Goal: Task Accomplishment & Management: Manage account settings

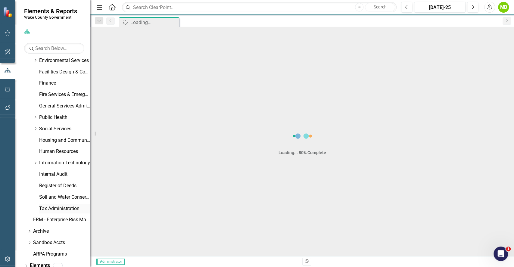
click at [49, 210] on link "Tax Administration" at bounding box center [64, 209] width 51 height 7
click at [151, 21] on div "Loading..." at bounding box center [150, 22] width 40 height 8
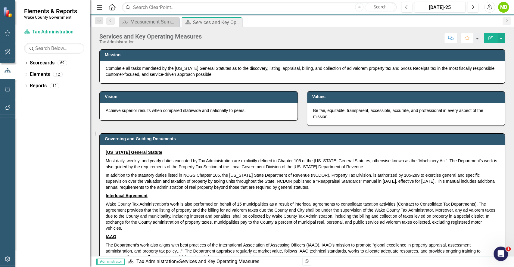
click at [239, 127] on div "Governing and Guiding Documents [US_STATE] General Statute Most daily, weekly, …" at bounding box center [302, 196] width 415 height 141
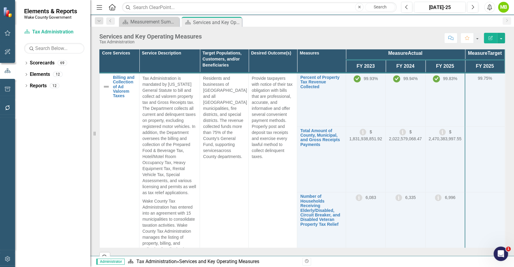
scroll to position [229, 0]
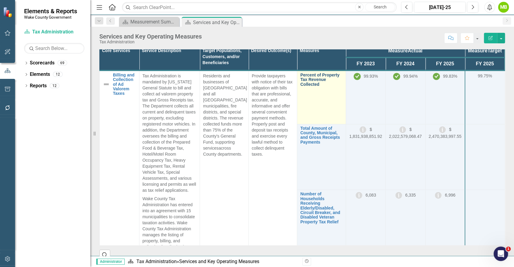
click at [312, 87] on link "Percent of Property Tax Revenue Collected" at bounding box center [321, 80] width 42 height 14
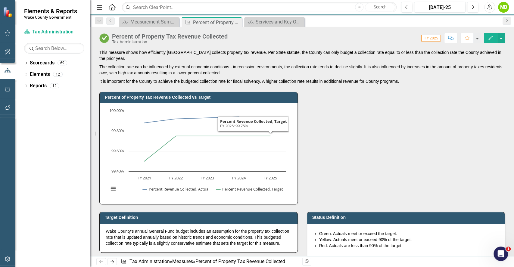
click at [345, 145] on div "Percent of Property Tax Revenue Collected vs Target Chart Line chart with 2 lin…" at bounding box center [302, 144] width 415 height 120
click at [500, 37] on button "button" at bounding box center [502, 38] width 8 height 11
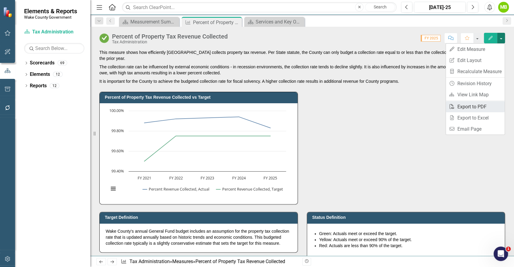
click at [482, 108] on link "PDF Export to PDF" at bounding box center [475, 106] width 59 height 11
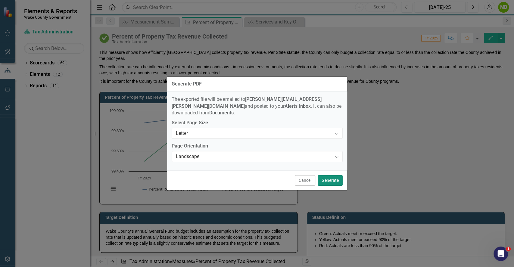
click at [338, 175] on button "Generate" at bounding box center [330, 180] width 25 height 11
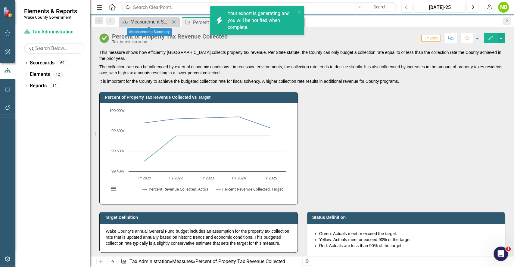
click at [157, 22] on div "Measurement Summary" at bounding box center [150, 22] width 40 height 8
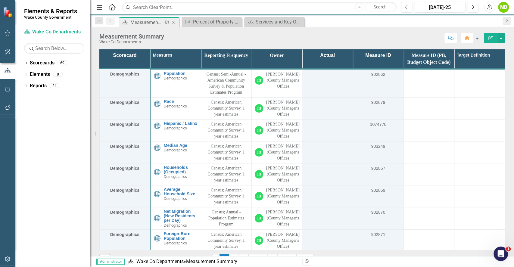
click at [174, 22] on icon "Close" at bounding box center [174, 22] width 6 height 5
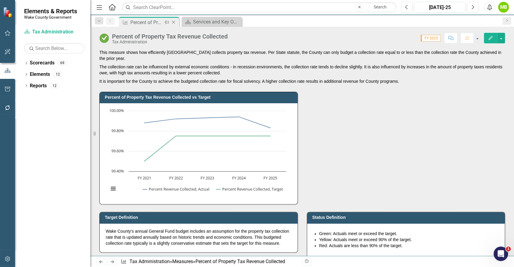
click at [174, 22] on icon "Close" at bounding box center [174, 22] width 6 height 5
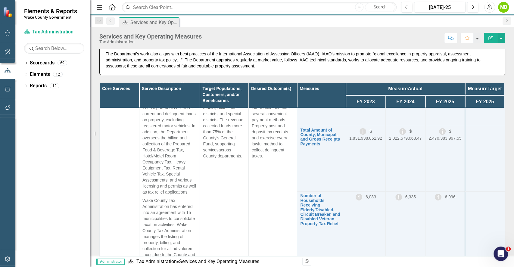
scroll to position [25, 0]
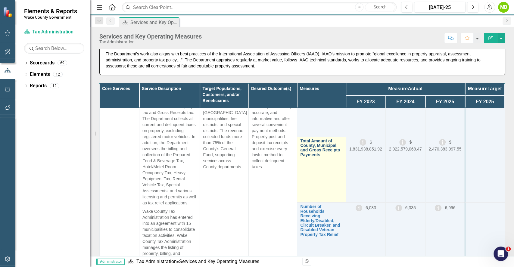
click at [315, 154] on link "Total Amount of County, Municipal, and Gross Receipts Payments" at bounding box center [321, 148] width 42 height 19
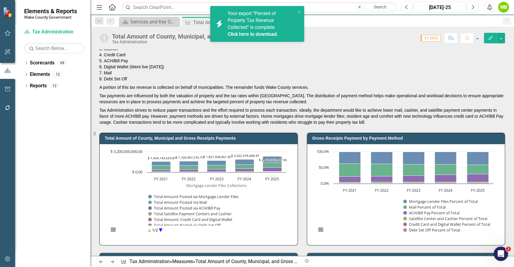
scroll to position [24, 0]
click at [162, 230] on circle "Interactive chart" at bounding box center [160, 230] width 9 height 9
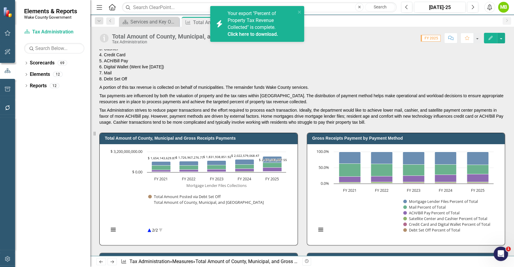
click at [152, 230] on circle "Interactive chart" at bounding box center [149, 230] width 9 height 9
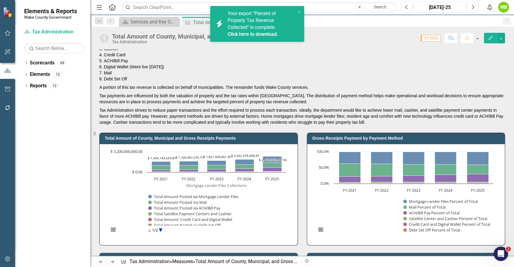
drag, startPoint x: 508, startPoint y: 59, endPoint x: 508, endPoint y: 64, distance: 4.5
click at [504, 76] on div "This output measure shows how much tax revenue is collected in a fiscal year, d…" at bounding box center [302, 72] width 415 height 108
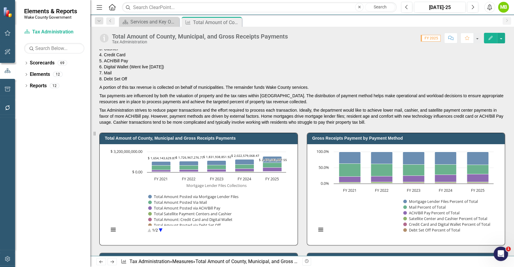
click at [504, 76] on div "This output measure shows how much tax revenue is collected in a fiscal year, d…" at bounding box center [302, 72] width 415 height 108
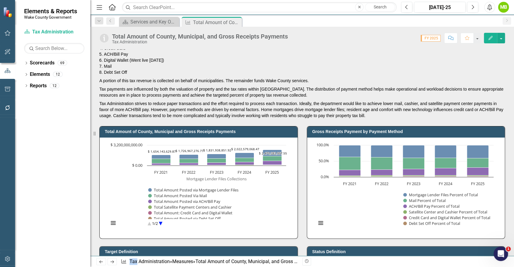
scroll to position [0, 0]
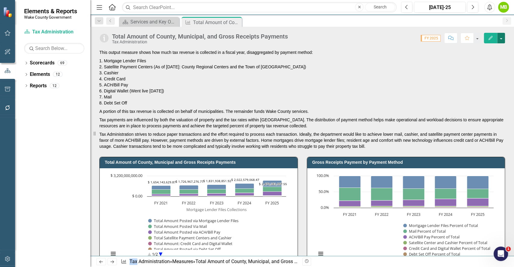
click at [500, 41] on button "button" at bounding box center [502, 38] width 8 height 11
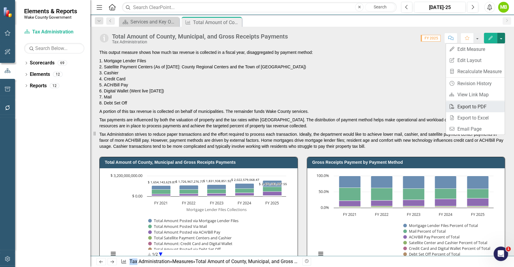
click at [482, 106] on link "PDF Export to PDF" at bounding box center [475, 106] width 59 height 11
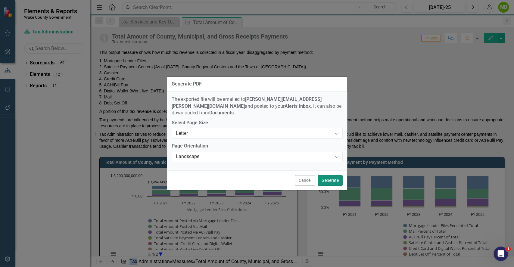
click at [339, 177] on button "Generate" at bounding box center [330, 180] width 25 height 11
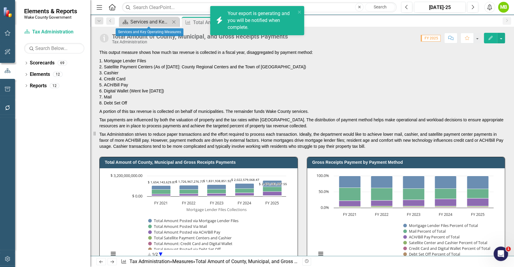
click at [146, 20] on div "Services and Key Operating Measures" at bounding box center [150, 22] width 40 height 8
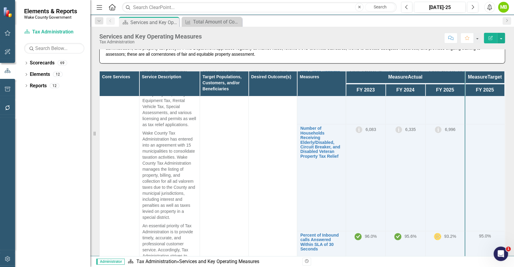
scroll to position [101, 0]
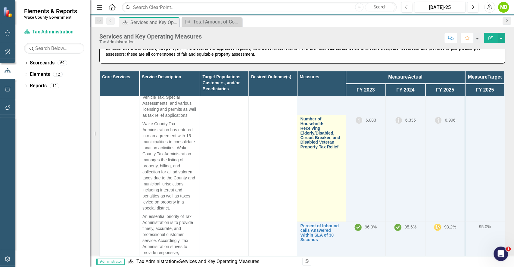
click at [319, 149] on link "Number of Households Receiving Elderly/Disabled, Circuit Breaker, and Disabled …" at bounding box center [321, 133] width 42 height 33
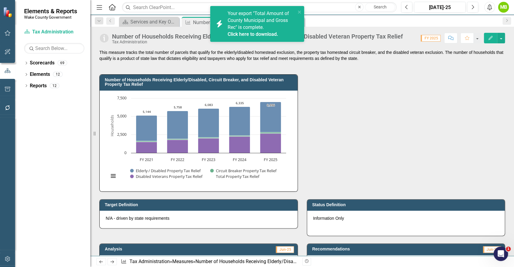
drag, startPoint x: 514, startPoint y: 70, endPoint x: 511, endPoint y: 87, distance: 18.0
click at [511, 87] on div "This measure tracks the total number of parcels that qualify for the elderly/di…" at bounding box center [302, 152] width 424 height 207
click at [502, 38] on button "button" at bounding box center [502, 38] width 8 height 11
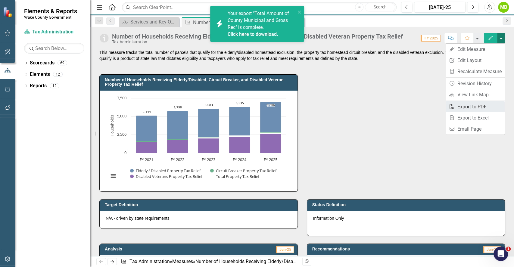
click at [473, 111] on link "PDF Export to PDF" at bounding box center [475, 106] width 59 height 11
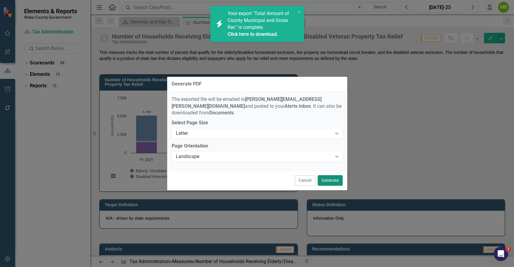
click at [331, 177] on button "Generate" at bounding box center [330, 180] width 25 height 11
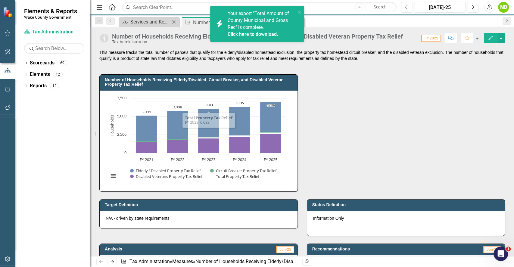
click at [156, 21] on div "Services and Key Operating Measures" at bounding box center [150, 22] width 40 height 8
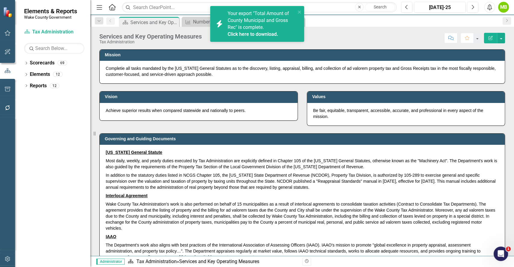
drag, startPoint x: 514, startPoint y: 98, endPoint x: 511, endPoint y: 151, distance: 53.1
click at [511, 151] on div "Mission Completie all tasks mandated by the North Carolina General Statutes as …" at bounding box center [302, 152] width 424 height 207
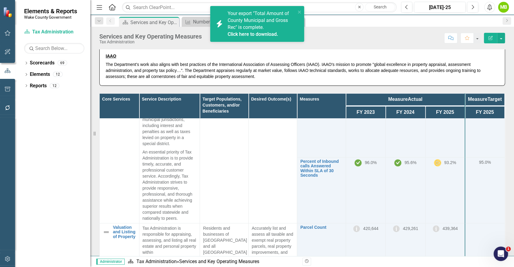
scroll to position [200, 0]
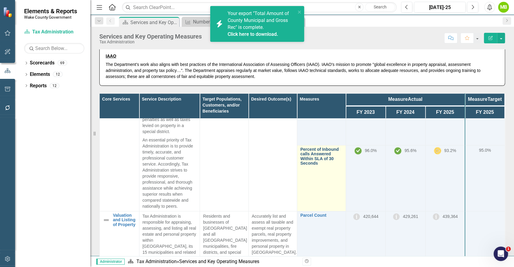
click at [310, 166] on link "Percent of Inbound calls Answered Within SLA of 30 Seconds" at bounding box center [321, 156] width 42 height 19
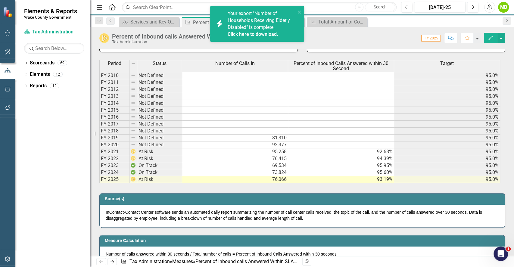
scroll to position [270, 0]
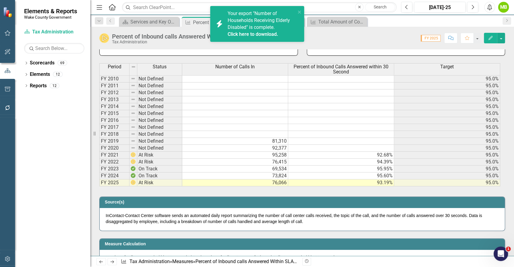
drag, startPoint x: 514, startPoint y: 133, endPoint x: 511, endPoint y: 167, distance: 33.9
click at [511, 167] on div "This measure is a proxy for customer responsiveness and customer service. The d…" at bounding box center [302, 152] width 424 height 207
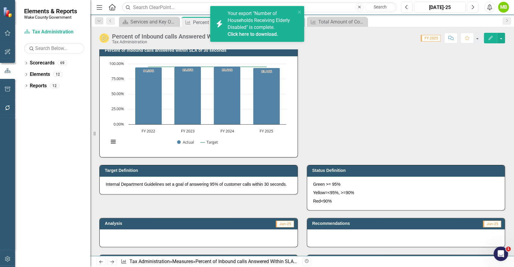
scroll to position [0, 0]
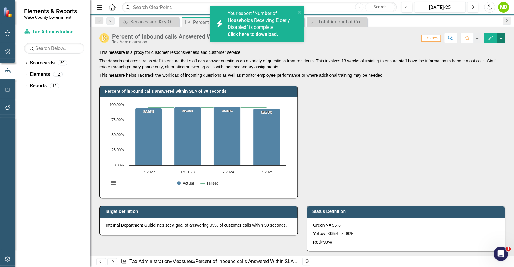
click at [502, 38] on button "button" at bounding box center [502, 38] width 8 height 11
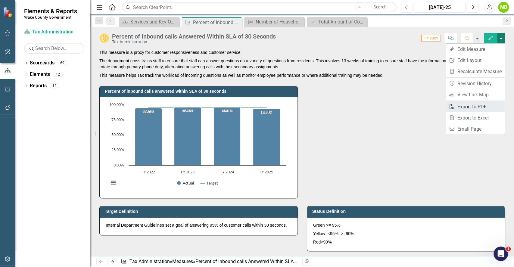
click at [462, 106] on link "PDF Export to PDF" at bounding box center [475, 106] width 59 height 11
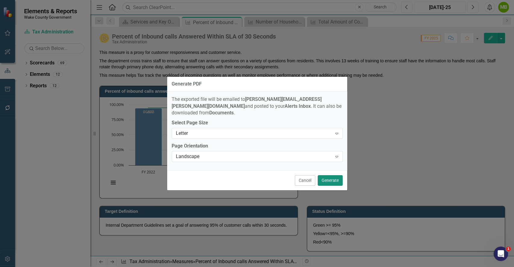
click at [332, 175] on button "Generate" at bounding box center [330, 180] width 25 height 11
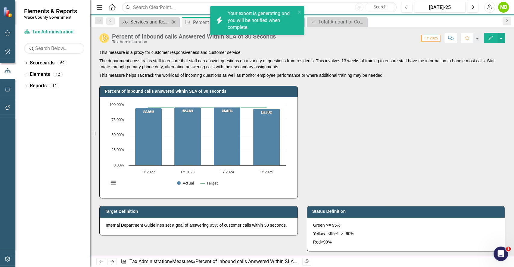
click at [139, 21] on div "Services and Key Operating Measures" at bounding box center [150, 22] width 40 height 8
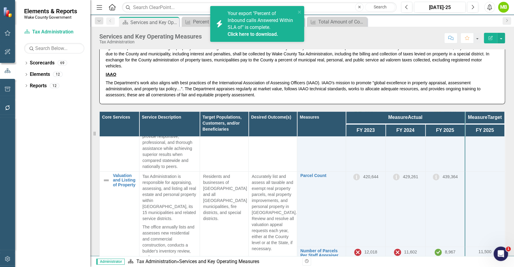
scroll to position [267, 0]
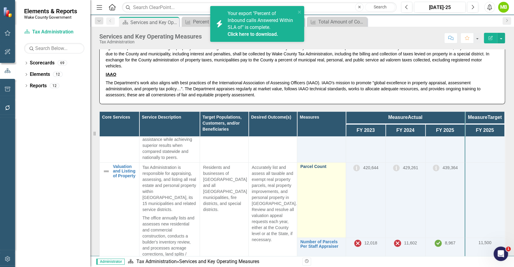
click at [313, 169] on link "Parcel Count" at bounding box center [321, 167] width 42 height 5
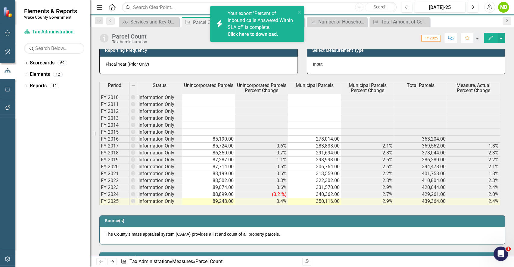
scroll to position [246, 0]
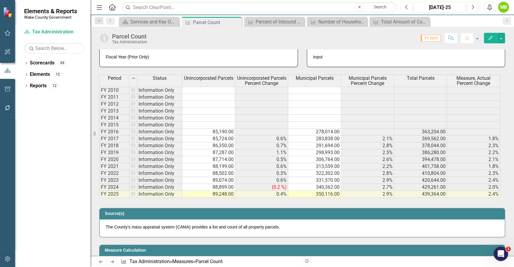
click at [321, 129] on td "278,014.00" at bounding box center [314, 132] width 53 height 7
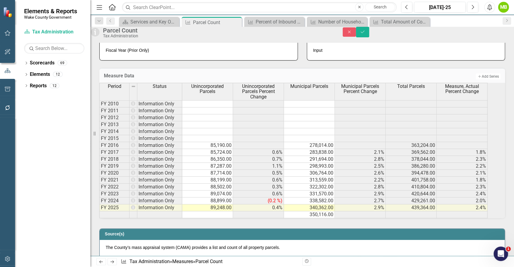
click at [503, 38] on div "Parcel Count Tax Administration Close Save" at bounding box center [302, 32] width 433 height 11
click at [366, 34] on icon "Save" at bounding box center [362, 32] width 5 height 4
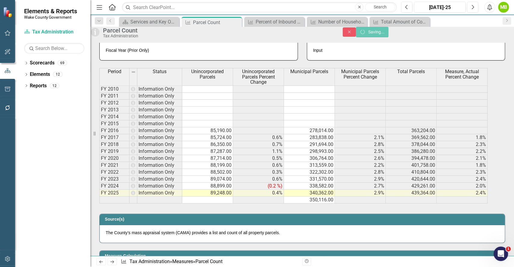
click at [373, 178] on div "Parcel Count Tax Administration Close icon.saving Saving... This measure tracks…" at bounding box center [302, 141] width 424 height 229
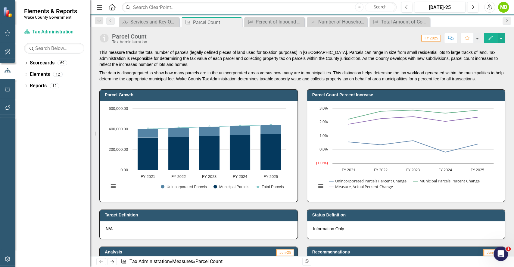
scroll to position [196, 0]
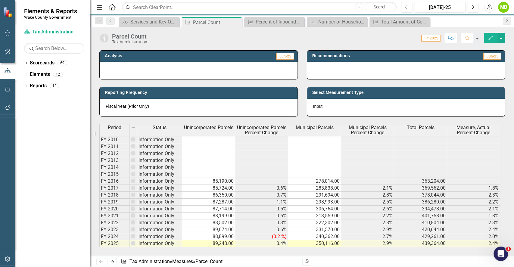
click at [225, 182] on td "85,190.00" at bounding box center [208, 181] width 53 height 7
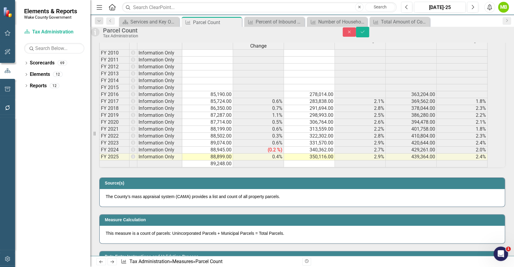
scroll to position [294, 0]
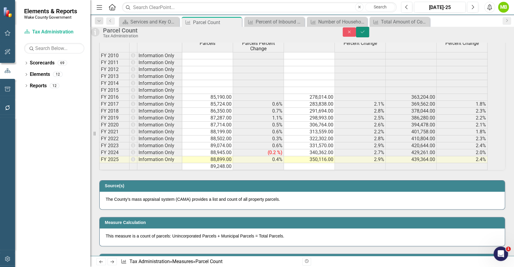
click at [369, 37] on button "Save" at bounding box center [362, 32] width 13 height 11
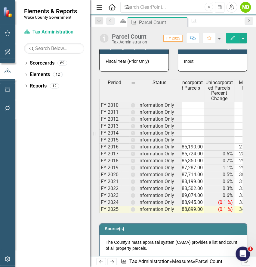
scroll to position [0, 0]
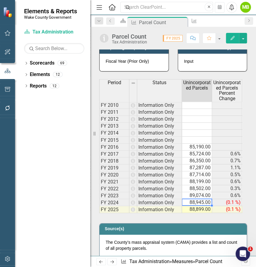
click at [193, 201] on td "88,945.00" at bounding box center [197, 202] width 30 height 7
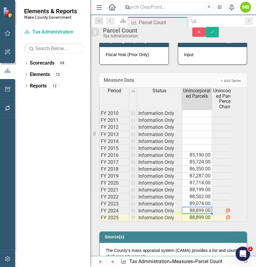
click at [206, 221] on td "88,899.00" at bounding box center [197, 217] width 30 height 7
click at [215, 34] on icon "Save" at bounding box center [212, 32] width 5 height 4
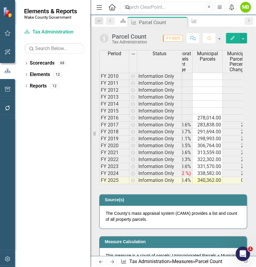
click at [202, 171] on td "338,582.00" at bounding box center [208, 173] width 30 height 7
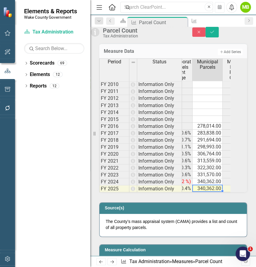
click at [215, 192] on td "340,362.00" at bounding box center [208, 188] width 30 height 7
click at [215, 33] on icon "Save" at bounding box center [212, 32] width 5 height 4
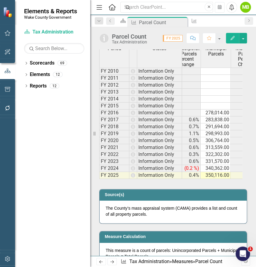
scroll to position [0, 42]
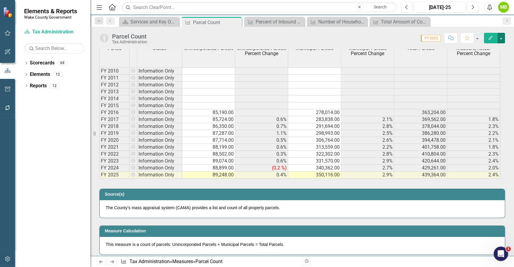
click at [502, 39] on button "button" at bounding box center [502, 38] width 8 height 11
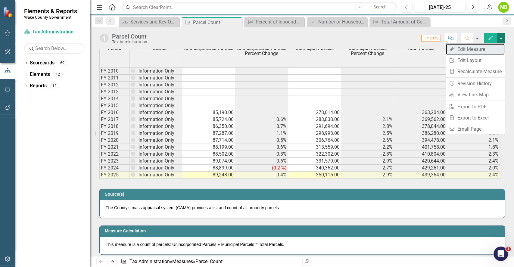
click at [488, 47] on link "Edit Edit Measure" at bounding box center [475, 49] width 59 height 11
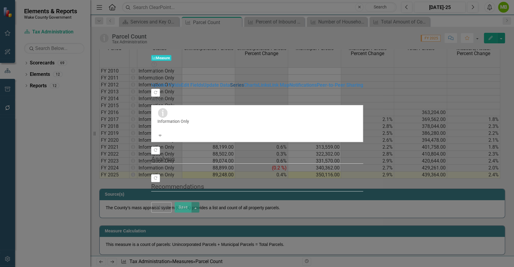
click at [230, 82] on link "Series" at bounding box center [237, 85] width 14 height 6
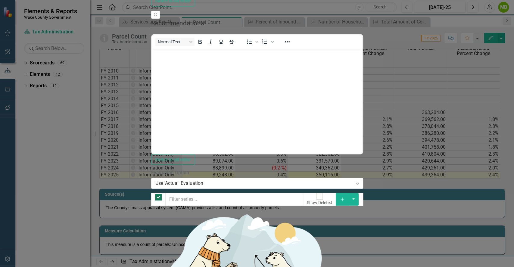
checkbox input "false"
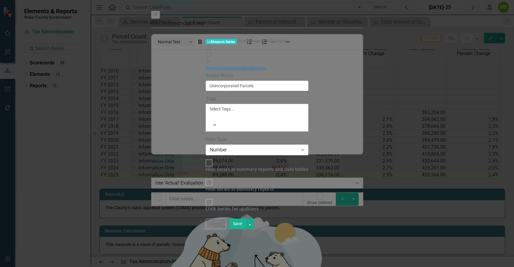
click at [219, 146] on div "Number" at bounding box center [254, 149] width 88 height 7
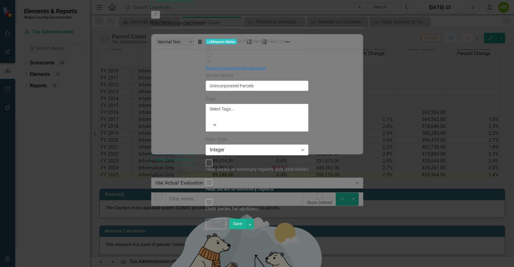
click at [246, 229] on button "Save" at bounding box center [237, 224] width 17 height 11
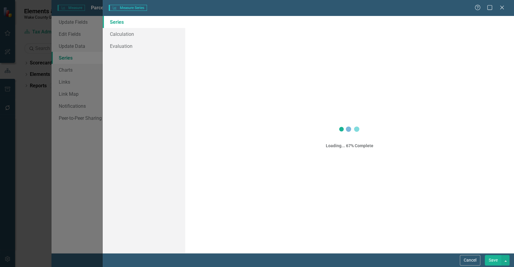
scroll to position [276, 0]
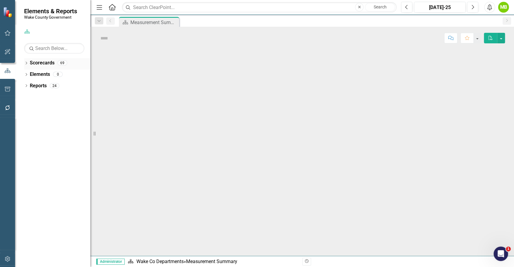
click at [27, 64] on icon "Dropdown" at bounding box center [26, 63] width 4 height 3
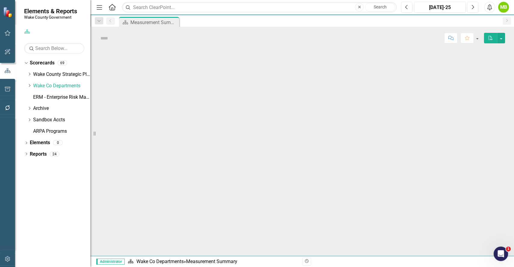
drag, startPoint x: 27, startPoint y: 86, endPoint x: 182, endPoint y: 93, distance: 155.1
click at [182, 93] on div at bounding box center [302, 152] width 424 height 207
click at [30, 85] on icon "Dropdown" at bounding box center [29, 86] width 5 height 4
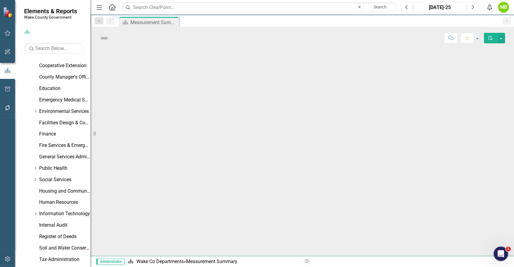
scroll to position [131, 0]
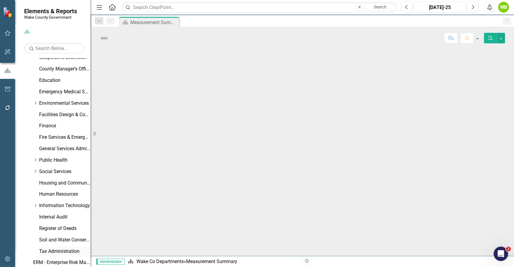
click at [63, 250] on link "Tax Administration" at bounding box center [64, 251] width 51 height 7
drag, startPoint x: 237, startPoint y: 190, endPoint x: 240, endPoint y: 187, distance: 4.9
click at [237, 190] on div at bounding box center [302, 152] width 424 height 207
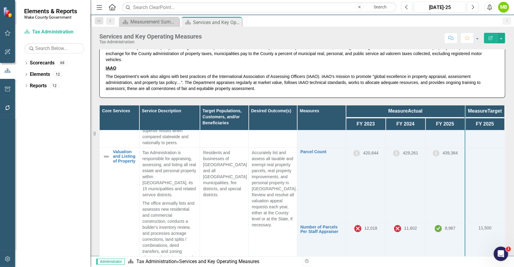
scroll to position [277, 0]
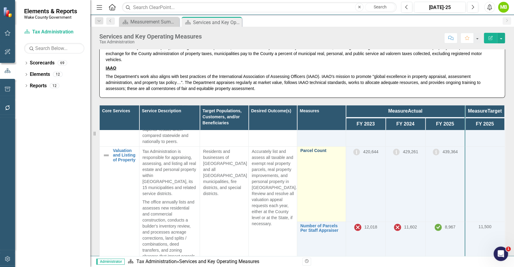
click at [318, 153] on link "Parcel Count" at bounding box center [321, 151] width 42 height 5
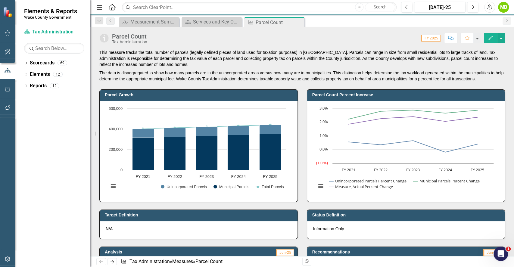
drag, startPoint x: 514, startPoint y: 71, endPoint x: 514, endPoint y: 96, distance: 25.9
click at [514, 96] on div "This measure tracks the total number of parcels (legally defined pieces of land…" at bounding box center [302, 152] width 424 height 207
click at [503, 41] on button "button" at bounding box center [502, 38] width 8 height 11
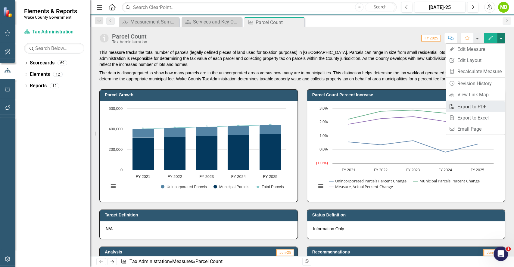
click at [466, 109] on link "PDF Export to PDF" at bounding box center [475, 106] width 59 height 11
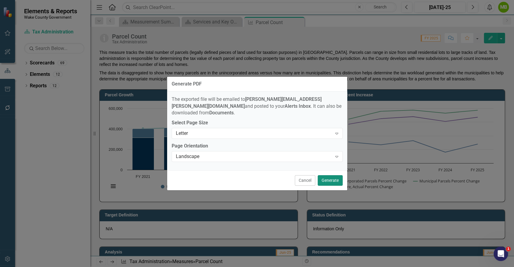
click at [329, 175] on button "Generate" at bounding box center [330, 180] width 25 height 11
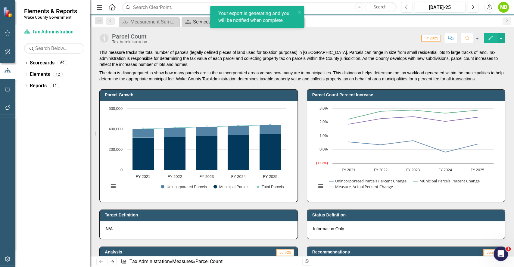
click at [203, 20] on div "Services and Key Operating Measures" at bounding box center [213, 22] width 40 height 8
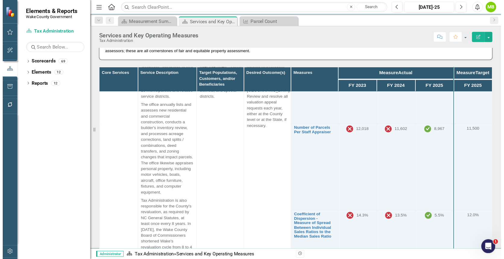
scroll to position [340, 0]
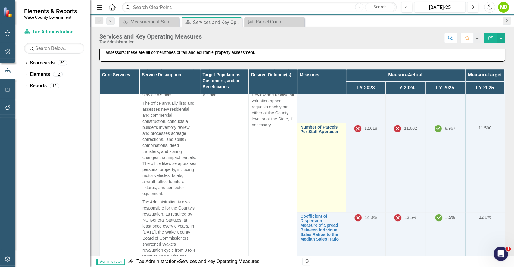
click at [312, 134] on link "Number of Parcels Per Staff Appraiser" at bounding box center [321, 129] width 42 height 9
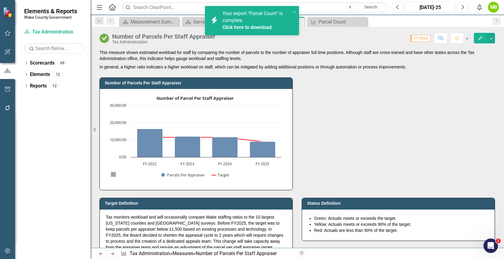
click at [445, 113] on div "Number of Parcels Per Staff Appraiser Number of Parcel Per Staff Appraiser Comb…" at bounding box center [297, 130] width 404 height 120
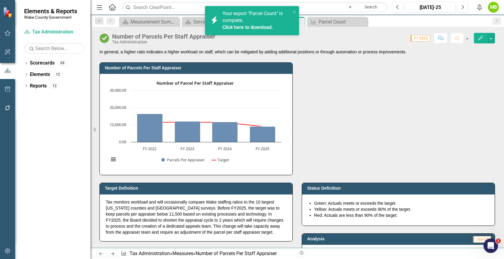
scroll to position [16, 0]
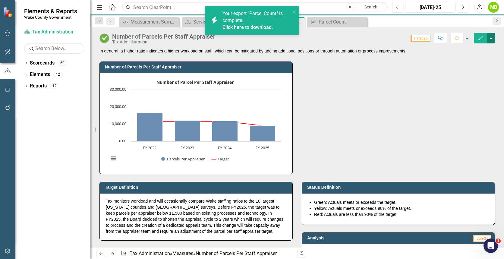
click at [492, 38] on button "button" at bounding box center [491, 38] width 8 height 11
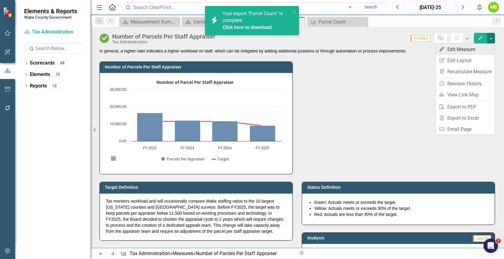
click at [474, 50] on link "Edit Edit Measure" at bounding box center [465, 49] width 59 height 11
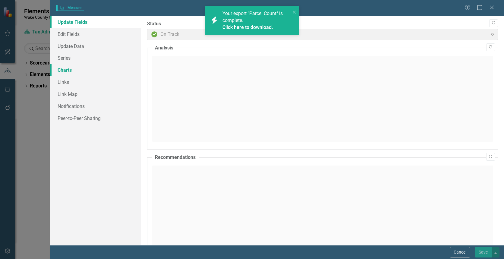
click at [67, 74] on link "Charts" at bounding box center [95, 70] width 91 height 12
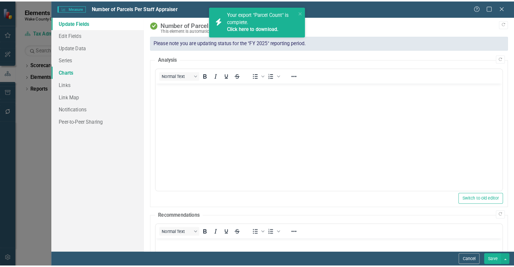
scroll to position [0, 0]
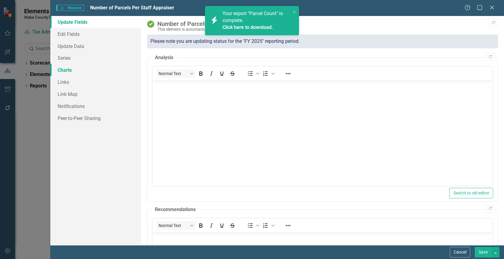
click at [66, 69] on link "Charts" at bounding box center [95, 70] width 91 height 12
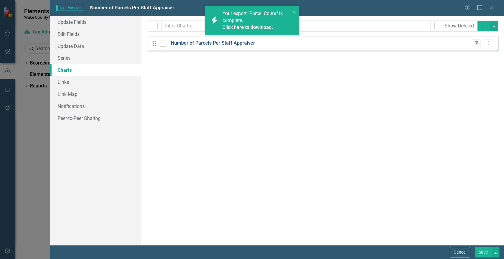
click at [196, 43] on link "Number of Parcels Per Staff Appraiser" at bounding box center [213, 43] width 84 height 7
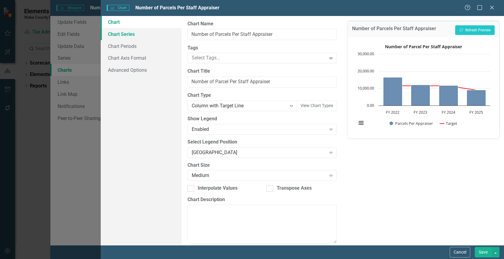
click at [127, 36] on link "Chart Series" at bounding box center [141, 34] width 81 height 12
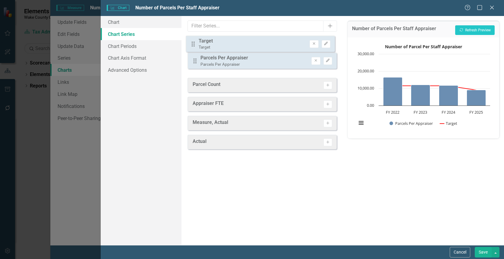
drag, startPoint x: 194, startPoint y: 64, endPoint x: 192, endPoint y: 43, distance: 21.5
click at [192, 43] on div "Drag Parcels Per Appraiser Parcels Per Appraiser Remove Edit Drag Target Target…" at bounding box center [261, 54] width 149 height 37
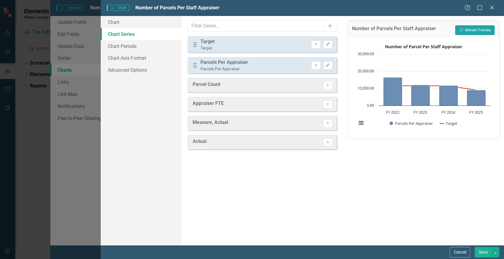
click at [472, 29] on button "Recalculate Refresh Preview" at bounding box center [474, 30] width 39 height 10
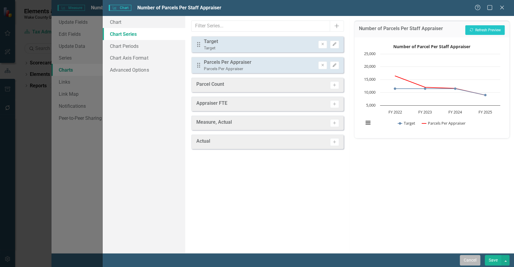
click at [468, 263] on button "Cancel" at bounding box center [470, 260] width 20 height 11
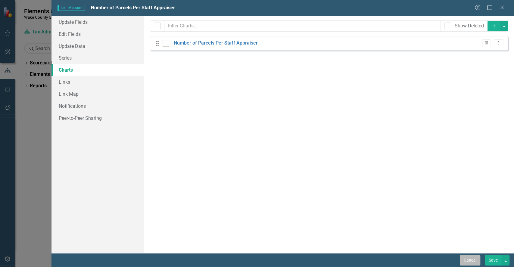
click at [473, 261] on button "Cancel" at bounding box center [470, 260] width 20 height 11
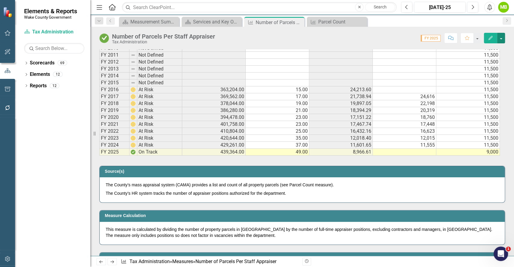
scroll to position [324, 0]
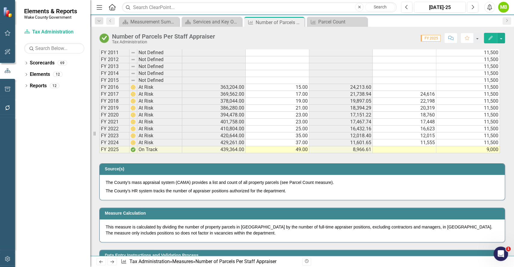
click at [436, 154] on div "Period Status Parcel Count Appraiser FTE Parcels Per Appraiser Measure, Actual …" at bounding box center [302, 92] width 415 height 128
click at [504, 39] on button "button" at bounding box center [502, 38] width 8 height 11
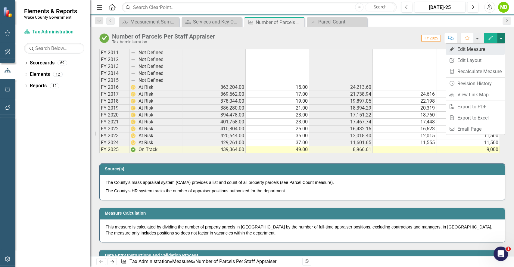
click at [482, 50] on link "Edit Edit Measure" at bounding box center [475, 49] width 59 height 11
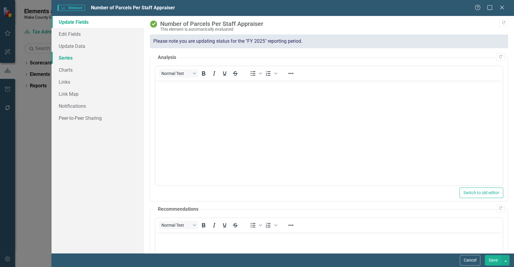
scroll to position [0, 0]
click at [64, 60] on link "Series" at bounding box center [98, 58] width 93 height 12
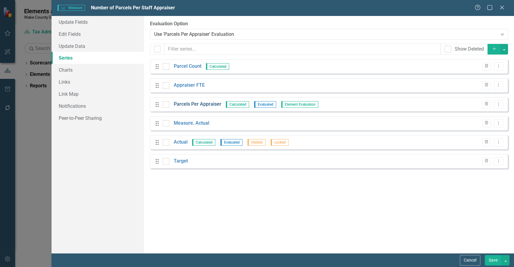
click at [199, 107] on link "Parcels Per Appraiser" at bounding box center [198, 104] width 48 height 7
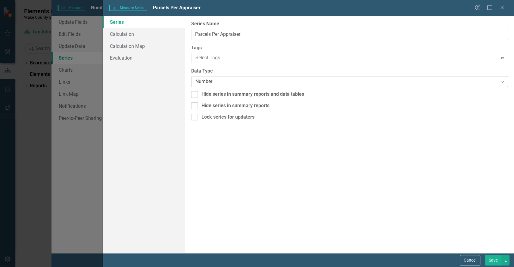
click at [236, 85] on div "Number" at bounding box center [347, 81] width 302 height 7
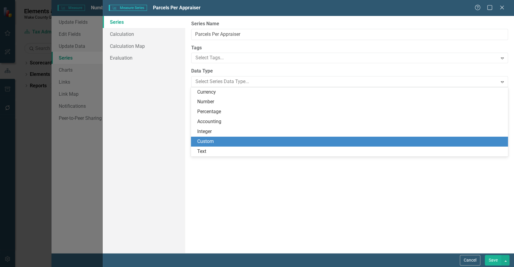
click at [212, 140] on div "Custom" at bounding box center [350, 141] width 307 height 7
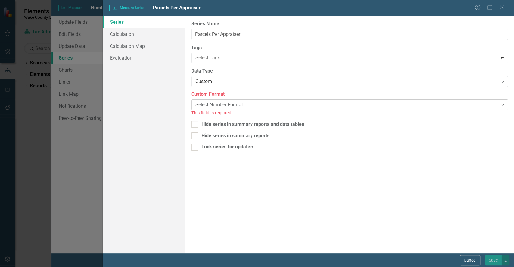
click at [233, 102] on div "Select Number Format..." at bounding box center [347, 105] width 302 height 7
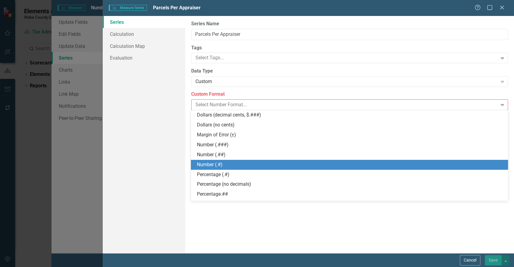
click at [218, 163] on div "Number (.#)" at bounding box center [350, 165] width 307 height 7
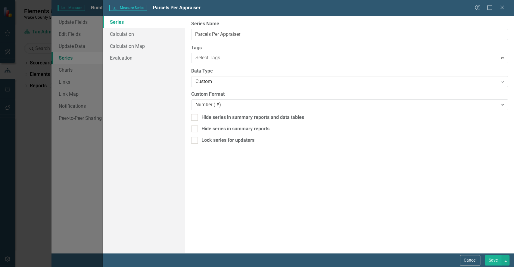
click at [494, 263] on button "Save" at bounding box center [493, 260] width 17 height 11
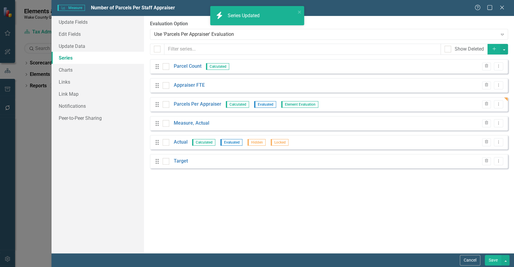
click at [495, 263] on button "Save" at bounding box center [493, 260] width 17 height 11
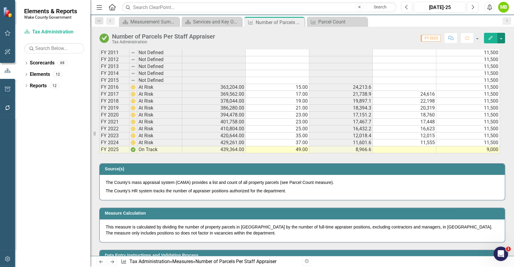
scroll to position [287, 0]
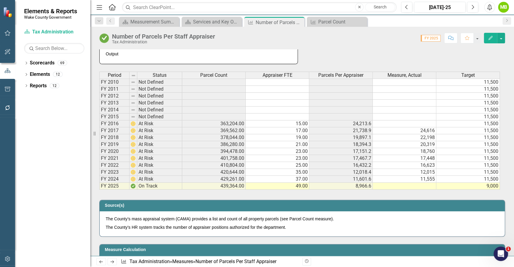
click at [415, 194] on div "Source(s) The County’s mass appraisal system (CAMA) provides a list and count o…" at bounding box center [302, 215] width 415 height 44
click at [503, 40] on button "button" at bounding box center [502, 38] width 8 height 11
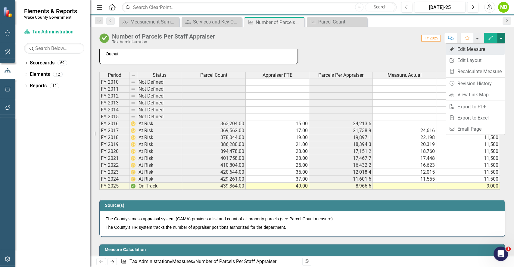
click at [487, 54] on link "Edit Edit Measure" at bounding box center [475, 49] width 59 height 11
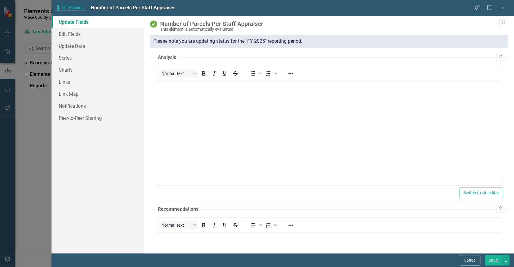
scroll to position [0, 0]
click at [63, 56] on link "Series" at bounding box center [98, 58] width 93 height 12
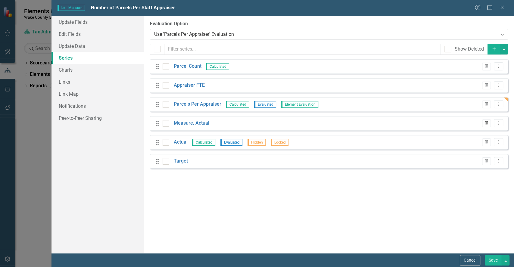
click at [485, 123] on icon "Trash" at bounding box center [487, 123] width 5 height 4
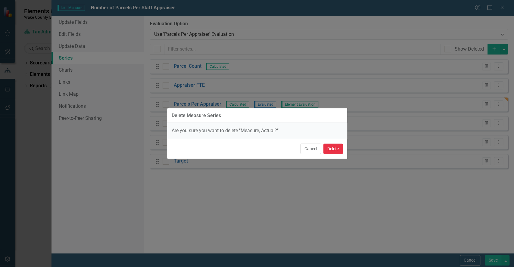
click at [334, 150] on button "Delete" at bounding box center [333, 149] width 19 height 11
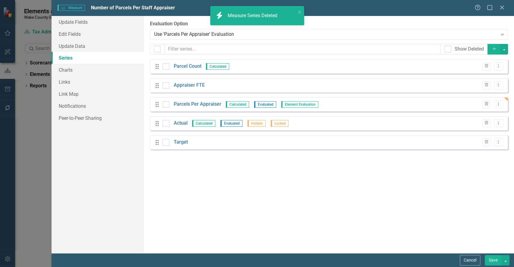
click at [490, 257] on button "Save" at bounding box center [493, 260] width 17 height 11
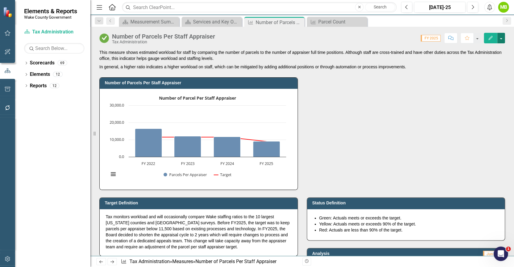
click at [501, 40] on button "button" at bounding box center [502, 38] width 8 height 11
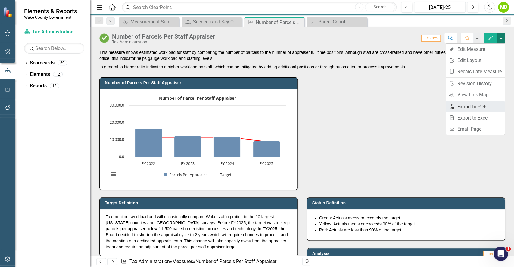
click at [477, 104] on link "PDF Export to PDF" at bounding box center [475, 106] width 59 height 11
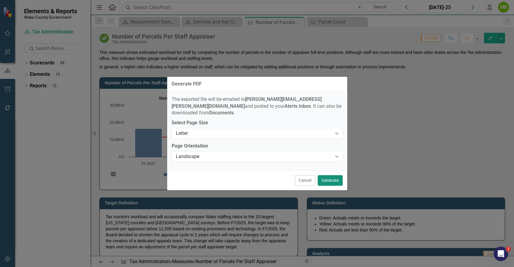
click at [333, 178] on button "Generate" at bounding box center [330, 180] width 25 height 11
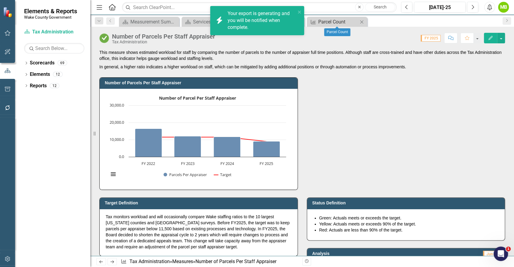
click at [327, 19] on div "Parcel Count" at bounding box center [339, 22] width 40 height 8
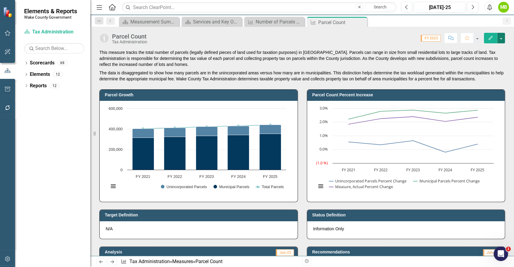
click at [503, 38] on button "button" at bounding box center [502, 38] width 8 height 11
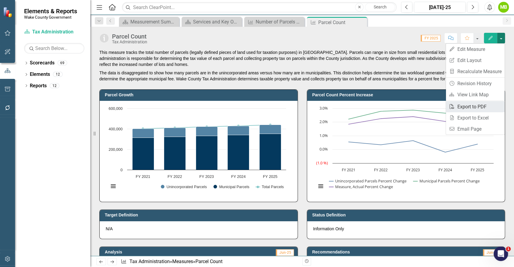
click at [474, 103] on link "PDF Export to PDF" at bounding box center [475, 106] width 59 height 11
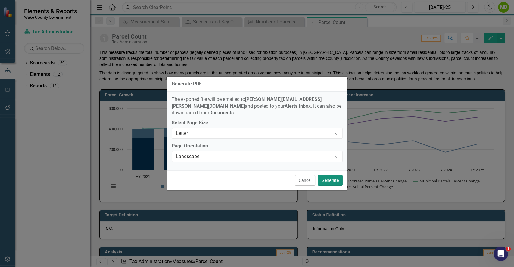
click at [330, 177] on button "Generate" at bounding box center [330, 180] width 25 height 11
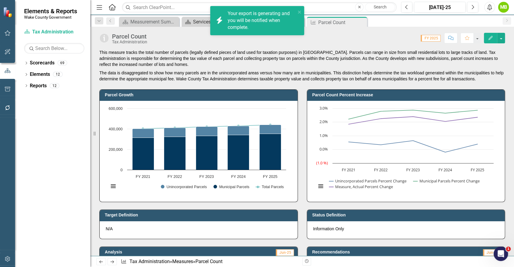
click at [205, 18] on div "Services and Key Operating Measures" at bounding box center [213, 22] width 40 height 8
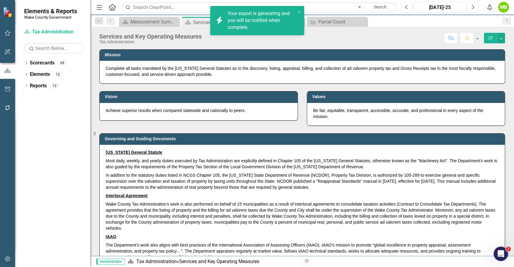
click at [196, 24] on div "Services and Key Operating Measures" at bounding box center [209, 23] width 32 height 8
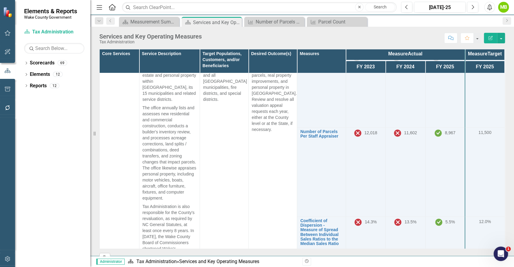
scroll to position [228, 0]
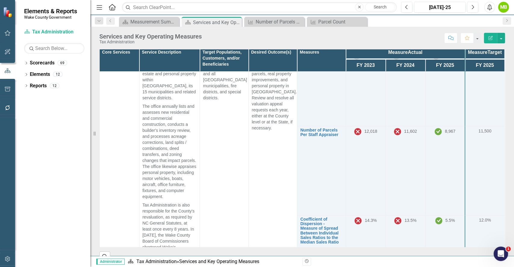
click at [470, 126] on td at bounding box center [485, 88] width 40 height 75
click at [468, 138] on td "11,500" at bounding box center [485, 170] width 40 height 89
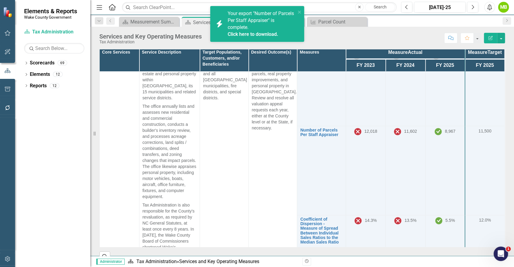
click at [269, 19] on span "Your export "Number of Parcels Per Staff Appraiser" is complete. Click here to …" at bounding box center [261, 24] width 67 height 27
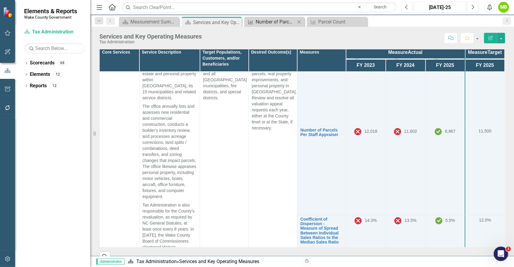
click at [286, 20] on div "Number of Parcels Per Staff Appraiser" at bounding box center [276, 22] width 40 height 8
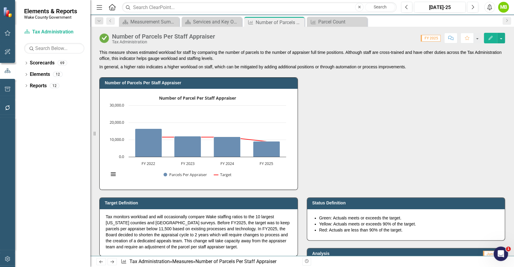
drag, startPoint x: 508, startPoint y: 79, endPoint x: 511, endPoint y: 119, distance: 40.5
click at [511, 119] on div "This measure shows estimated workload for staff by comparing the number of parc…" at bounding box center [302, 152] width 424 height 207
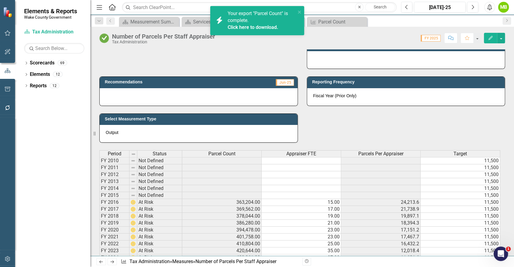
scroll to position [262, 0]
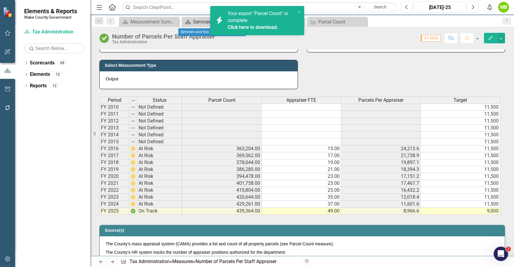
click at [197, 20] on div "Services and Key Operating Measures" at bounding box center [213, 22] width 40 height 8
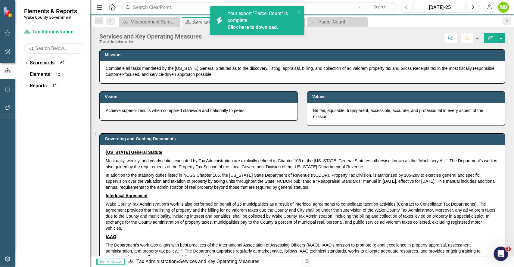
drag, startPoint x: 514, startPoint y: 86, endPoint x: 512, endPoint y: 128, distance: 42.5
click at [512, 128] on div "Mission Completie all tasks mandated by the North Carolina General Statutes as …" at bounding box center [302, 152] width 424 height 207
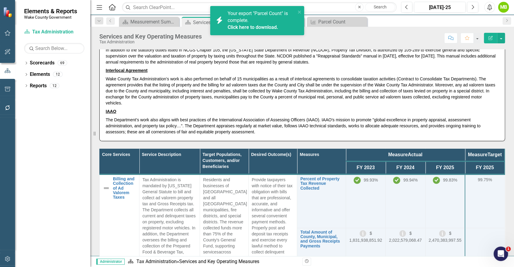
scroll to position [137, 0]
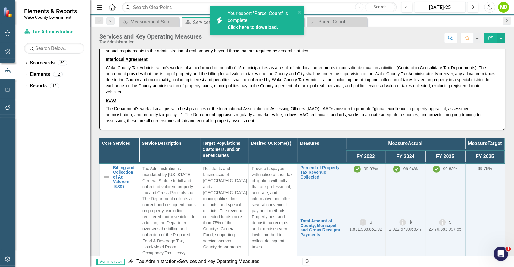
click at [514, 157] on div "Mission Completie all tasks mandated by the North Carolina General Statutes as …" at bounding box center [302, 152] width 424 height 207
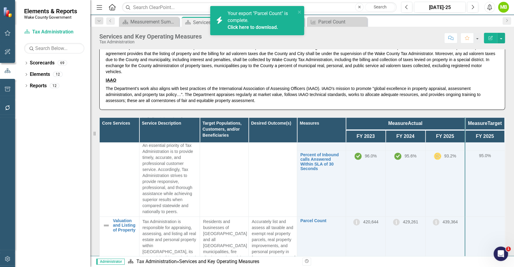
scroll to position [226, 0]
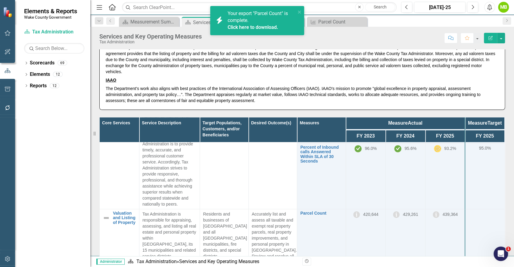
drag, startPoint x: 514, startPoint y: 162, endPoint x: 508, endPoint y: 199, distance: 37.2
click at [507, 199] on div "Mission Completie all tasks mandated by the North Carolina General Statutes as …" at bounding box center [302, 152] width 424 height 207
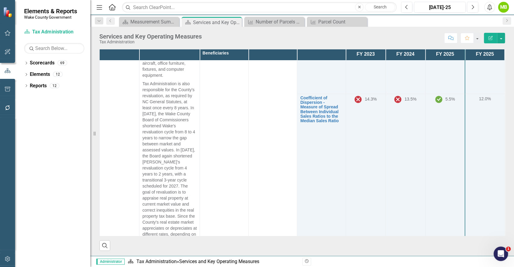
scroll to position [425, 0]
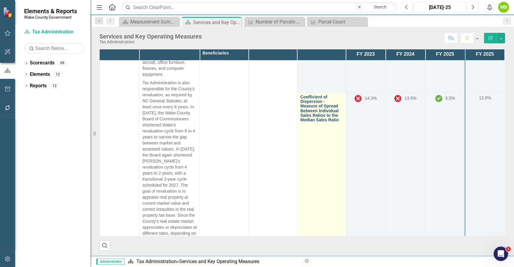
click at [307, 123] on link "Coefficient of Dispersion - Measure of Spread Between Individual Sales Ratios t…" at bounding box center [321, 109] width 42 height 28
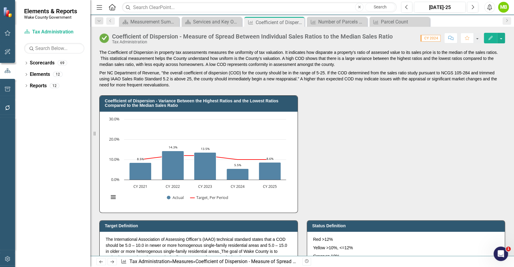
click at [345, 153] on div "Coefficient of Dispersion - Variance Between the Highest Ratios and the Lowest …" at bounding box center [302, 150] width 415 height 125
drag, startPoint x: 514, startPoint y: 93, endPoint x: 514, endPoint y: 107, distance: 13.9
click at [514, 107] on div "The Coefficient of Dispersion in property tax assessments measures the uniformi…" at bounding box center [302, 152] width 424 height 207
click at [504, 33] on button "button" at bounding box center [502, 38] width 8 height 11
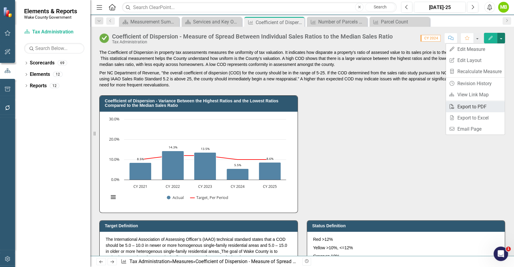
click at [471, 105] on link "PDF Export to PDF" at bounding box center [475, 106] width 59 height 11
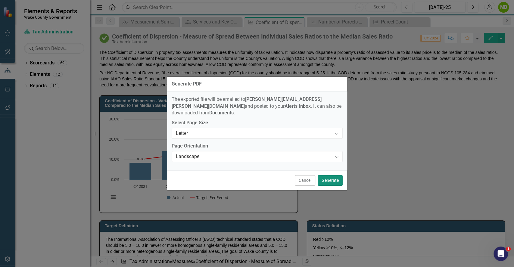
click at [330, 178] on button "Generate" at bounding box center [330, 180] width 25 height 11
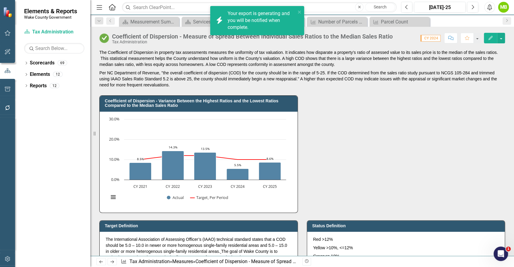
click at [323, 181] on div "Coefficient of Dispersion - Variance Between the Highest Ratios and the Lowest …" at bounding box center [302, 150] width 415 height 125
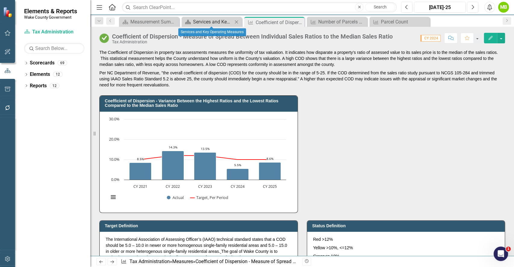
click at [200, 24] on div "Services and Key Operating Measures" at bounding box center [213, 22] width 40 height 8
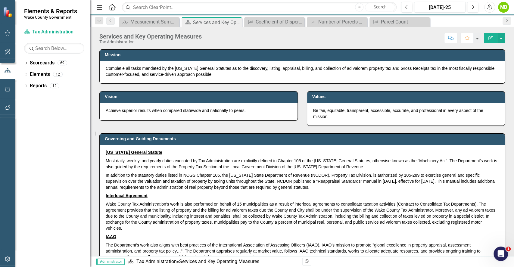
drag, startPoint x: 514, startPoint y: 100, endPoint x: 514, endPoint y: 105, distance: 4.8
click at [514, 105] on div "Mission Completie all tasks mandated by the North Carolina General Statutes as …" at bounding box center [302, 152] width 424 height 207
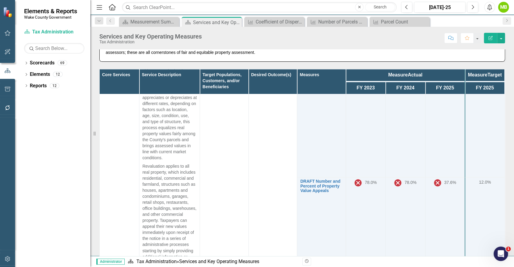
scroll to position [623, 0]
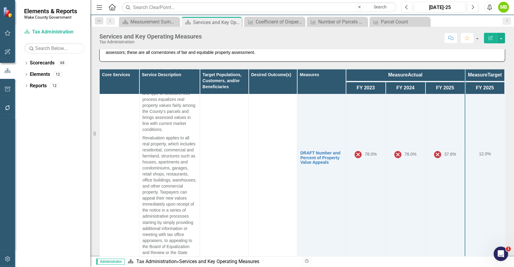
click at [514, 226] on div "Mission Completie all tasks mandated by the North Carolina General Statutes as …" at bounding box center [302, 152] width 424 height 207
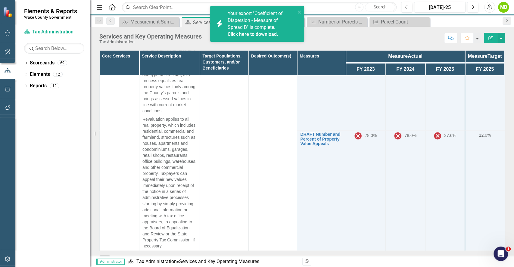
scroll to position [225, 0]
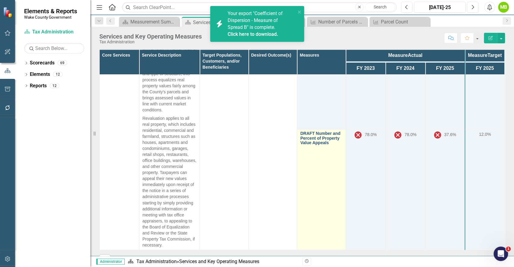
click at [306, 142] on link "DRAFT Number and Percent of Property Value Appeals" at bounding box center [321, 138] width 42 height 14
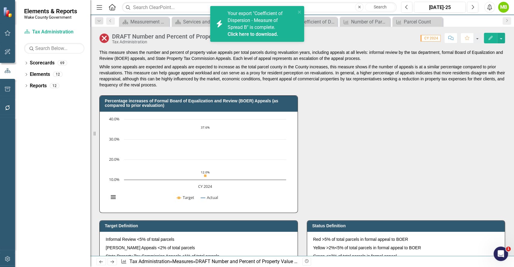
click at [306, 142] on div "Percentage increases of Formal Board of Equalization and Review (BOER) Appeals …" at bounding box center [302, 150] width 415 height 125
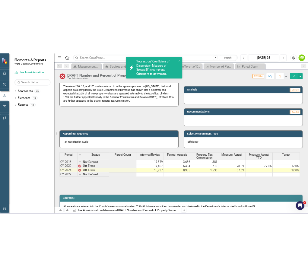
scroll to position [219, 0]
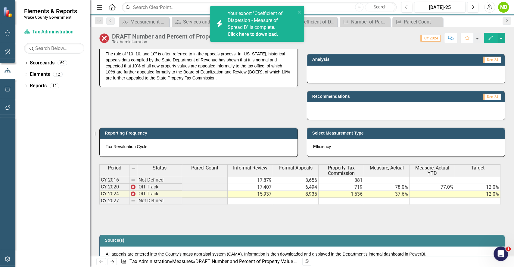
click at [480, 134] on h3 "Select Measurement Type" at bounding box center [408, 133] width 190 height 5
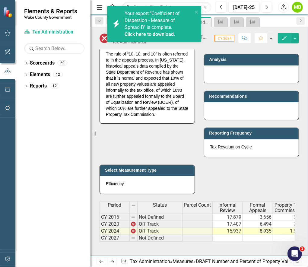
click at [178, 69] on p "The rule of “10, 10, and 10” is often referred to in the appeals process. In [U…" at bounding box center [147, 84] width 83 height 68
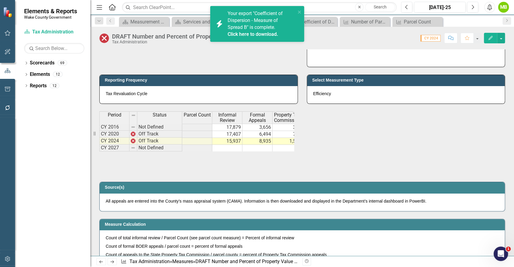
scroll to position [219, 0]
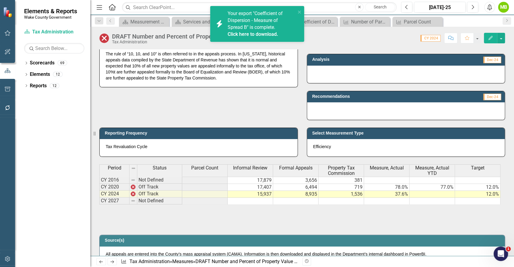
click at [361, 218] on div "Period Status Parcel Count Informal Review Formal Appeals Property Tax Commissi…" at bounding box center [302, 195] width 406 height 60
click at [501, 42] on button "button" at bounding box center [502, 38] width 8 height 11
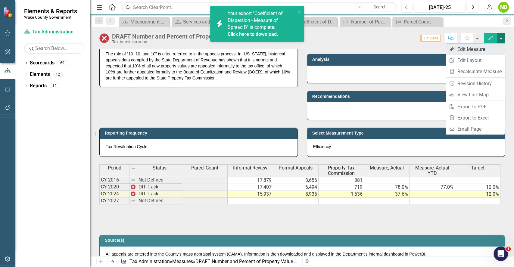
click at [483, 50] on link "Edit Edit Measure" at bounding box center [475, 49] width 59 height 11
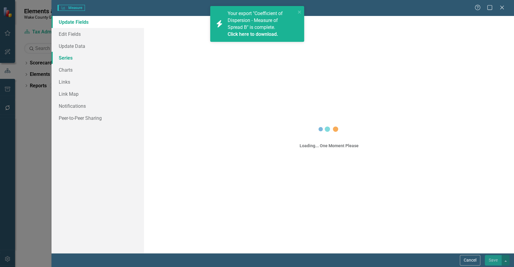
click at [72, 57] on link "Series" at bounding box center [98, 58] width 93 height 12
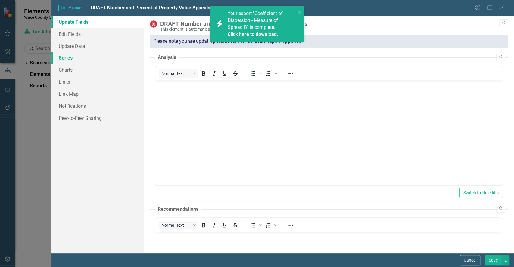
scroll to position [0, 0]
click at [68, 58] on link "Series" at bounding box center [98, 58] width 93 height 12
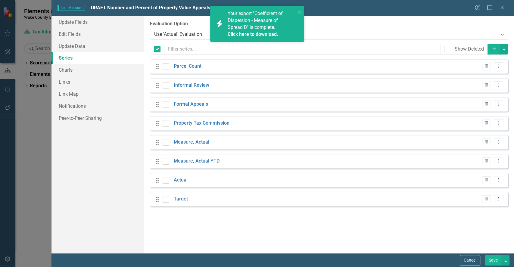
checkbox input "false"
click at [188, 64] on link "Parcel Count" at bounding box center [188, 66] width 28 height 7
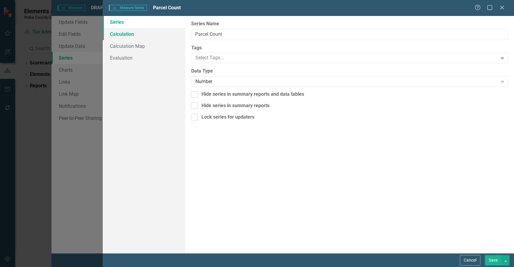
click at [137, 33] on link "Calculation" at bounding box center [144, 34] width 82 height 12
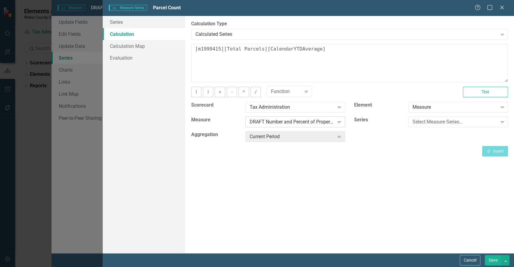
click at [302, 120] on div "DRAFT Number and Percent of Property Value Appeals" at bounding box center [292, 122] width 85 height 7
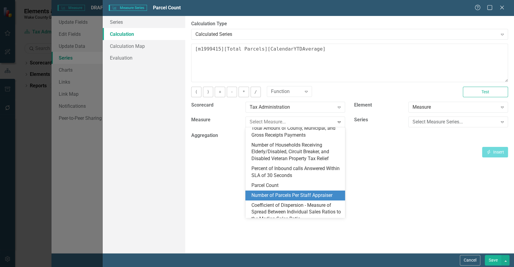
scroll to position [14, 0]
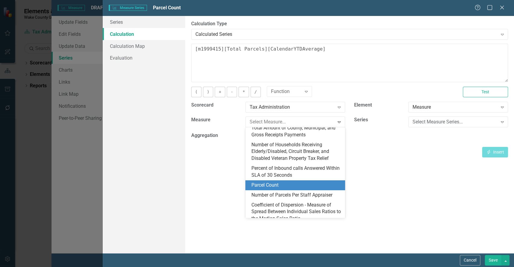
click at [280, 189] on div "Parcel Count" at bounding box center [297, 185] width 90 height 7
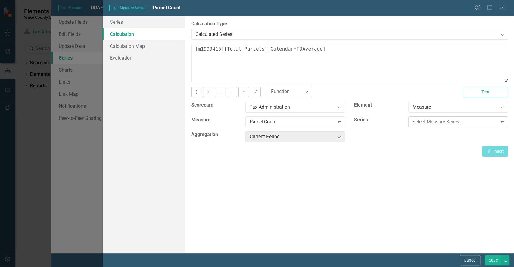
click at [457, 124] on div "Select Measure Series..." at bounding box center [455, 122] width 85 height 7
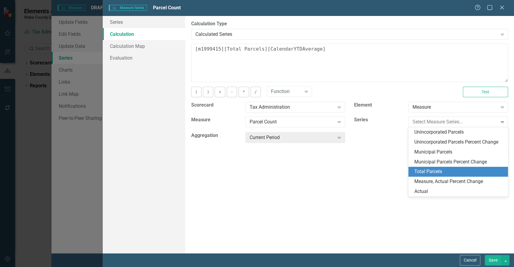
click at [444, 171] on div "Total Parcels" at bounding box center [460, 171] width 90 height 7
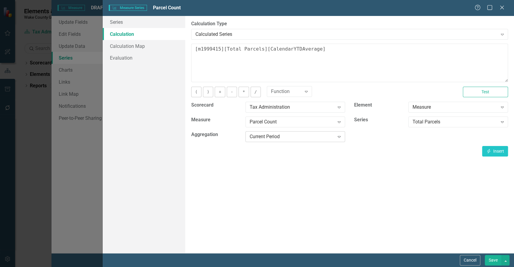
click at [300, 138] on div "Current Period" at bounding box center [292, 137] width 85 height 7
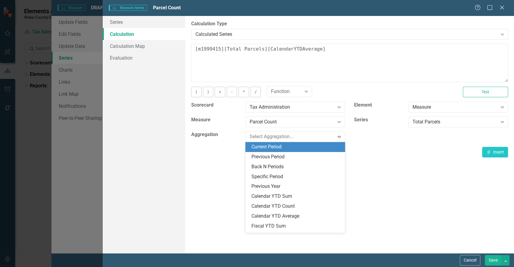
click at [323, 147] on div "Current Period" at bounding box center [297, 147] width 90 height 7
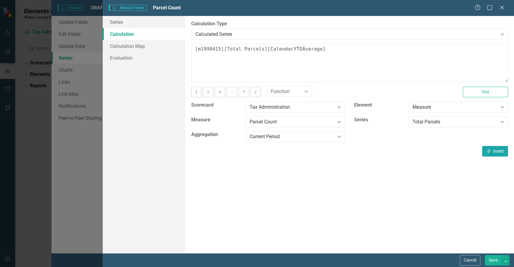
click at [491, 152] on icon "Insert" at bounding box center [488, 151] width 5 height 4
click at [294, 39] on div "Calculated Series Expand" at bounding box center [349, 34] width 317 height 11
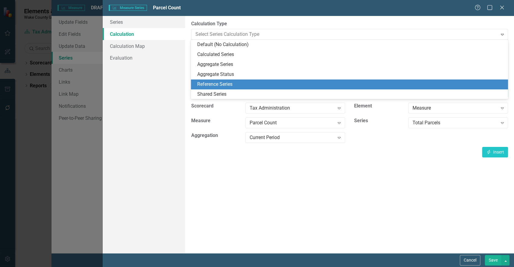
click at [381, 199] on div "By default, series in ClearPoint are not calculated. So, if you leave the form …" at bounding box center [349, 134] width 329 height 237
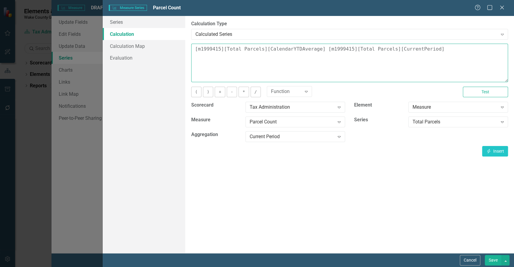
drag, startPoint x: 316, startPoint y: 46, endPoint x: 145, endPoint y: 32, distance: 172.1
click at [145, 32] on div "Series Calculation Calculation Map Evaluation From this page, you can edit the …" at bounding box center [309, 134] width 412 height 237
type textarea "[m1999415][Total Parcels][CurrentPeriod]"
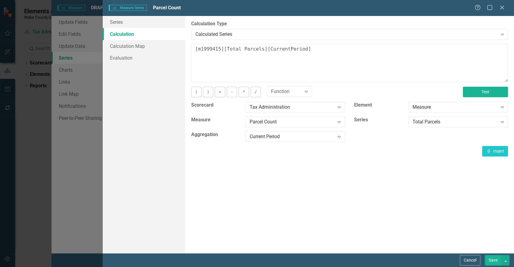
click at [485, 93] on button "Test" at bounding box center [485, 92] width 45 height 11
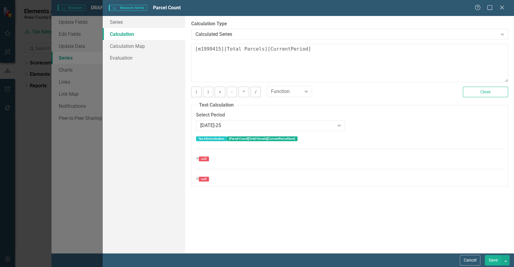
click at [461, 100] on div "( ) + - * / Function Expand Close" at bounding box center [350, 94] width 326 height 15
click at [475, 96] on button "Close" at bounding box center [485, 92] width 45 height 11
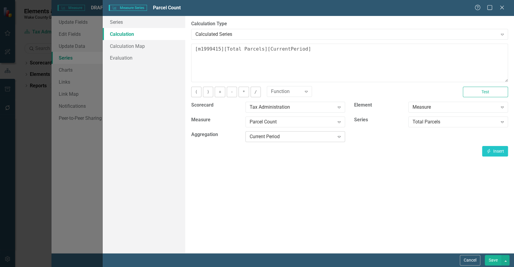
click at [295, 139] on div "Current Period" at bounding box center [292, 137] width 85 height 7
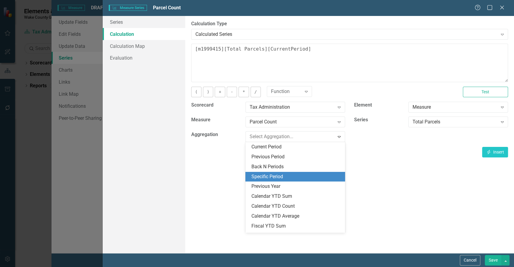
click at [304, 176] on div "Specific Period" at bounding box center [297, 177] width 90 height 7
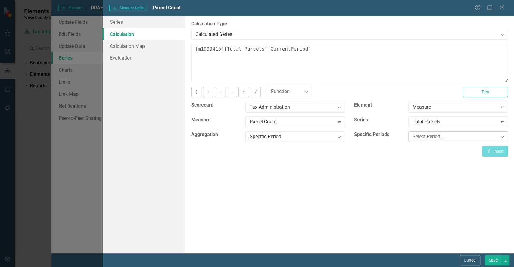
click at [426, 137] on div "Select Period..." at bounding box center [455, 137] width 85 height 7
click at [324, 133] on div "Specific Period Expand" at bounding box center [296, 136] width 100 height 11
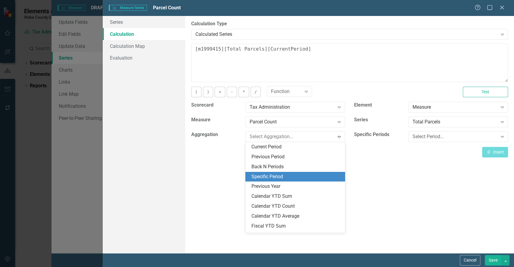
scroll to position [30, 0]
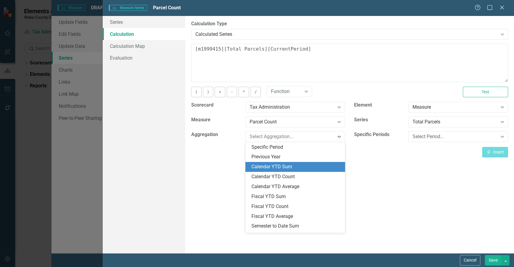
click at [325, 165] on div "Calendar YTD Sum" at bounding box center [297, 167] width 90 height 7
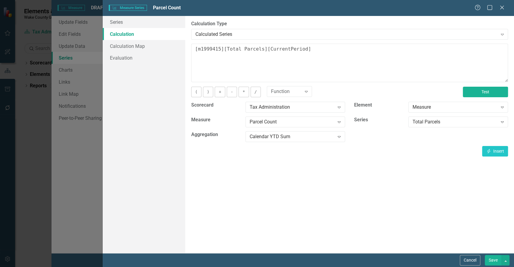
click at [485, 88] on button "Test" at bounding box center [485, 92] width 45 height 11
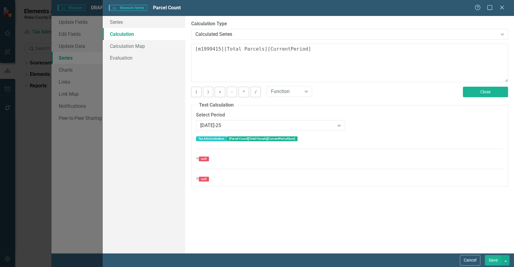
click at [481, 90] on button "Close" at bounding box center [485, 92] width 45 height 11
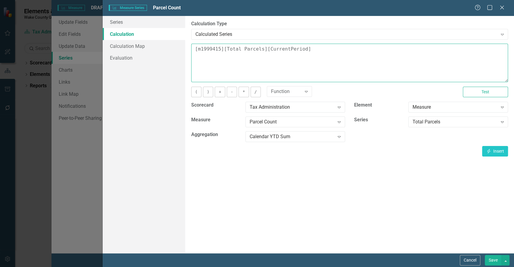
drag, startPoint x: 336, startPoint y: 52, endPoint x: 156, endPoint y: 71, distance: 181.5
click at [156, 71] on div "Series Calculation Calculation Map Evaluation From this page, you can edit the …" at bounding box center [309, 134] width 412 height 237
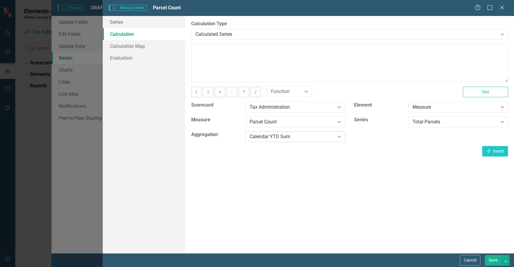
click at [311, 134] on div "Calendar YTD Sum" at bounding box center [292, 137] width 85 height 7
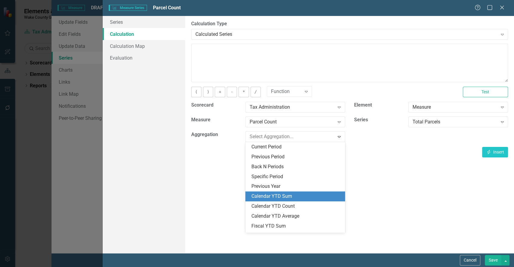
scroll to position [49, 0]
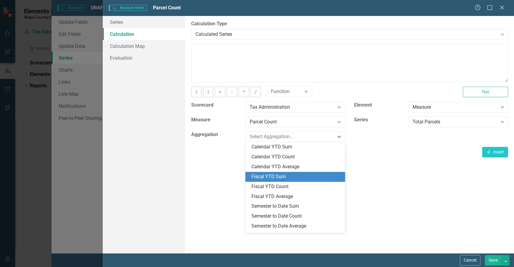
click at [320, 172] on div "Fiscal YTD Sum" at bounding box center [296, 177] width 100 height 10
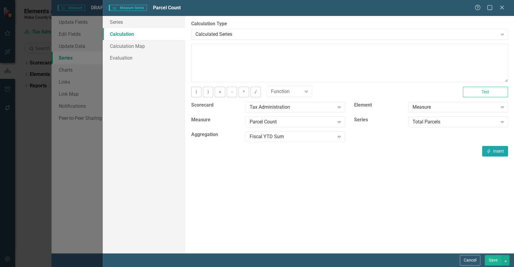
click at [495, 153] on button "Insert Insert" at bounding box center [495, 151] width 26 height 11
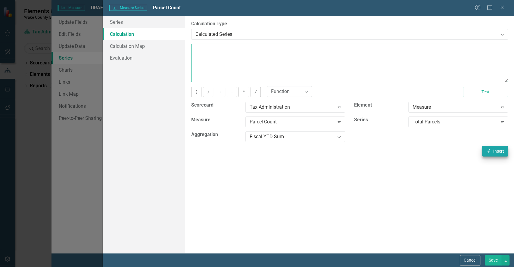
type textarea "[m1999415][Total Parcels][FiscalYTDSum]"
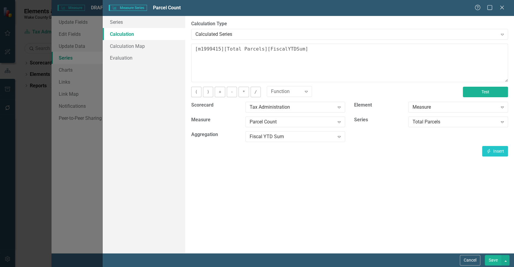
click at [482, 89] on button "Test" at bounding box center [485, 92] width 45 height 11
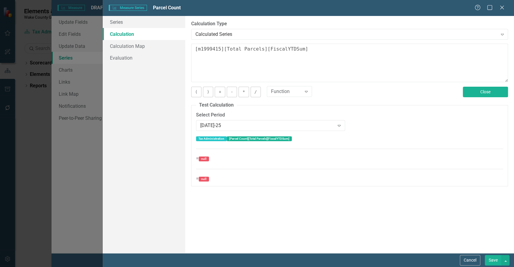
click at [482, 89] on button "Close" at bounding box center [485, 92] width 45 height 11
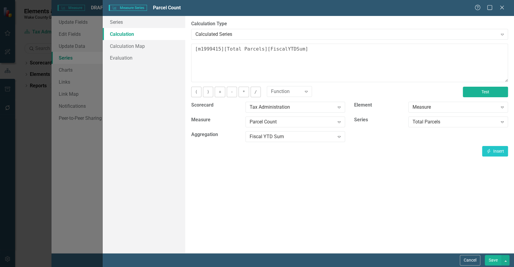
click at [482, 89] on button "Test" at bounding box center [485, 92] width 45 height 11
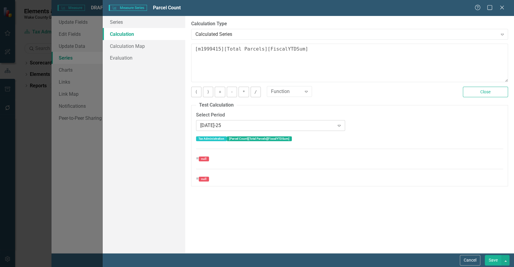
click at [272, 127] on div "[DATE]-25" at bounding box center [267, 125] width 134 height 7
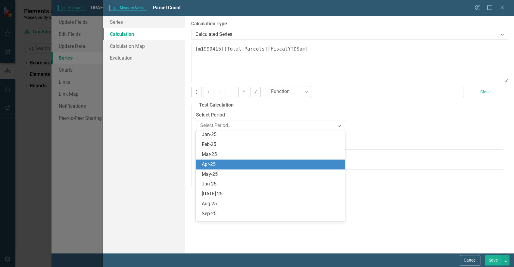
scroll to position [1425, 0]
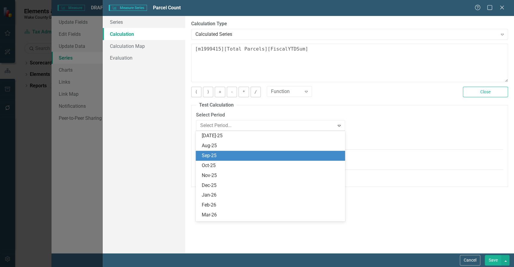
click at [280, 157] on div "Sep-25" at bounding box center [272, 155] width 140 height 7
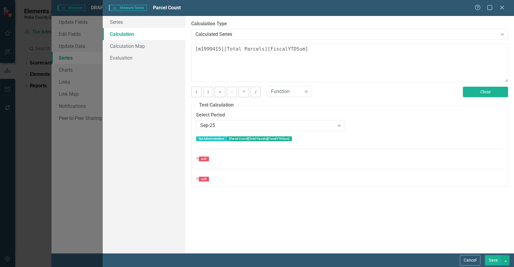
click at [495, 97] on button "Close" at bounding box center [485, 92] width 45 height 11
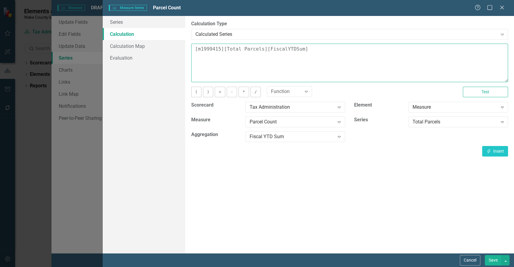
drag, startPoint x: 225, startPoint y: 42, endPoint x: 123, endPoint y: 36, distance: 101.7
click at [123, 36] on div "Series Calculation Calculation Map Evaluation From this page, you can edit the …" at bounding box center [309, 134] width 412 height 237
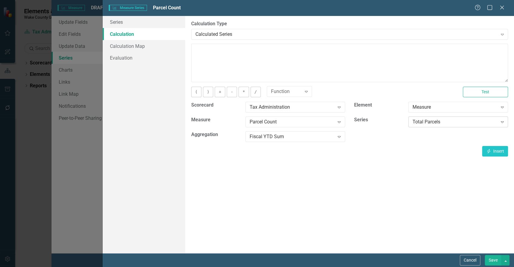
click at [478, 122] on div "Total Parcels" at bounding box center [455, 122] width 85 height 7
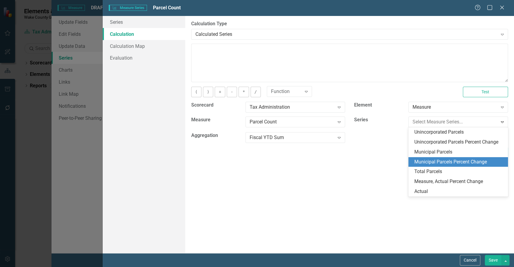
click at [324, 195] on div "By default, series in ClearPoint are not calculated. So, if you leave the form …" at bounding box center [349, 134] width 329 height 237
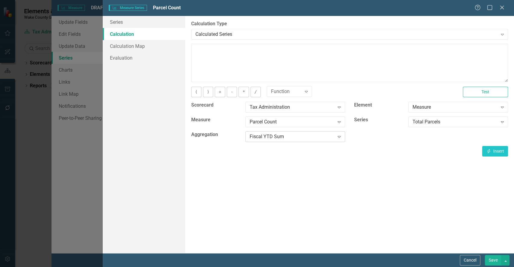
click at [282, 141] on div "Fiscal YTD Sum Expand" at bounding box center [296, 136] width 100 height 11
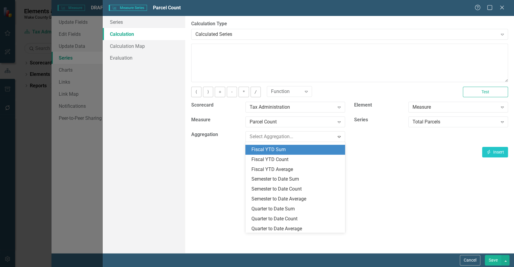
scroll to position [79, 0]
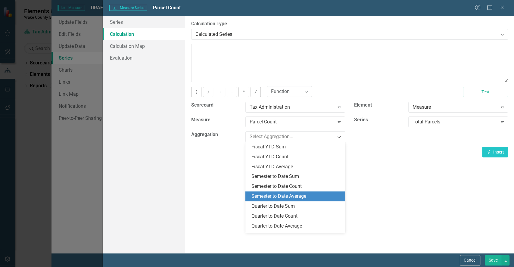
drag, startPoint x: 340, startPoint y: 194, endPoint x: 344, endPoint y: 218, distance: 24.0
click at [344, 218] on div "Current Period Previous Period Back N Periods Specific Period Previous Year Cal…" at bounding box center [296, 187] width 100 height 90
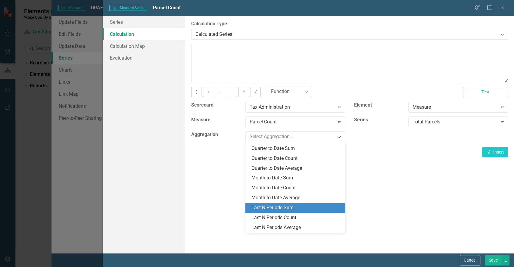
click at [283, 211] on div "Last N Periods Sum" at bounding box center [297, 208] width 90 height 7
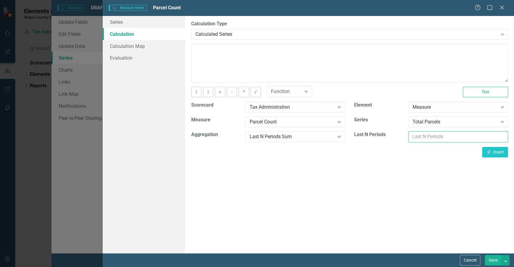
click at [438, 137] on input "number" at bounding box center [459, 136] width 100 height 11
type input "12"
click at [491, 151] on icon "Insert" at bounding box center [488, 152] width 5 height 4
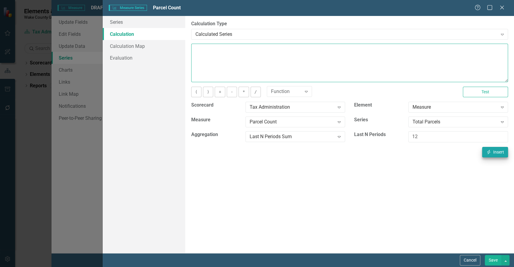
type textarea "[m1999415][Total Parcels][Last12Sum]"
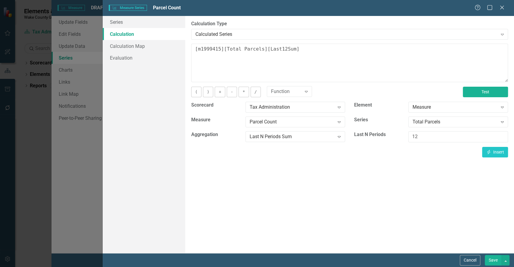
click at [486, 93] on button "Test" at bounding box center [485, 92] width 45 height 11
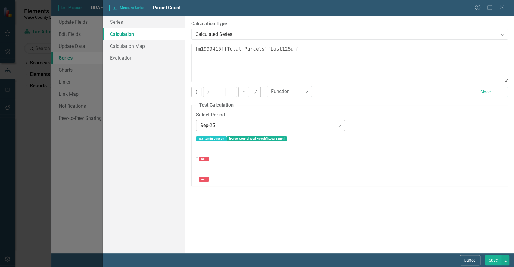
click at [271, 122] on div "Sep-25" at bounding box center [267, 125] width 134 height 7
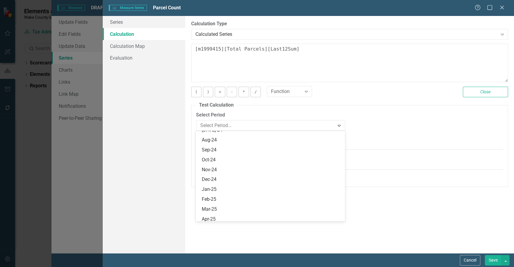
scroll to position [1302, 0]
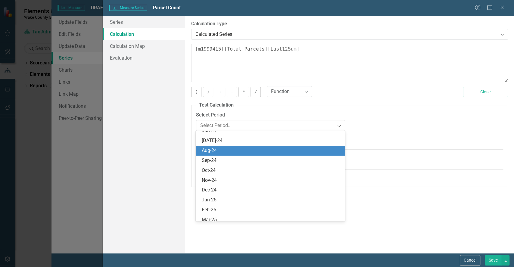
click at [252, 151] on div "Aug-24" at bounding box center [272, 150] width 140 height 7
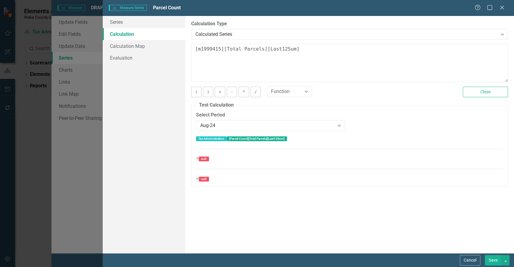
click at [463, 174] on div "Tax Administration [Parcel Count][Total Parcels][Last12Sum] = null = null" at bounding box center [349, 159] width 307 height 48
click at [469, 260] on button "Cancel" at bounding box center [470, 260] width 20 height 11
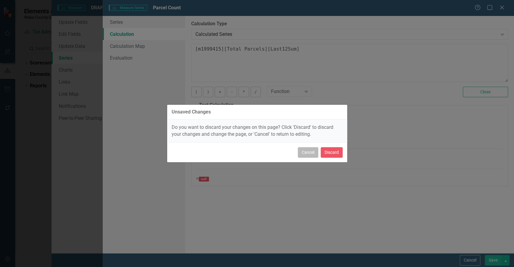
click at [301, 151] on button "Cancel" at bounding box center [308, 152] width 20 height 11
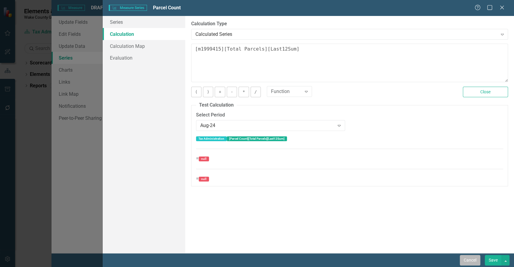
click at [470, 259] on button "Cancel" at bounding box center [470, 260] width 20 height 11
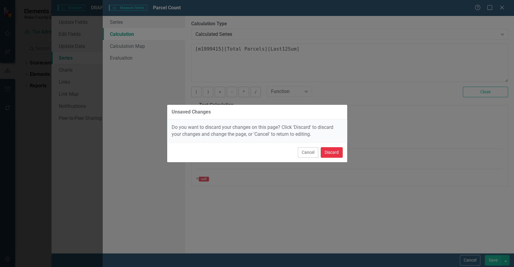
click at [330, 149] on button "Discard" at bounding box center [332, 152] width 22 height 11
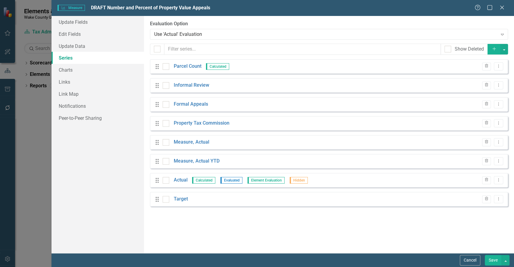
click at [130, 255] on div "Cancel Save" at bounding box center [283, 260] width 463 height 14
click at [473, 260] on button "Cancel" at bounding box center [470, 260] width 20 height 11
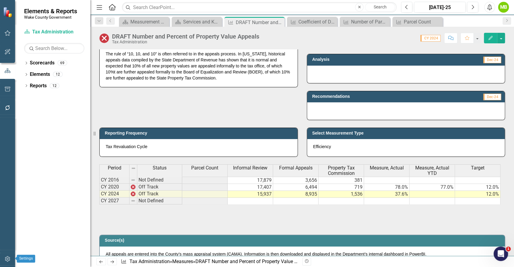
click at [5, 260] on icon "button" at bounding box center [8, 259] width 6 height 5
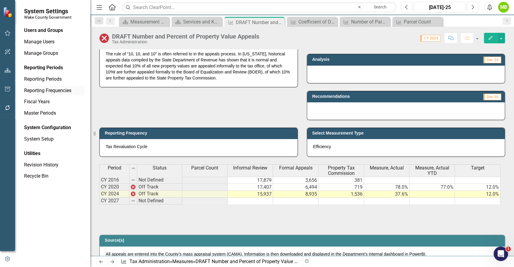
click at [47, 91] on link "Reporting Frequencies" at bounding box center [54, 90] width 60 height 7
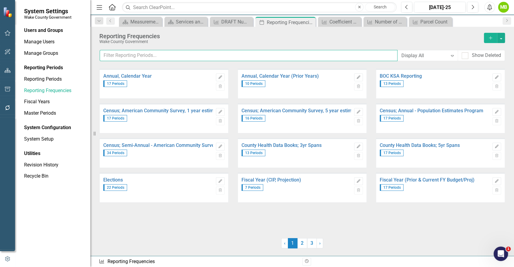
click at [166, 53] on input "text" at bounding box center [249, 55] width 298 height 11
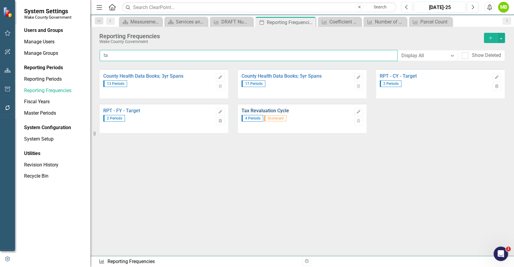
type input "ta"
click at [287, 111] on link "Tax Revaluation Cycle" at bounding box center [297, 110] width 110 height 5
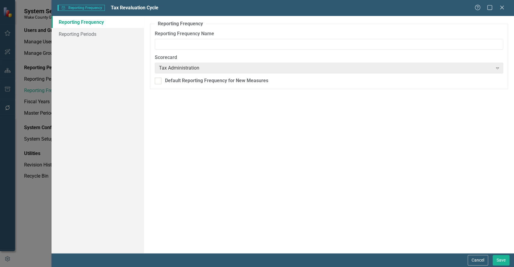
type input "Tax Revaluation Cycle"
click at [82, 36] on link "Reporting Periods" at bounding box center [98, 34] width 93 height 12
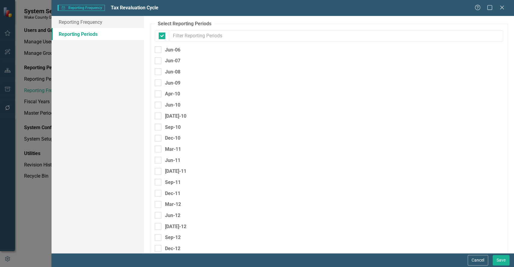
checkbox input "false"
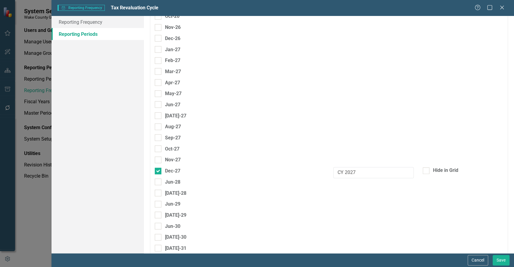
scroll to position [1798, 0]
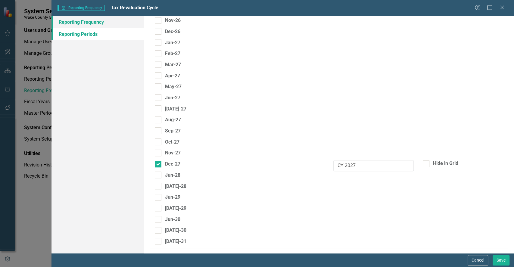
click at [65, 21] on link "Reporting Frequency" at bounding box center [98, 22] width 93 height 12
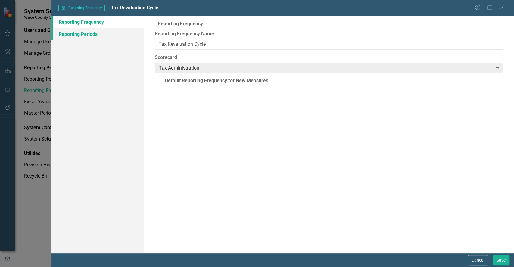
click at [71, 32] on link "Reporting Periods" at bounding box center [98, 34] width 93 height 12
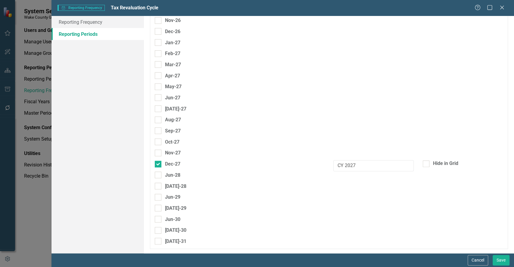
click at [475, 254] on div "Cancel Save" at bounding box center [283, 260] width 463 height 14
click at [477, 261] on button "Cancel" at bounding box center [478, 260] width 20 height 11
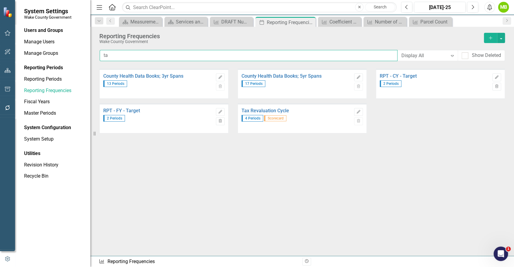
drag, startPoint x: 141, startPoint y: 55, endPoint x: 74, endPoint y: 47, distance: 67.7
click at [74, 47] on div "System Settings Wake County Government Users and Groups Manage Users Manage Gro…" at bounding box center [257, 133] width 514 height 267
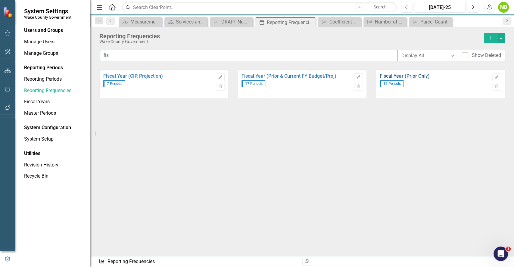
type input "fis"
click at [418, 74] on link "Fiscal Year (Prior Only)" at bounding box center [435, 76] width 110 height 5
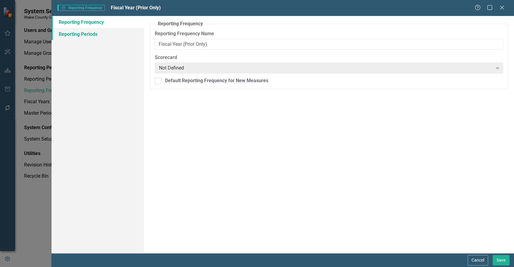
click at [77, 35] on link "Reporting Periods" at bounding box center [98, 34] width 93 height 12
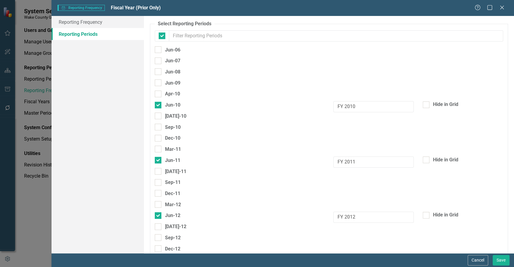
checkbox input "false"
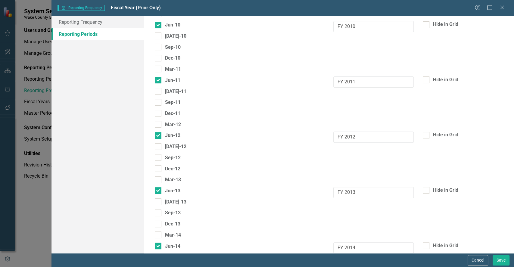
scroll to position [66, 0]
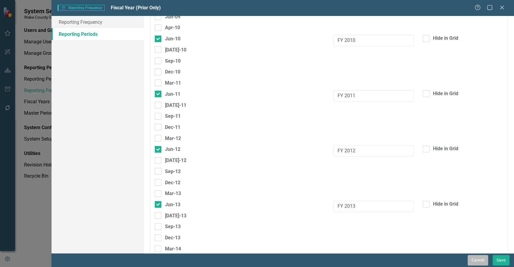
click at [470, 258] on button "Cancel" at bounding box center [478, 260] width 20 height 11
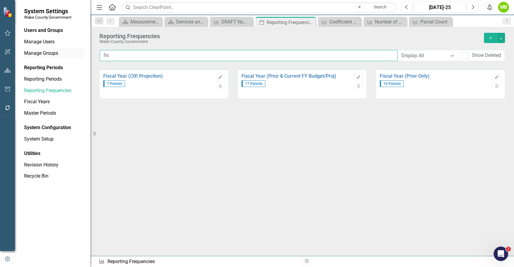
drag, startPoint x: 149, startPoint y: 59, endPoint x: 80, endPoint y: 51, distance: 68.6
click at [80, 51] on div "System Settings Wake County Government Users and Groups Manage Users Manage Gro…" at bounding box center [257, 133] width 514 height 267
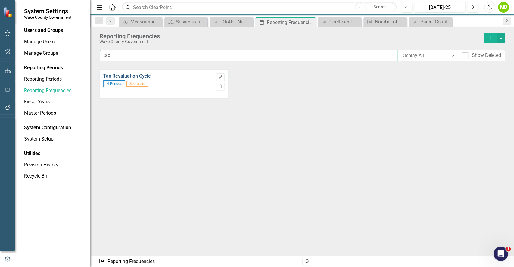
type input "tax"
click at [146, 77] on link "Tax Revaluation Cycle" at bounding box center [158, 76] width 110 height 5
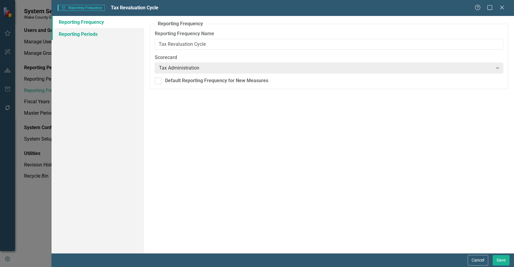
click at [102, 38] on link "Reporting Periods" at bounding box center [98, 34] width 93 height 12
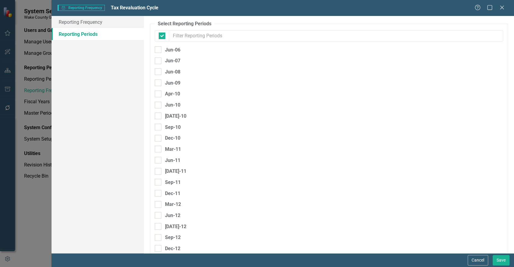
checkbox input "false"
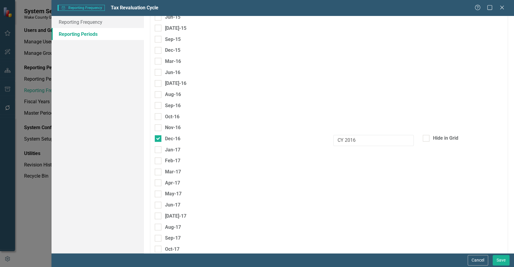
scroll to position [358, 0]
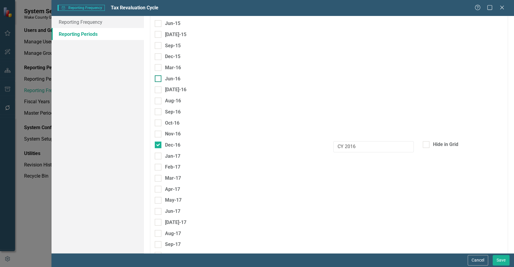
click at [159, 77] on input "Jun-16" at bounding box center [157, 77] width 4 height 4
checkbox input "true"
click at [334, 80] on input "text" at bounding box center [374, 80] width 80 height 11
type input "2016"
drag, startPoint x: 163, startPoint y: 144, endPoint x: 157, endPoint y: 146, distance: 6.8
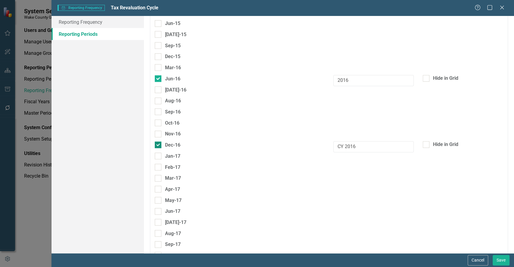
click at [157, 146] on input "Dec-16" at bounding box center [157, 144] width 4 height 4
checkbox input "false"
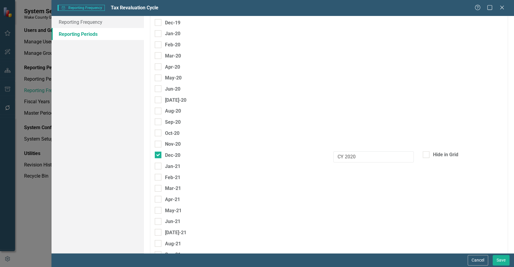
scroll to position [885, 0]
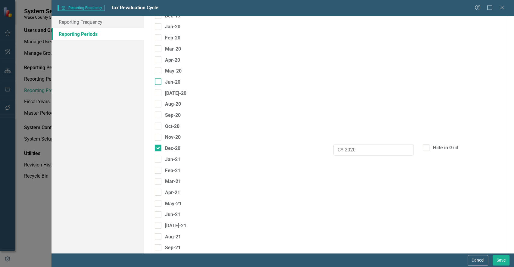
click at [159, 83] on div at bounding box center [158, 82] width 7 height 7
click at [159, 83] on input "Jun-20" at bounding box center [157, 81] width 4 height 4
checkbox input "true"
click at [362, 81] on input "text" at bounding box center [374, 83] width 80 height 11
type input "2020"
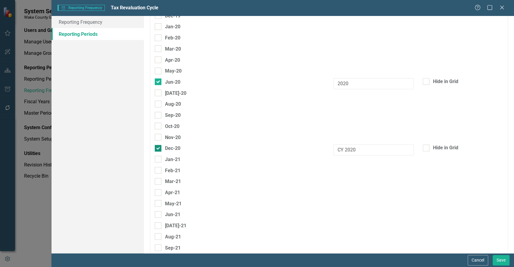
click at [159, 150] on div at bounding box center [158, 148] width 7 height 7
click at [159, 149] on input "Dec-20" at bounding box center [157, 147] width 4 height 4
checkbox input "false"
click at [507, 158] on div "Select Reporting Periods Since you may not be reporting on every element every …" at bounding box center [329, 134] width 370 height 237
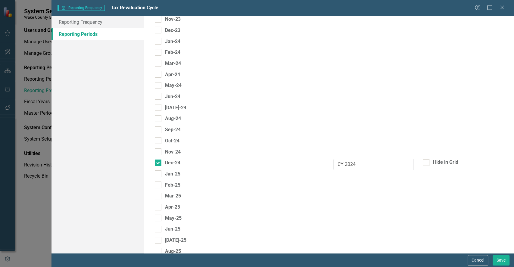
scroll to position [1404, 0]
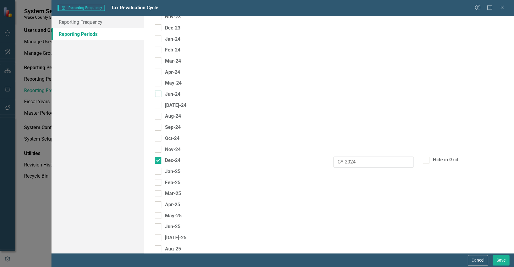
click at [162, 97] on div "Jun-24" at bounding box center [168, 94] width 26 height 8
click at [159, 95] on input "Jun-24" at bounding box center [157, 93] width 4 height 4
checkbox input "true"
click at [361, 86] on div "May-24" at bounding box center [329, 84] width 358 height 11
click at [357, 93] on input "text" at bounding box center [374, 95] width 80 height 11
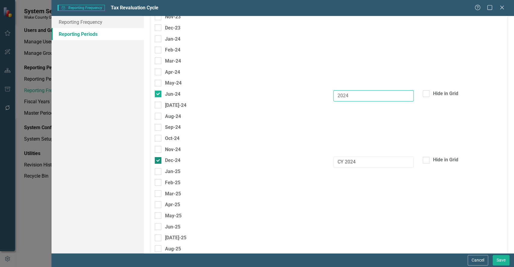
type input "2024"
click at [158, 162] on div at bounding box center [158, 160] width 7 height 7
click at [158, 161] on input "Dec-24" at bounding box center [157, 159] width 4 height 4
checkbox input "false"
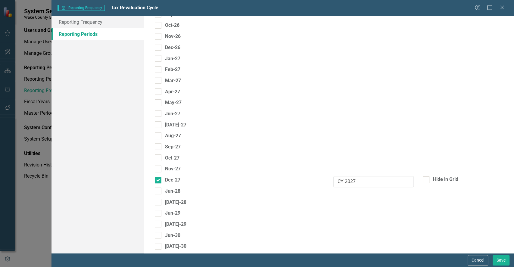
scroll to position [1785, 0]
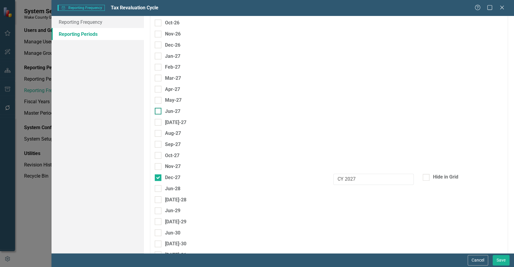
click at [159, 111] on div at bounding box center [158, 111] width 7 height 7
click at [159, 111] on input "Jun-27" at bounding box center [157, 110] width 4 height 4
checkbox input "true"
click at [355, 118] on input "text" at bounding box center [374, 113] width 80 height 11
type input "2027"
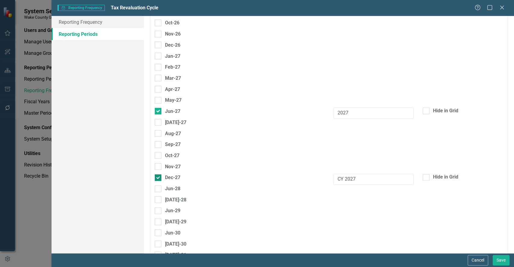
click at [159, 179] on div at bounding box center [158, 177] width 7 height 7
click at [159, 178] on input "Dec-27" at bounding box center [157, 176] width 4 height 4
checkbox input "false"
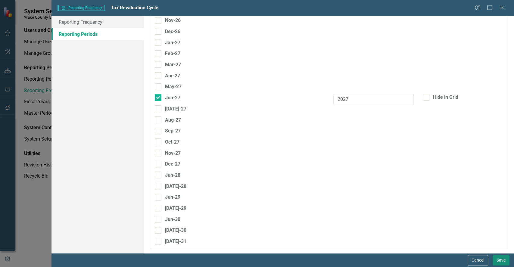
click at [499, 262] on button "Save" at bounding box center [501, 260] width 17 height 11
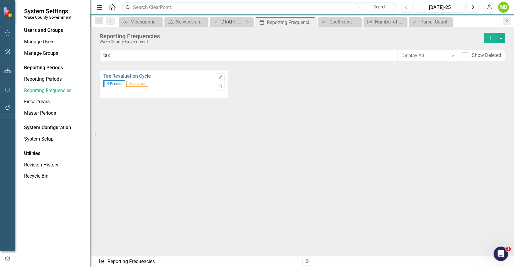
click at [225, 21] on div "DRAFT Number and Percent of Property Value Appeals" at bounding box center [232, 22] width 23 height 8
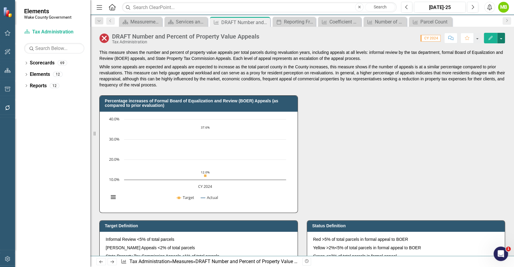
click at [504, 40] on button "button" at bounding box center [502, 38] width 8 height 11
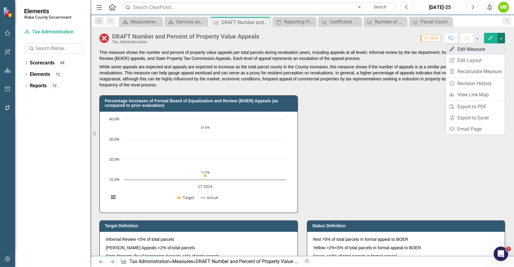
click at [477, 51] on link "Edit Edit Measure" at bounding box center [475, 49] width 59 height 11
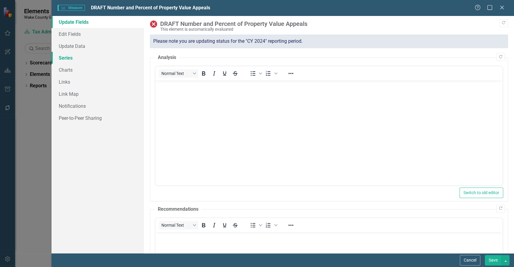
click at [86, 62] on link "Series" at bounding box center [98, 58] width 93 height 12
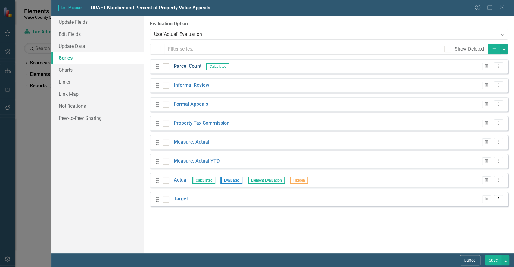
click at [192, 69] on link "Parcel Count" at bounding box center [188, 66] width 28 height 7
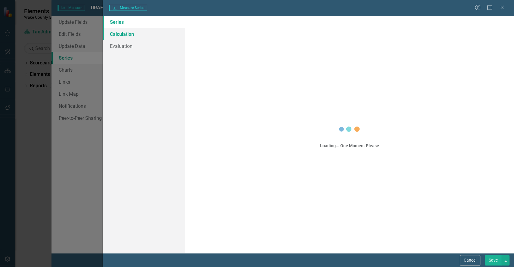
click at [130, 36] on link "Calculation" at bounding box center [144, 34] width 82 height 12
click at [142, 35] on link "Calculation" at bounding box center [144, 34] width 82 height 12
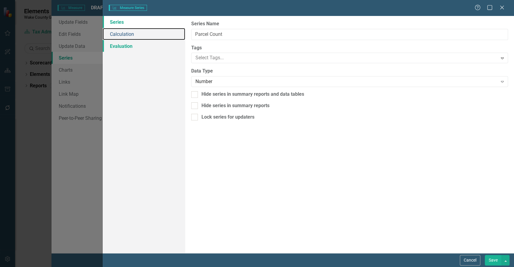
type input "Parcel Count"
click at [130, 33] on link "Calculation" at bounding box center [144, 34] width 82 height 12
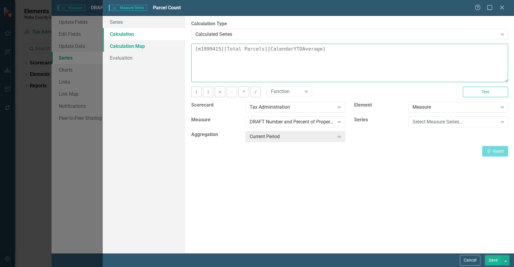
drag, startPoint x: 342, startPoint y: 57, endPoint x: 125, endPoint y: 44, distance: 217.4
click at [125, 44] on div "Series Calculation Calculation Map Evaluation From this page, you can edit the …" at bounding box center [309, 134] width 412 height 237
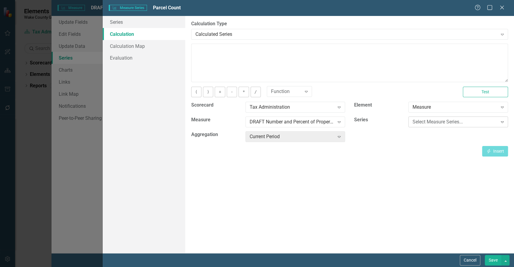
click at [424, 119] on div "Select Measure Series..." at bounding box center [455, 122] width 85 height 7
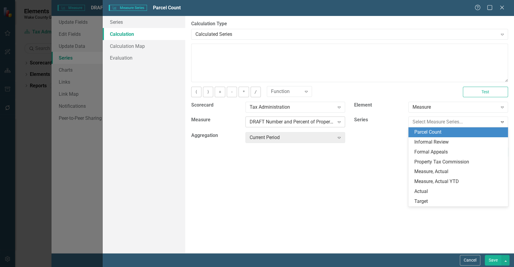
click at [299, 121] on div "DRAFT Number and Percent of Property Value Appeals" at bounding box center [292, 122] width 85 height 7
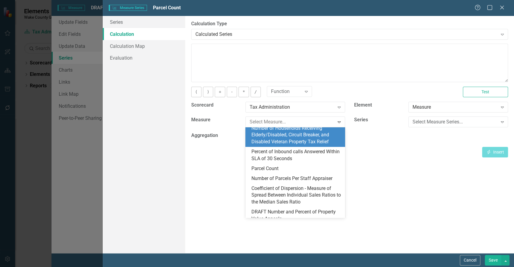
scroll to position [32, 0]
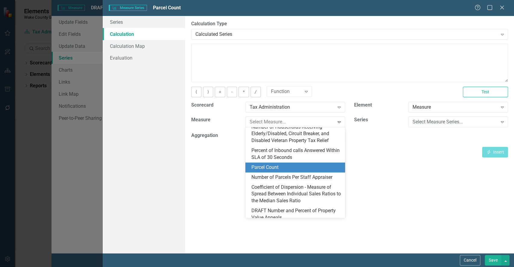
click at [313, 171] on div "Parcel Count" at bounding box center [297, 167] width 90 height 7
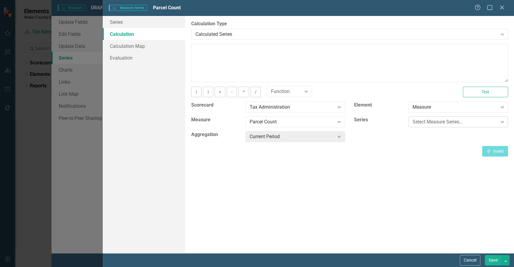
click at [426, 123] on div "Select Measure Series..." at bounding box center [455, 122] width 85 height 7
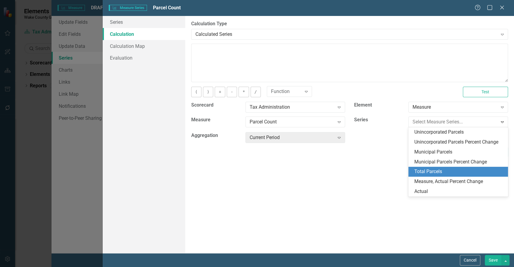
click at [426, 171] on div "Total Parcels" at bounding box center [460, 171] width 90 height 7
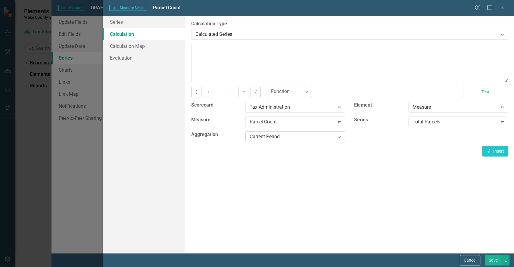
click at [282, 134] on div "Current Period" at bounding box center [292, 137] width 85 height 7
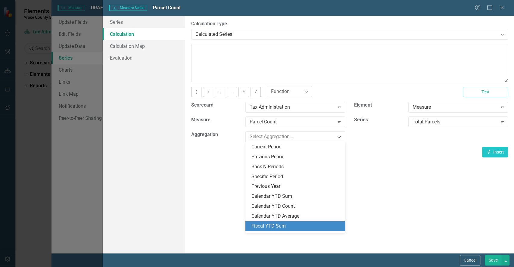
click at [288, 225] on div "Fiscal YTD Sum" at bounding box center [297, 226] width 90 height 7
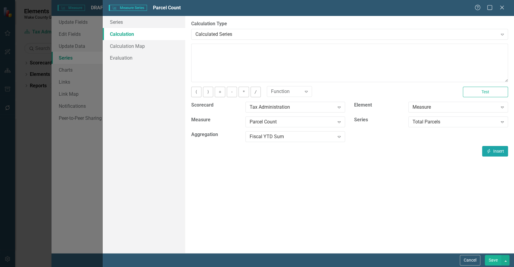
click at [488, 151] on icon "button" at bounding box center [489, 151] width 3 height 4
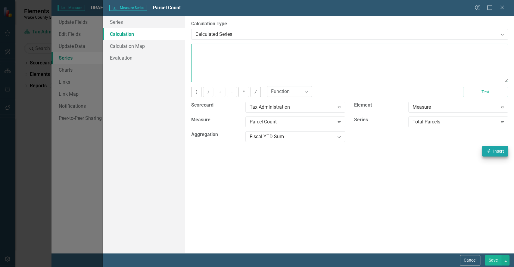
type textarea "[m1999415][Total Parcels][FiscalYTDSum]"
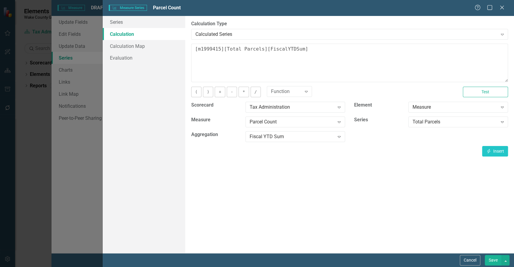
click at [490, 259] on button "Save" at bounding box center [493, 260] width 17 height 11
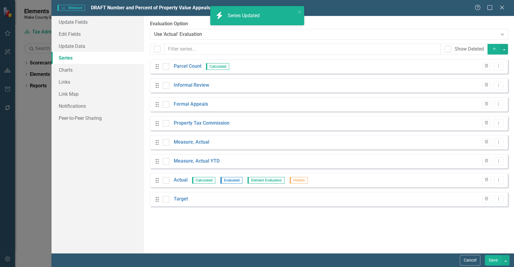
click at [493, 261] on button "Save" at bounding box center [493, 260] width 17 height 11
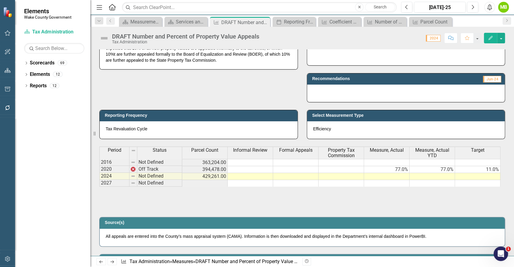
scroll to position [240, 0]
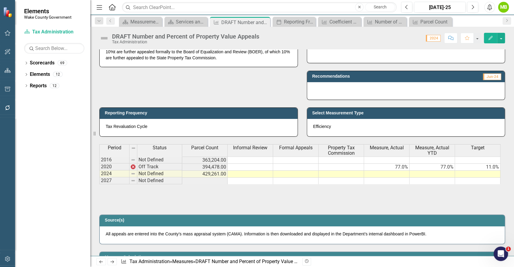
click at [238, 203] on div "Period Status Parcel Count Informal Review Formal Appeals Property Tax Commissi…" at bounding box center [302, 174] width 406 height 60
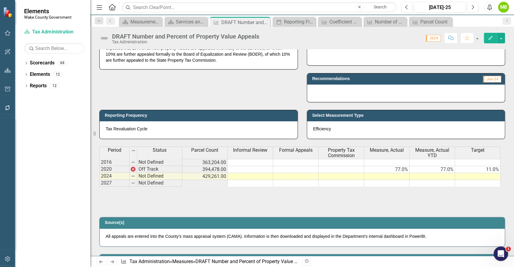
scroll to position [272, 0]
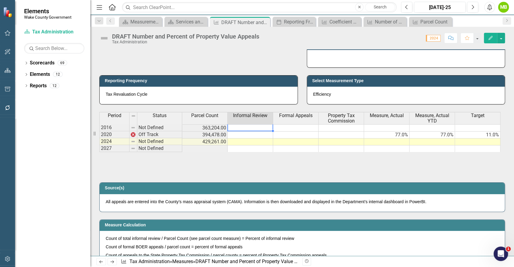
click at [243, 127] on td at bounding box center [251, 127] width 46 height 7
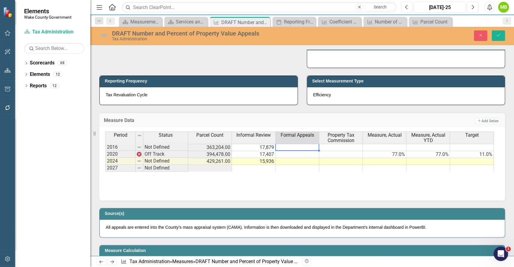
click at [283, 148] on td at bounding box center [298, 147] width 44 height 7
click at [277, 189] on div "Period Status Parcel Count Informal Review Formal Appeals Property Tax Commissi…" at bounding box center [302, 162] width 394 height 60
click at [105, 150] on div "Period Status Parcel Count Informal Review Formal Appeals Property Tax Commissi…" at bounding box center [105, 152] width 0 height 40
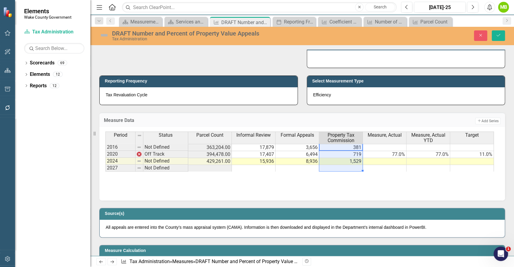
type textarea "381"
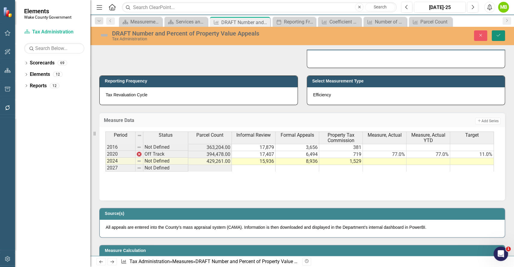
click at [499, 38] on button "Save" at bounding box center [498, 35] width 13 height 11
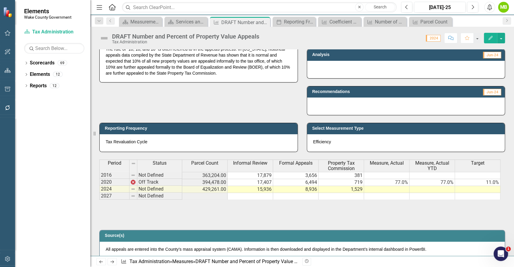
scroll to position [231, 0]
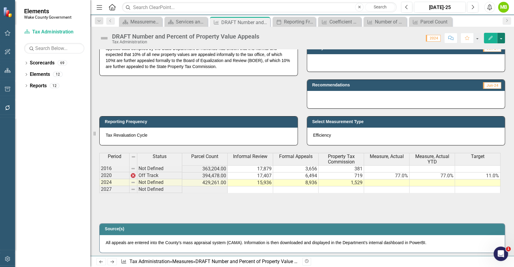
click at [499, 42] on button "button" at bounding box center [502, 38] width 8 height 11
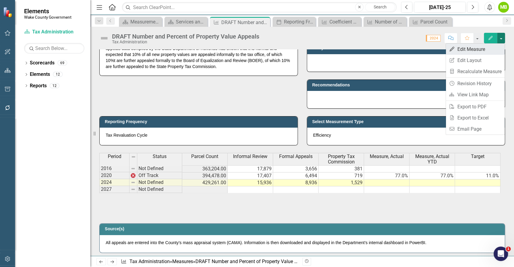
click at [473, 51] on link "Edit Edit Measure" at bounding box center [475, 49] width 59 height 11
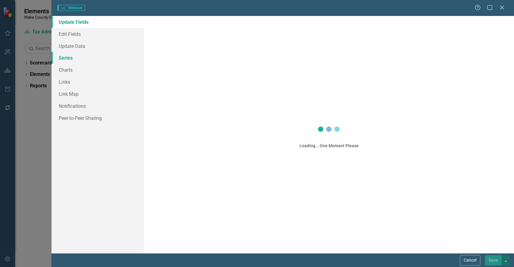
click at [75, 55] on link "Series" at bounding box center [98, 58] width 93 height 12
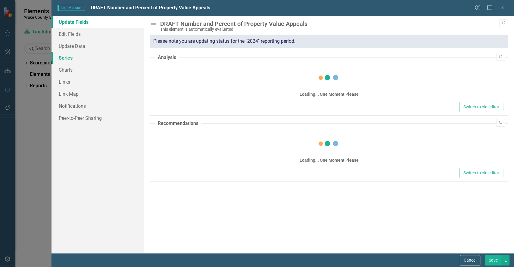
click at [63, 58] on link "Series" at bounding box center [98, 58] width 93 height 12
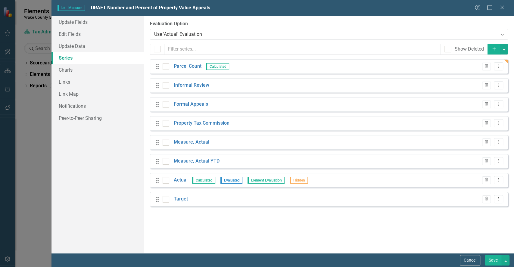
checkbox input "false"
click at [489, 143] on icon "Trash" at bounding box center [487, 142] width 5 height 4
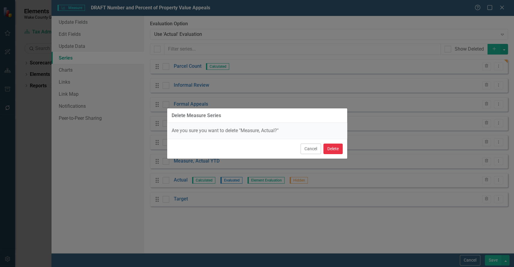
click at [333, 147] on button "Delete" at bounding box center [333, 149] width 19 height 11
click at [329, 150] on button "Delete" at bounding box center [333, 149] width 19 height 11
click at [331, 147] on button "Delete" at bounding box center [333, 149] width 19 height 11
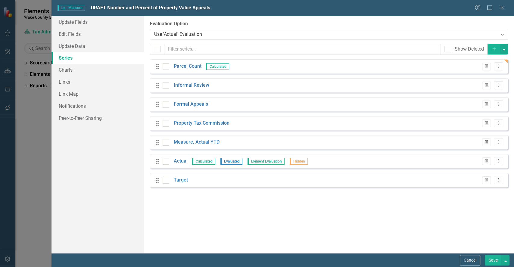
click at [489, 142] on icon "Trash" at bounding box center [487, 142] width 5 height 4
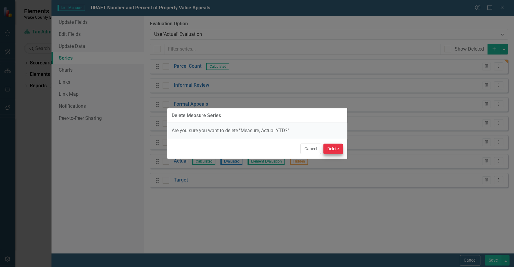
drag, startPoint x: 343, startPoint y: 147, endPoint x: 337, endPoint y: 149, distance: 6.2
click at [343, 148] on div "Cancel Delete" at bounding box center [257, 149] width 180 height 20
click at [335, 149] on button "Delete" at bounding box center [333, 149] width 19 height 11
click at [333, 149] on button "Delete" at bounding box center [333, 149] width 19 height 11
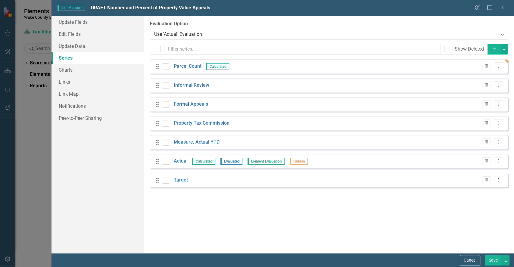
click at [490, 52] on button "Add" at bounding box center [494, 49] width 13 height 11
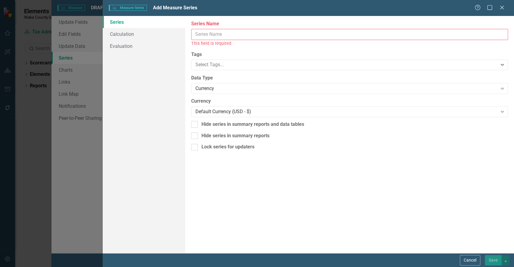
click at [221, 38] on input "Series Name" at bounding box center [349, 34] width 317 height 11
click at [294, 13] on div "Measure Series Measure Series Add Measure Series Help Maximize Close" at bounding box center [309, 8] width 412 height 16
click at [284, 34] on input "Informal Review" at bounding box center [349, 34] width 317 height 11
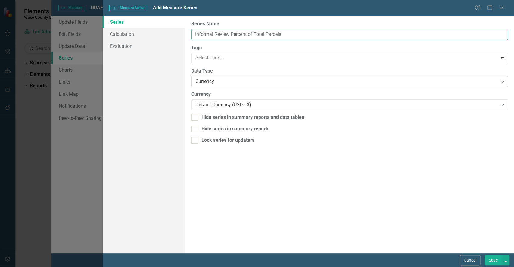
type input "Informal Review Percent of Total Parcels"
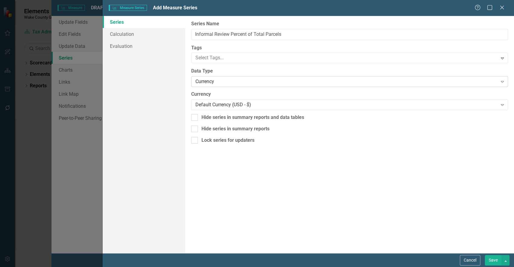
click at [255, 84] on div "Currency" at bounding box center [347, 81] width 302 height 7
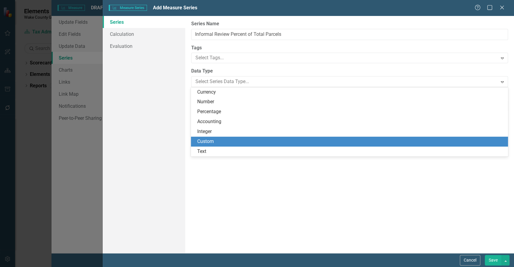
click at [219, 141] on div "Custom" at bounding box center [350, 141] width 307 height 7
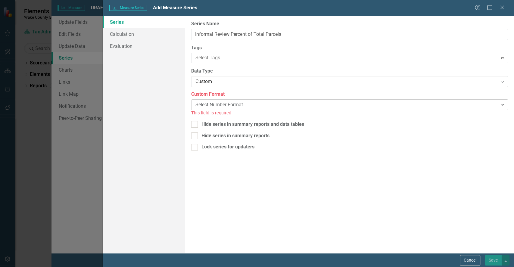
click at [225, 100] on div "Select Number Format... Expand" at bounding box center [349, 104] width 317 height 11
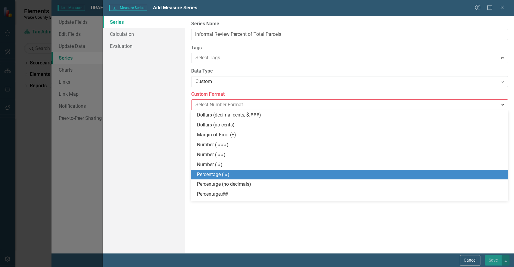
click at [220, 176] on div "Percentage (.#)" at bounding box center [350, 174] width 307 height 7
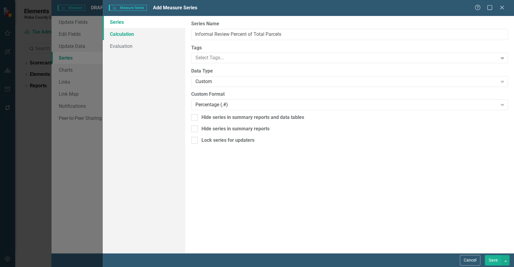
click at [130, 30] on link "Calculation" at bounding box center [144, 34] width 82 height 12
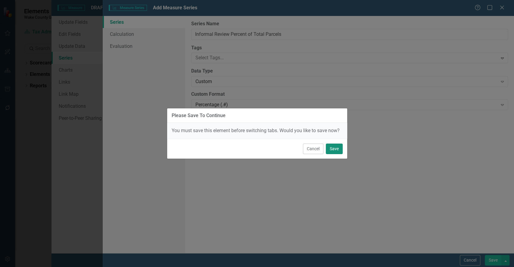
click at [338, 149] on button "Save" at bounding box center [334, 149] width 17 height 11
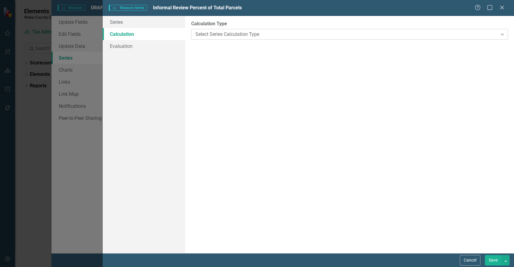
click at [236, 38] on div "Select Series Calculation Type Expand" at bounding box center [349, 34] width 317 height 11
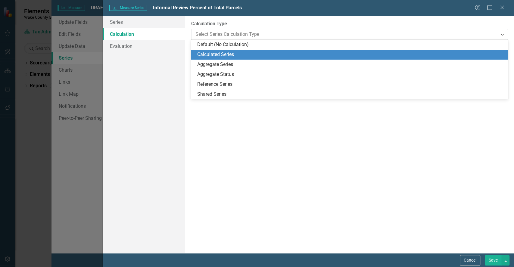
click at [230, 52] on div "Calculated Series" at bounding box center [350, 54] width 307 height 7
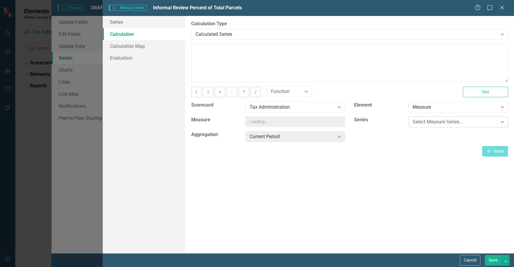
click at [432, 123] on div "Select Measure Series..." at bounding box center [455, 122] width 85 height 7
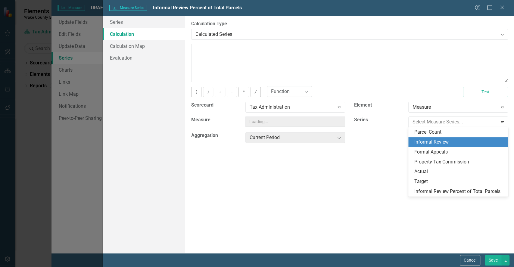
click at [434, 142] on div "Informal Review" at bounding box center [460, 142] width 90 height 7
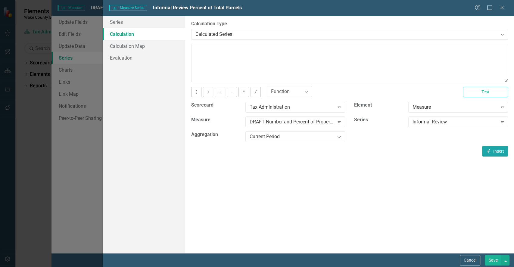
click at [500, 154] on button "Insert Insert" at bounding box center [495, 151] width 26 height 11
click at [430, 122] on div "Informal Review" at bounding box center [455, 122] width 85 height 7
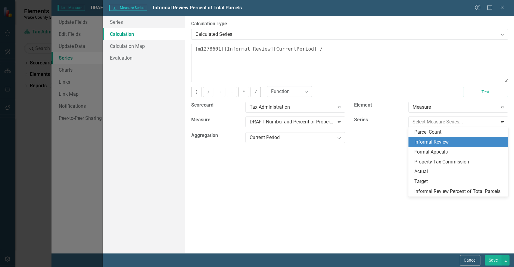
click at [431, 139] on div "Informal Review" at bounding box center [460, 142] width 90 height 7
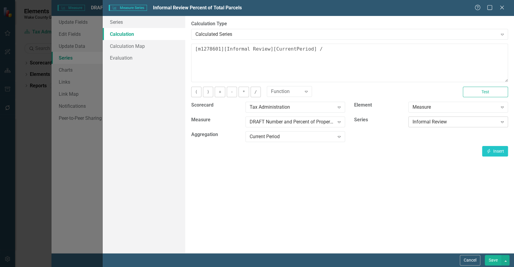
click at [459, 122] on div "Informal Review" at bounding box center [455, 122] width 85 height 7
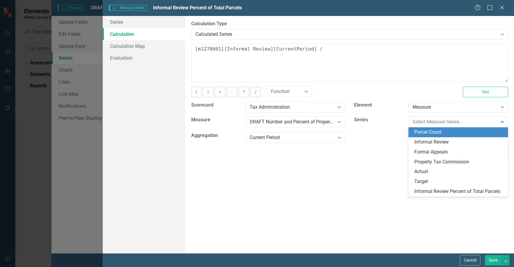
click at [450, 133] on div "Parcel Count" at bounding box center [460, 132] width 90 height 7
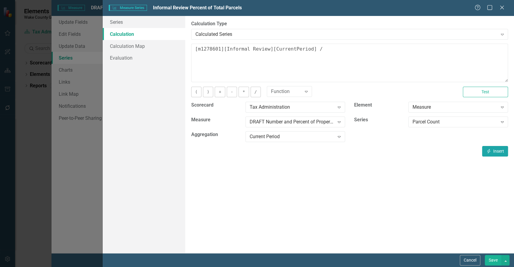
click at [494, 151] on button "Insert Insert" at bounding box center [495, 151] width 26 height 11
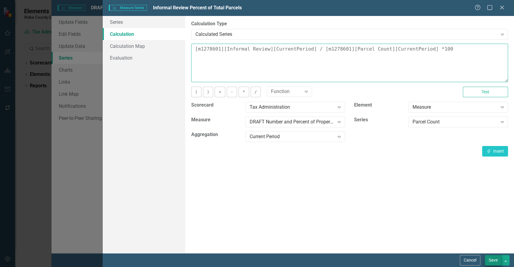
type textarea "[m1278601][Informal Review][CurrentPeriod] / [m1278601][Parcel Count][CurrentPe…"
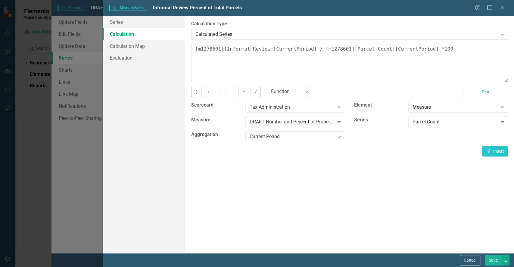
click at [493, 261] on button "Save" at bounding box center [493, 260] width 17 height 11
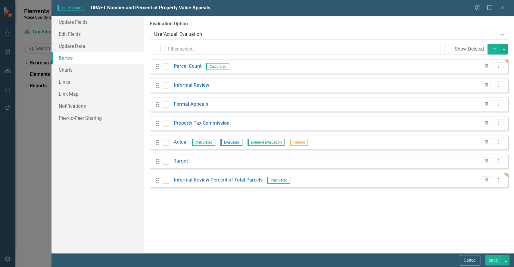
click at [155, 184] on div "Drag Informal Review Percent of Total Parcels Calculated Trash Dropdown Menu" at bounding box center [329, 180] width 358 height 14
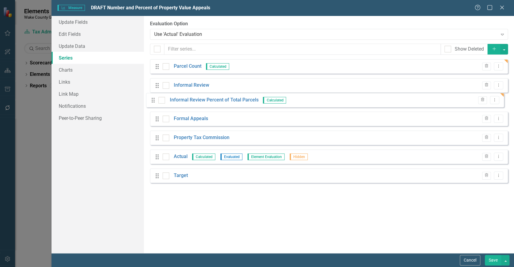
drag, startPoint x: 156, startPoint y: 182, endPoint x: 152, endPoint y: 102, distance: 80.6
click at [152, 102] on div "Drag Parcel Count Calculated Trash Dropdown Menu Drag Informal Review Trash Dro…" at bounding box center [329, 123] width 358 height 128
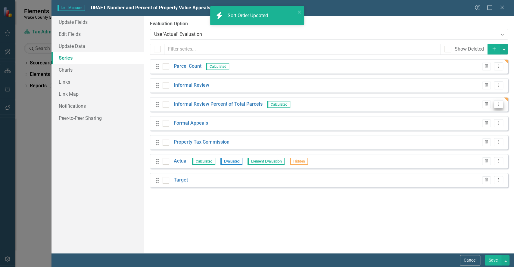
click at [501, 105] on button "Dropdown Menu" at bounding box center [498, 104] width 9 height 8
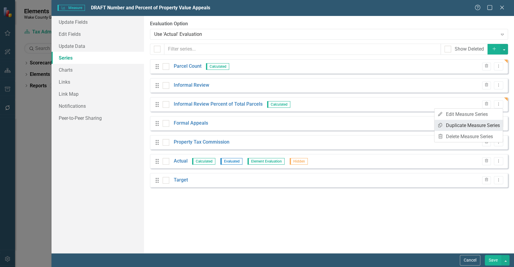
click at [469, 128] on link "Copy Duplicate Measure Series" at bounding box center [469, 125] width 68 height 11
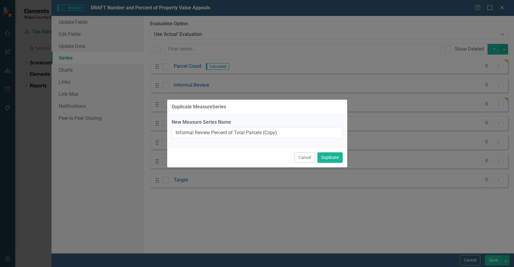
click at [77, 150] on div "Duplicate MeasureSeries New Measure Series Name Informal Review Percent of Tota…" at bounding box center [257, 133] width 514 height 267
drag, startPoint x: 193, startPoint y: 134, endPoint x: 139, endPoint y: 131, distance: 54.6
click at [139, 131] on div "Duplicate MeasureSeries New Measure Series Name Informal Review Percent of Tota…" at bounding box center [257, 133] width 514 height 267
drag, startPoint x: 292, startPoint y: 134, endPoint x: 259, endPoint y: 133, distance: 33.5
click at [259, 133] on input "Formal Review Percent of Total Parcels (Copy)" at bounding box center [257, 132] width 171 height 11
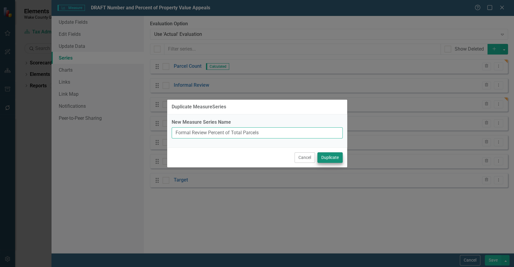
type input "Formal Review Percent of Total Parcels"
click at [323, 157] on button "Duplicate" at bounding box center [330, 157] width 25 height 11
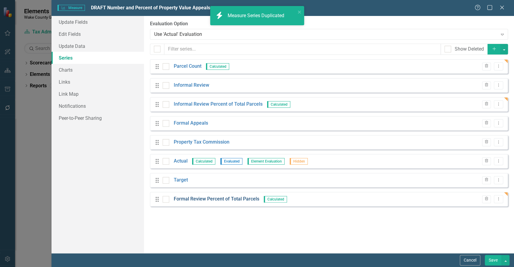
click at [215, 200] on link "Formal Review Percent of Total Parcels" at bounding box center [217, 199] width 86 height 7
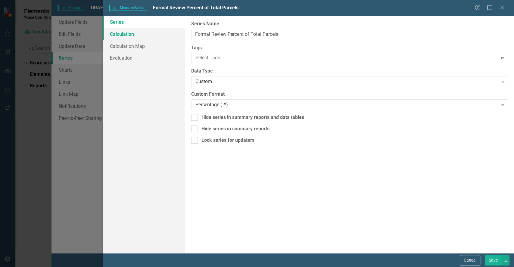
click at [139, 33] on link "Calculation" at bounding box center [144, 34] width 82 height 12
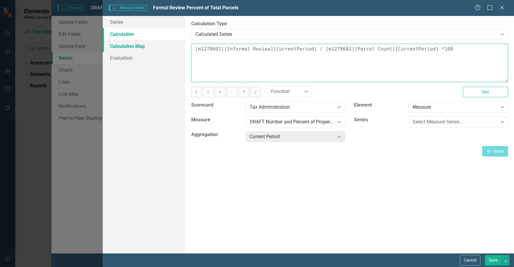
drag, startPoint x: 307, startPoint y: 51, endPoint x: 152, endPoint y: 41, distance: 155.2
click at [152, 41] on div "Series Calculation Calculation Map Evaluation From this page, you can edit the …" at bounding box center [309, 134] width 412 height 237
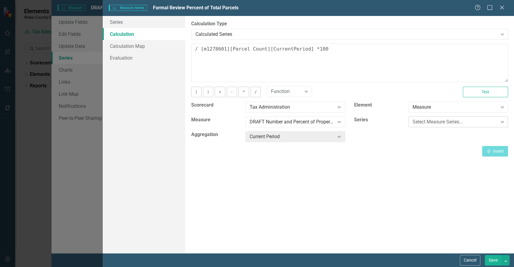
click at [459, 122] on div "Select Measure Series..." at bounding box center [455, 122] width 85 height 7
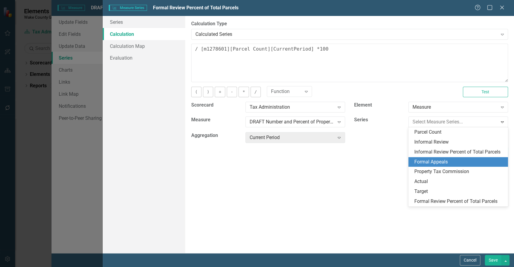
click at [435, 159] on div "Formal Appeals" at bounding box center [460, 162] width 90 height 7
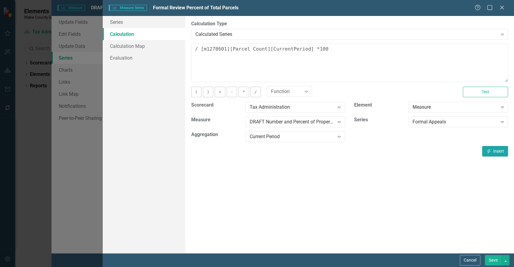
click at [497, 149] on button "Insert Insert" at bounding box center [495, 151] width 26 height 11
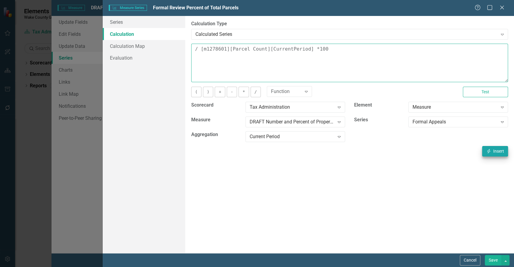
type textarea "[m1278601][Formal Appeals][CurrentPeriod] / [m1278601][Parcel Count][CurrentPer…"
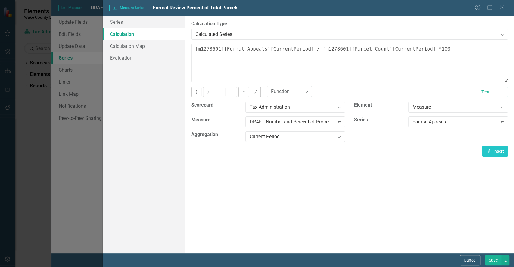
click at [494, 261] on button "Save" at bounding box center [493, 260] width 17 height 11
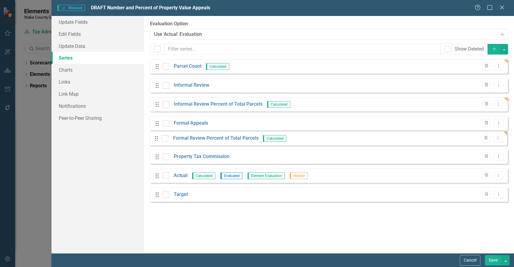
drag, startPoint x: 157, startPoint y: 199, endPoint x: 156, endPoint y: 138, distance: 60.9
click at [156, 138] on div "Drag Parcel Count Calculated Trash Dropdown Menu Drag Informal Review Trash Dro…" at bounding box center [329, 132] width 358 height 147
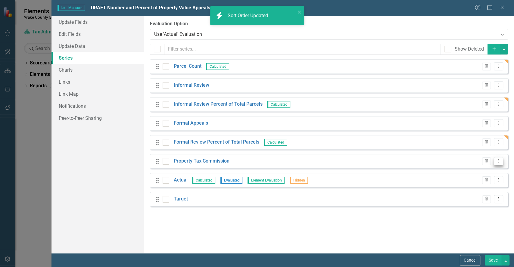
click at [501, 162] on icon "Dropdown Menu" at bounding box center [498, 161] width 5 height 4
click at [484, 179] on link "Copy Duplicate Measure Series" at bounding box center [469, 182] width 68 height 11
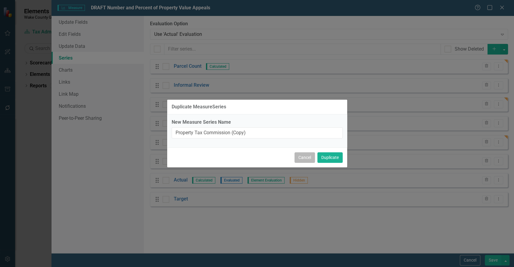
click at [301, 157] on button "Cancel" at bounding box center [305, 157] width 20 height 11
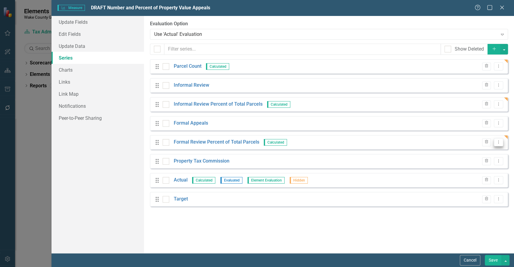
click at [501, 145] on button "Dropdown Menu" at bounding box center [498, 142] width 9 height 8
click at [467, 161] on link "Copy Duplicate Measure Series" at bounding box center [469, 163] width 68 height 11
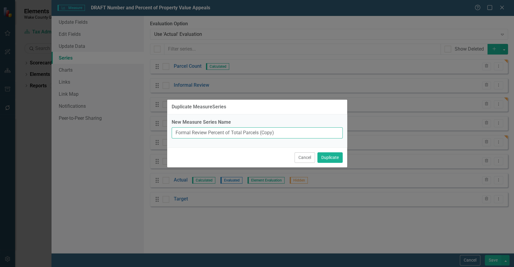
drag, startPoint x: 148, startPoint y: 132, endPoint x: 137, endPoint y: 132, distance: 11.2
click at [137, 132] on div "Duplicate MeasureSeries New Measure Series Name Formal Review Percent of Total …" at bounding box center [257, 133] width 514 height 267
drag, startPoint x: 290, startPoint y: 133, endPoint x: 273, endPoint y: 129, distance: 18.0
click at [273, 129] on input "Commission Review Percent of Total Parcels (Copy)" at bounding box center [257, 132] width 171 height 11
type input "Commission Review Percent of Total Parcels"
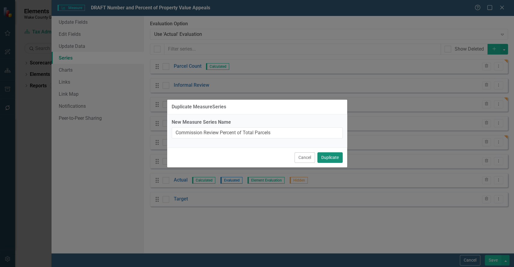
click at [327, 158] on button "Duplicate" at bounding box center [330, 157] width 25 height 11
click at [492, 237] on div "Duplicate MeasureSeries New Measure Series Name Commission Review Percent of To…" at bounding box center [257, 133] width 514 height 267
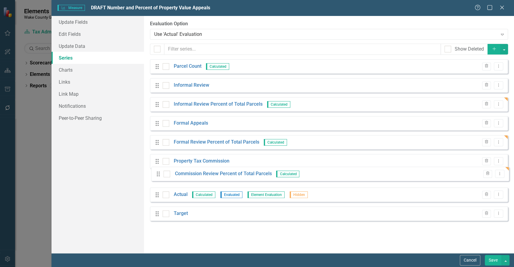
drag, startPoint x: 156, startPoint y: 221, endPoint x: 157, endPoint y: 176, distance: 44.3
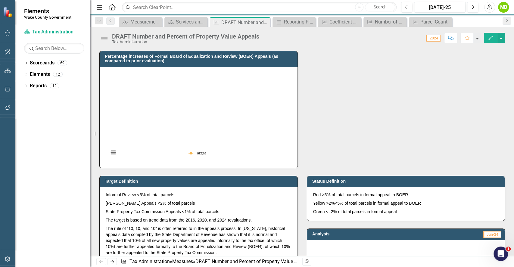
scroll to position [46, 0]
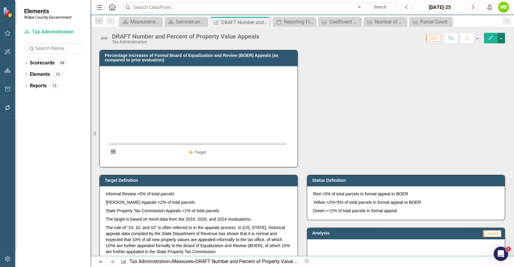
click at [501, 42] on button "button" at bounding box center [502, 38] width 8 height 11
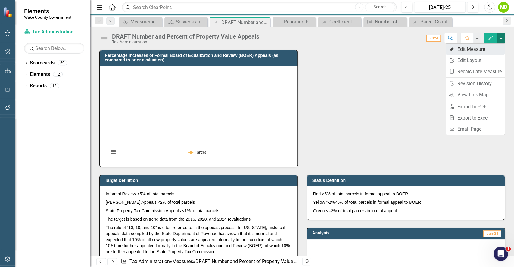
click at [479, 54] on link "Edit Edit Measure" at bounding box center [475, 49] width 59 height 11
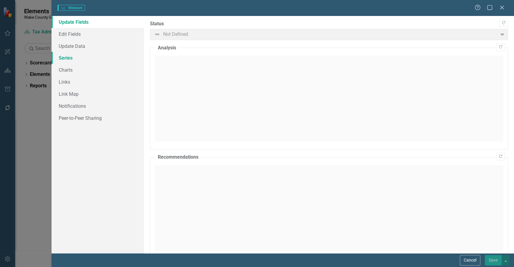
click at [77, 62] on link "Series" at bounding box center [98, 58] width 93 height 12
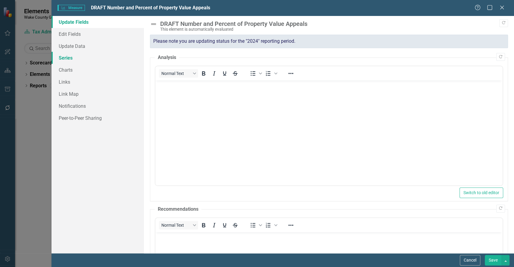
scroll to position [0, 0]
click at [68, 61] on link "Series" at bounding box center [98, 58] width 93 height 12
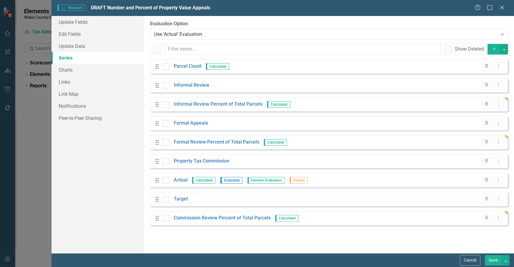
click at [277, 138] on div "Drag Formal Review Percent of Total Parcels Calculated Trash Dropdown Menu" at bounding box center [329, 142] width 358 height 14
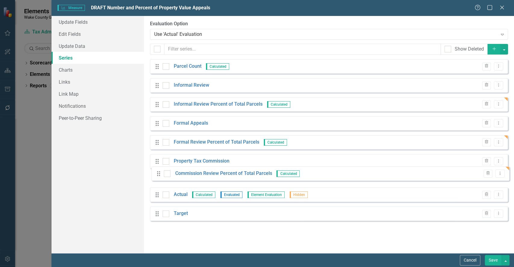
drag, startPoint x: 157, startPoint y: 220, endPoint x: 159, endPoint y: 177, distance: 43.1
click at [159, 177] on div "Drag Parcel Count Calculated Trash Dropdown Menu Drag Informal Review Trash Dro…" at bounding box center [329, 142] width 358 height 166
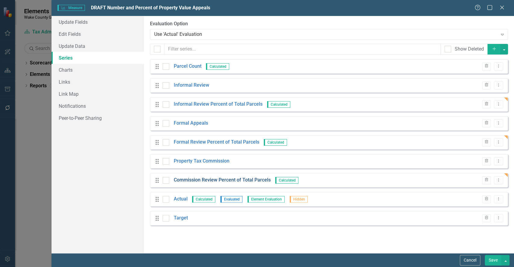
click at [231, 182] on link "Commission Review Percent of Total Parcels" at bounding box center [222, 180] width 97 height 7
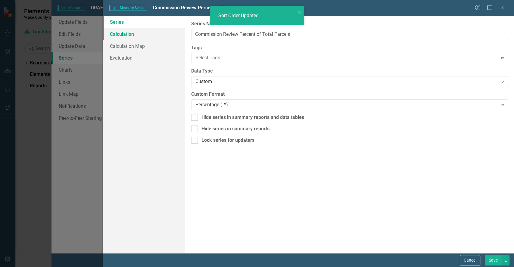
click at [126, 35] on link "Calculation" at bounding box center [144, 34] width 82 height 12
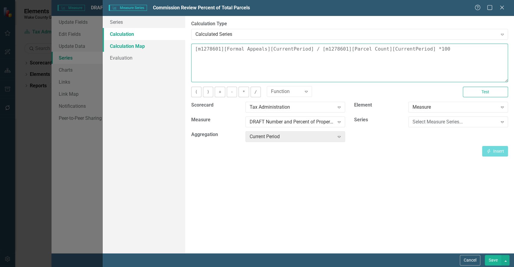
drag, startPoint x: 207, startPoint y: 47, endPoint x: 169, endPoint y: 45, distance: 38.1
click at [169, 45] on div "Series Calculation Calculation Map Evaluation From this page, you can edit the …" at bounding box center [309, 134] width 412 height 237
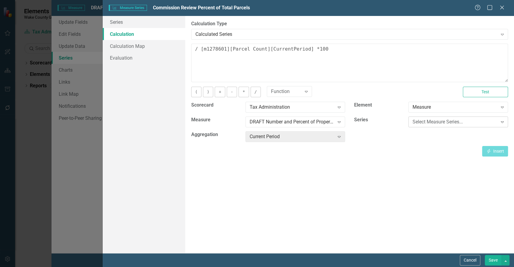
click at [447, 124] on div "Select Measure Series..." at bounding box center [455, 122] width 85 height 7
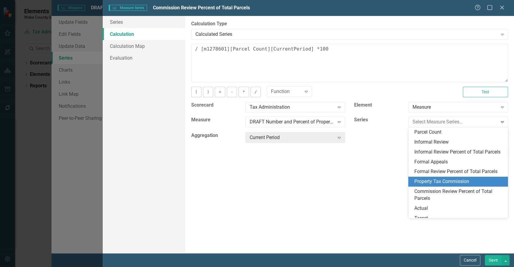
click at [447, 185] on div "Property Tax Commission" at bounding box center [460, 181] width 90 height 7
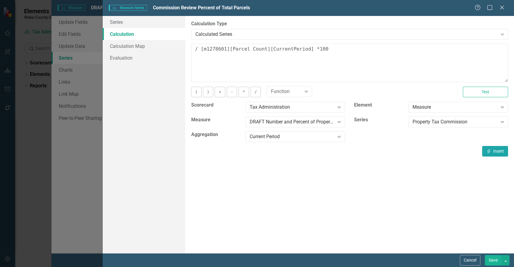
click at [495, 150] on button "Insert Insert" at bounding box center [495, 151] width 26 height 11
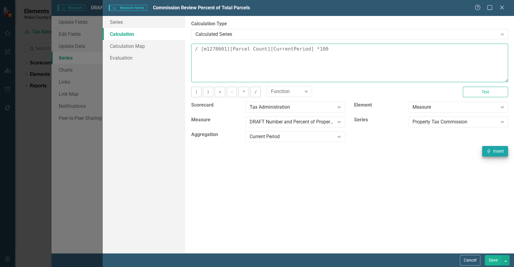
type textarea "[m1278601][Property Tax Commission][CurrentPeriod] / [m1278601][Parcel Count][C…"
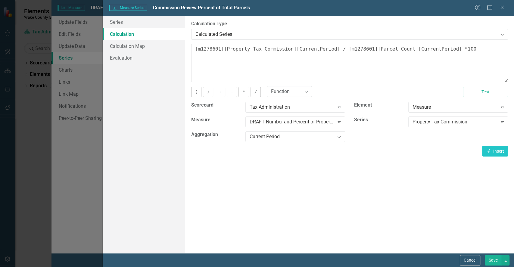
click at [499, 265] on button "Save" at bounding box center [493, 260] width 17 height 11
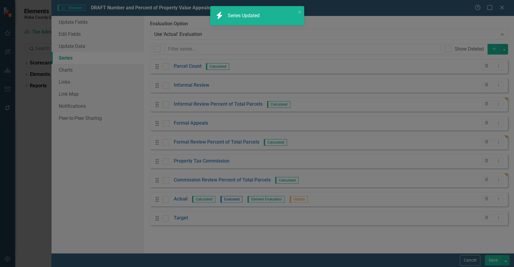
click at [435, 198] on div "Drag Actual Calculated Evaluated Element Evaluation Hidden Trash Dropdown Menu" at bounding box center [329, 199] width 358 height 14
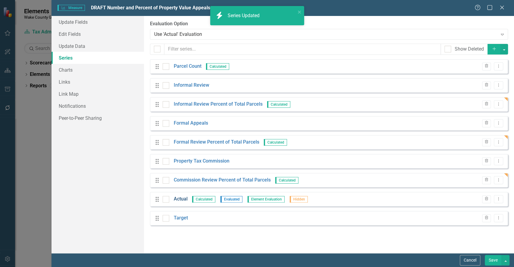
click at [179, 199] on link "Actual" at bounding box center [181, 199] width 14 height 7
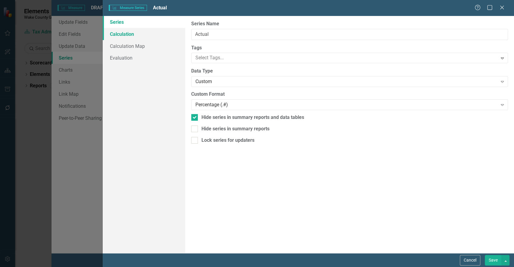
click at [124, 35] on link "Calculation" at bounding box center [144, 34] width 82 height 12
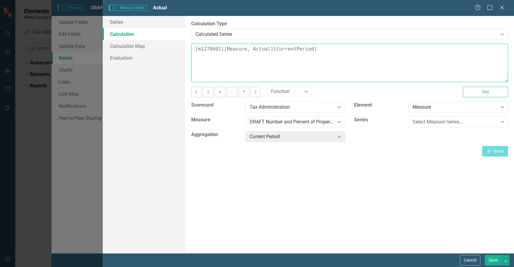
drag, startPoint x: 334, startPoint y: 57, endPoint x: 102, endPoint y: 24, distance: 234.1
click at [102, 24] on div "Measure Series Measure Series Actual Help Maximize Close Series Calculation Cal…" at bounding box center [257, 133] width 514 height 267
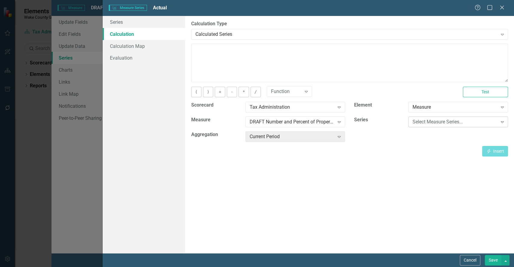
click at [421, 119] on div "Select Measure Series..." at bounding box center [455, 122] width 85 height 7
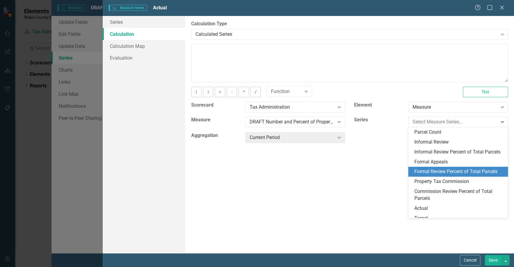
click at [480, 175] on div "Formal Review Percent of Total Parcels" at bounding box center [460, 171] width 90 height 7
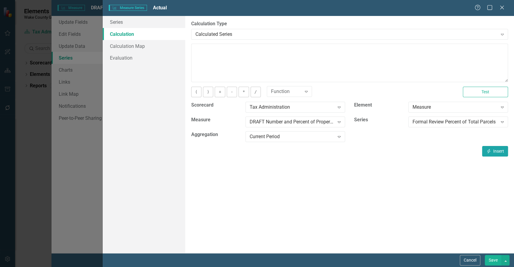
click at [494, 153] on button "Insert Insert" at bounding box center [495, 151] width 26 height 11
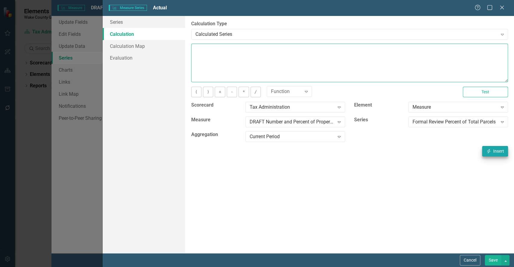
type textarea "[m1278601][Formal Review Percent of Total Parcels][CurrentPeriod]"
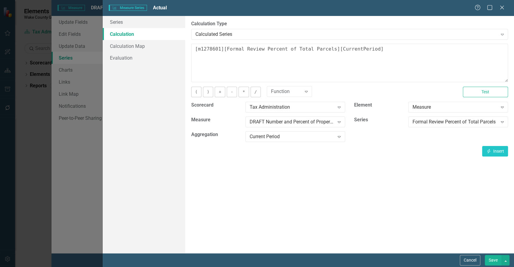
click at [492, 257] on button "Save" at bounding box center [493, 260] width 17 height 11
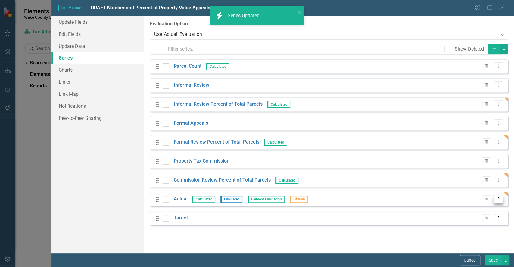
click at [499, 201] on button "Dropdown Menu" at bounding box center [498, 199] width 9 height 8
click at [475, 210] on link "Edit Edit Measure Series" at bounding box center [469, 209] width 68 height 11
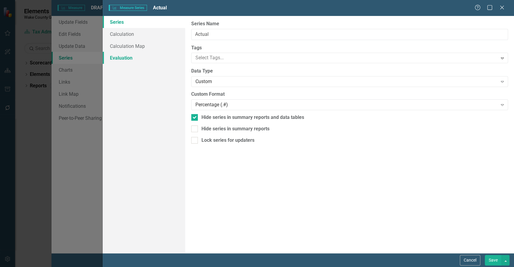
click at [121, 57] on link "Evaluation" at bounding box center [144, 58] width 82 height 12
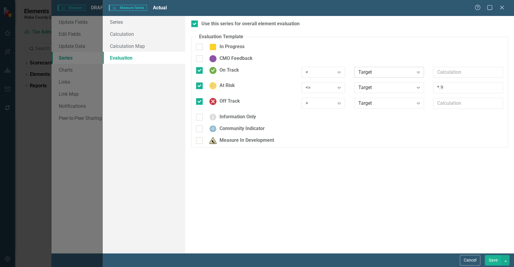
click at [383, 75] on div "Target" at bounding box center [386, 72] width 55 height 7
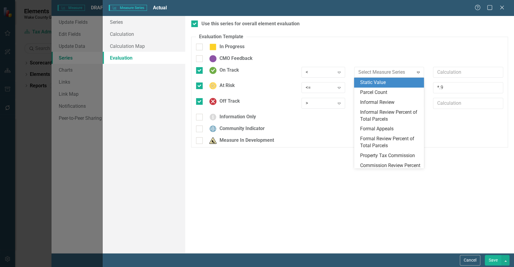
click at [394, 81] on div "Static Value" at bounding box center [390, 82] width 61 height 7
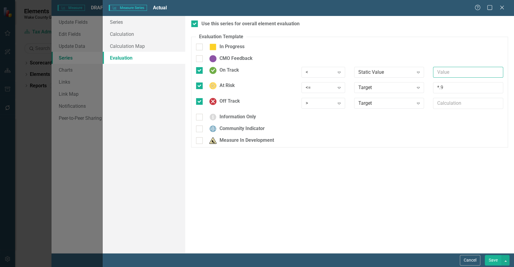
click at [463, 74] on input "text" at bounding box center [468, 72] width 70 height 11
type input "2"
click at [339, 75] on div "Expand" at bounding box center [339, 73] width 11 height 10
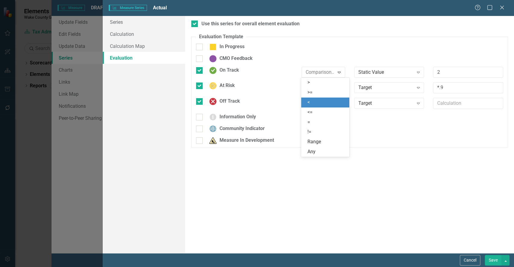
click at [321, 105] on div "<" at bounding box center [326, 102] width 39 height 7
click at [340, 73] on icon "Expand" at bounding box center [339, 72] width 6 height 5
click at [306, 116] on div "<=" at bounding box center [325, 113] width 48 height 10
click at [340, 86] on icon "Expand" at bounding box center [339, 87] width 6 height 5
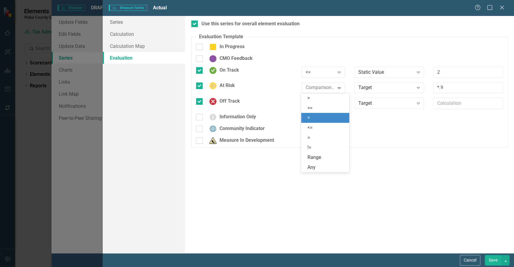
click at [318, 122] on div "<" at bounding box center [325, 118] width 48 height 10
click at [322, 88] on div "<" at bounding box center [320, 87] width 29 height 7
click at [313, 127] on div "<=" at bounding box center [326, 127] width 39 height 7
click at [386, 91] on div "Target Expand" at bounding box center [389, 87] width 70 height 11
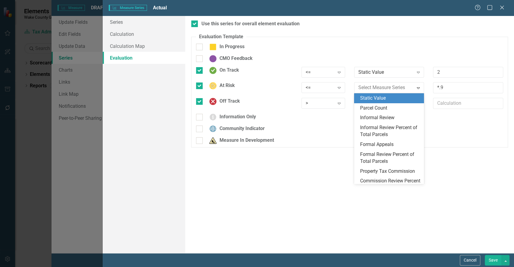
click at [392, 95] on div "Static Value" at bounding box center [390, 98] width 61 height 7
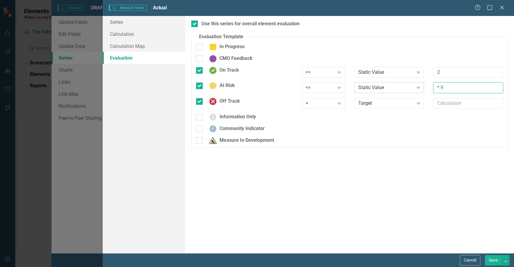
drag, startPoint x: 458, startPoint y: 87, endPoint x: 411, endPoint y: 84, distance: 47.4
click at [411, 84] on div "At Risk <= Expand Static Value Expand *.9" at bounding box center [350, 90] width 316 height 16
type input "5"
click at [332, 105] on div ">" at bounding box center [320, 103] width 29 height 7
click at [385, 104] on div "Target" at bounding box center [386, 103] width 55 height 7
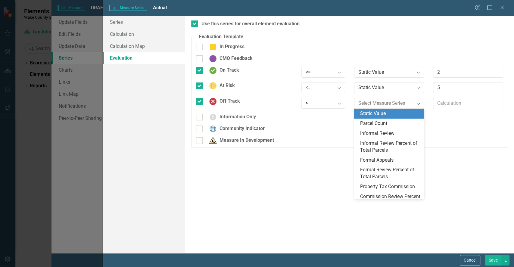
click at [388, 112] on div "Static Value" at bounding box center [390, 113] width 61 height 7
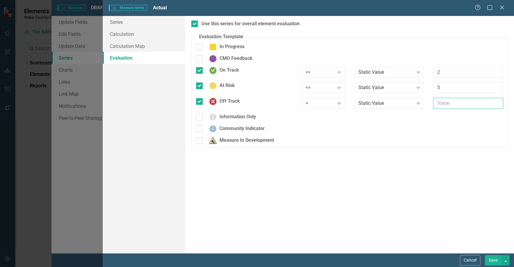
click at [459, 107] on input "text" at bounding box center [468, 103] width 70 height 11
type input "5"
click at [493, 263] on button "Save" at bounding box center [493, 260] width 17 height 11
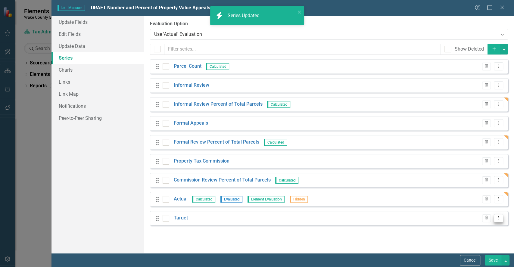
click at [499, 218] on icon "Dropdown Menu" at bounding box center [498, 218] width 5 height 4
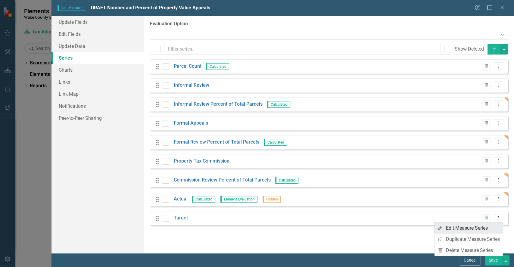
click at [463, 231] on link "Edit Edit Measure Series" at bounding box center [469, 228] width 68 height 11
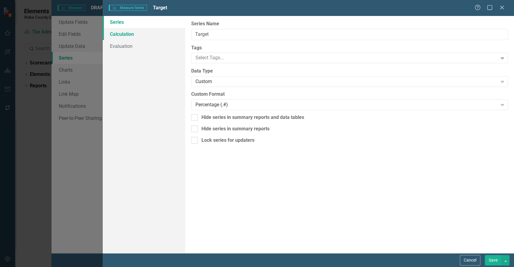
click at [133, 32] on link "Calculation" at bounding box center [144, 34] width 82 height 12
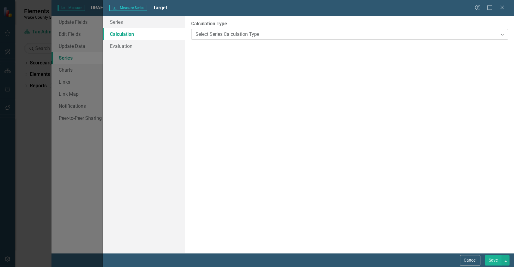
click at [245, 33] on div "Select Series Calculation Type" at bounding box center [347, 34] width 302 height 7
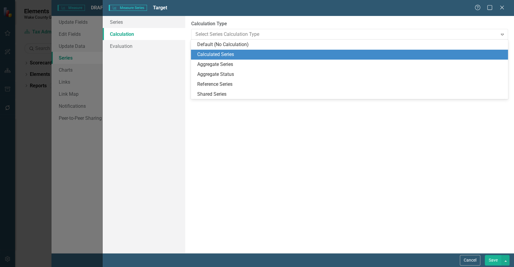
click at [229, 52] on div "Calculated Series" at bounding box center [350, 54] width 307 height 7
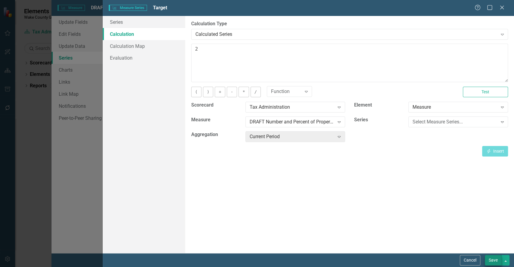
type textarea "2"
click at [498, 258] on button "Save" at bounding box center [493, 260] width 17 height 11
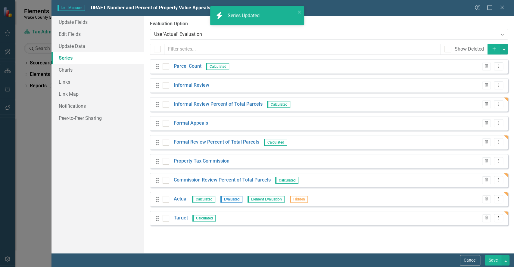
click at [496, 262] on button "Save" at bounding box center [493, 260] width 17 height 11
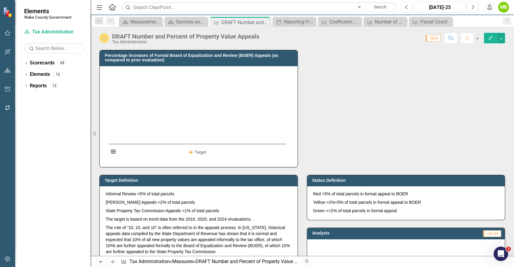
drag, startPoint x: 514, startPoint y: 85, endPoint x: 507, endPoint y: 140, distance: 55.5
click at [507, 140] on div "This measure shows the number and percent of property value appeals per total p…" at bounding box center [302, 152] width 424 height 207
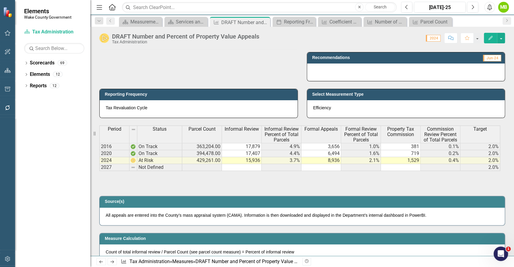
scroll to position [262, 0]
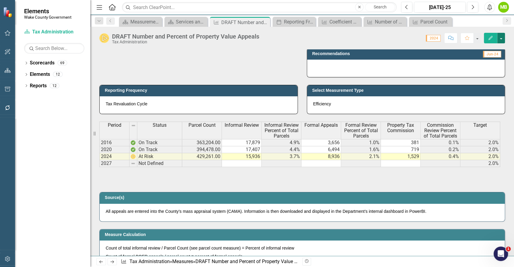
click at [501, 33] on button "button" at bounding box center [502, 38] width 8 height 11
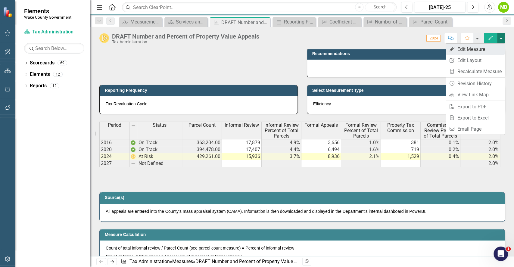
click at [486, 44] on link "Edit Edit Measure" at bounding box center [475, 49] width 59 height 11
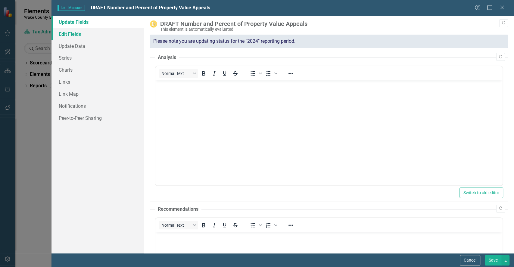
scroll to position [0, 0]
click at [77, 60] on link "Series" at bounding box center [98, 58] width 93 height 12
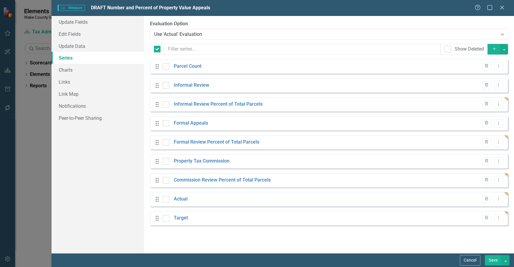
checkbox input "false"
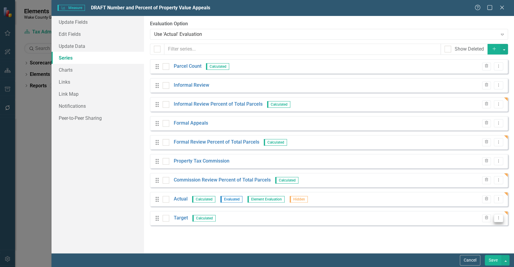
click at [500, 219] on icon "Dropdown Menu" at bounding box center [498, 218] width 5 height 4
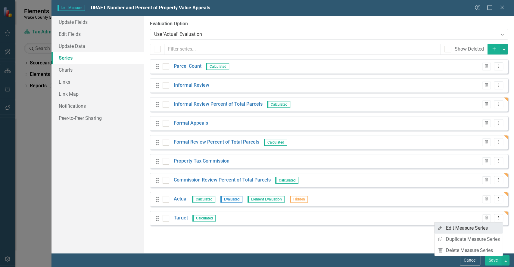
click at [476, 232] on link "Edit Edit Measure Series" at bounding box center [469, 228] width 68 height 11
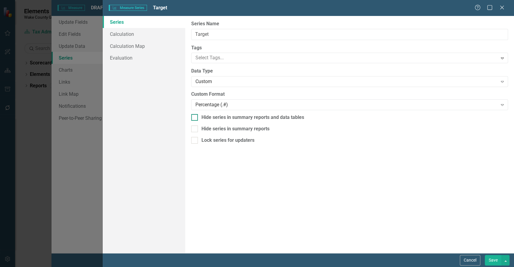
click at [202, 117] on div "Hide series in summary reports and data tables" at bounding box center [253, 117] width 103 height 7
click at [195, 117] on input "Hide series in summary reports and data tables" at bounding box center [193, 116] width 4 height 4
checkbox input "true"
click at [492, 259] on button "Save" at bounding box center [493, 260] width 17 height 11
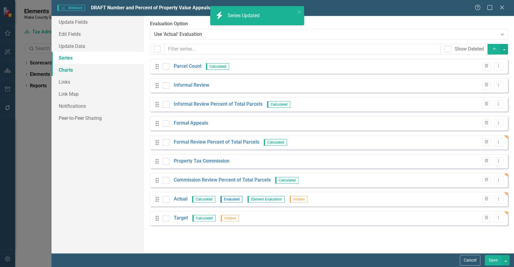
click at [74, 68] on link "Charts" at bounding box center [98, 70] width 93 height 12
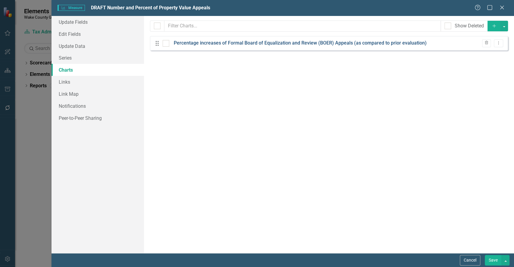
click at [344, 40] on link "Percentage increases of Formal Board of Equalization and Review (BOER) Appeals …" at bounding box center [300, 43] width 253 height 7
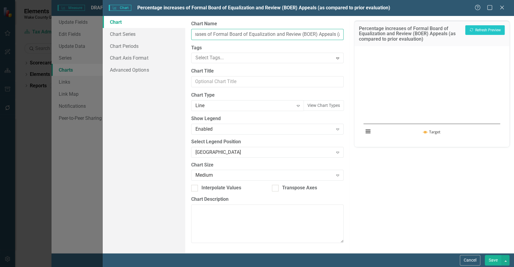
scroll to position [0, 41]
drag, startPoint x: 195, startPoint y: 35, endPoint x: 335, endPoint y: 46, distance: 140.2
click at [335, 46] on div "From this page, you can define the name, type, and size of the chart. You can a…" at bounding box center [267, 134] width 165 height 237
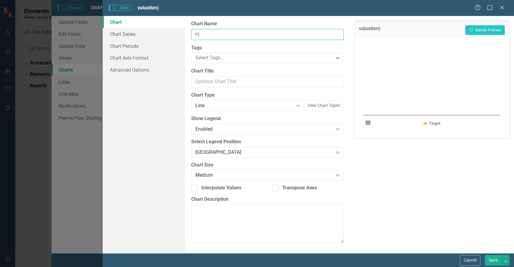
type input ")"
type input "Property Tax Appeals"
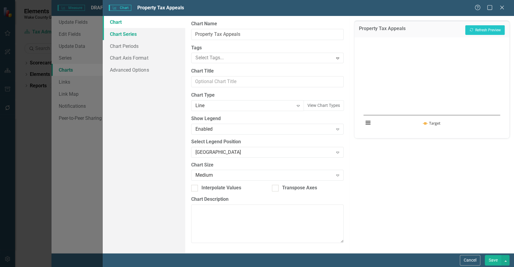
click at [137, 37] on link "Chart Series" at bounding box center [144, 34] width 82 height 12
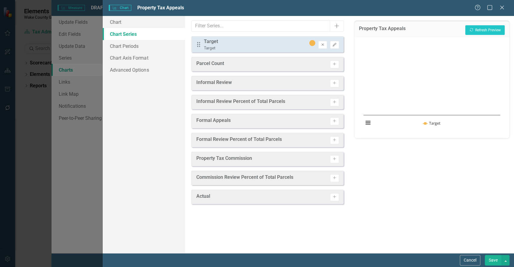
click at [325, 48] on button "Remove" at bounding box center [323, 45] width 9 height 8
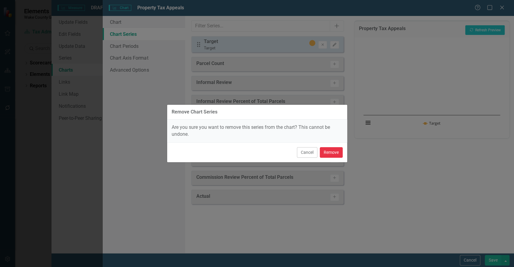
click at [328, 156] on button "Remove" at bounding box center [331, 152] width 23 height 11
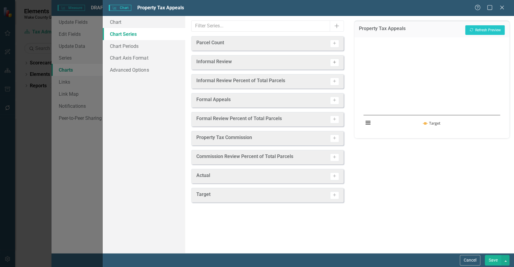
click at [337, 63] on icon "Activate" at bounding box center [334, 63] width 5 height 4
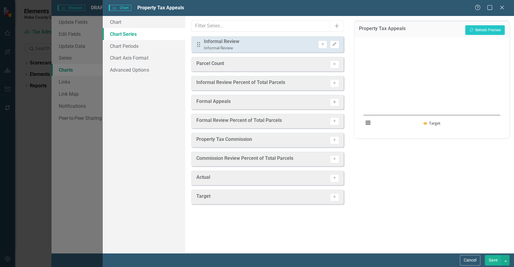
click at [336, 102] on icon "Activate" at bounding box center [334, 102] width 5 height 4
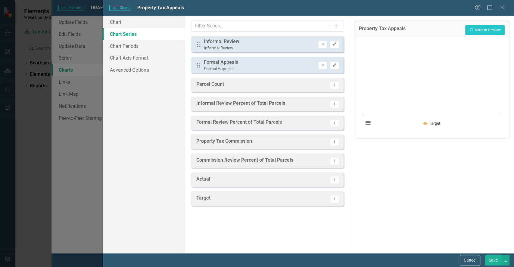
click at [333, 141] on icon "Activate" at bounding box center [334, 142] width 5 height 4
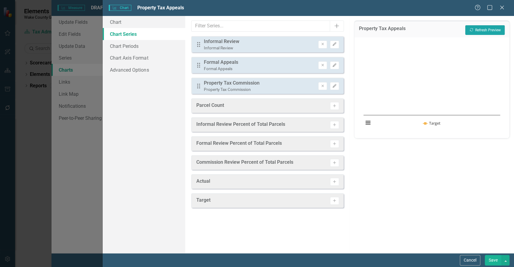
click at [486, 32] on button "Recalculate Refresh Preview" at bounding box center [485, 30] width 39 height 10
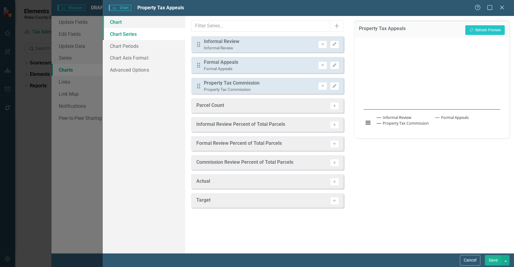
click at [120, 24] on link "Chart" at bounding box center [144, 22] width 82 height 12
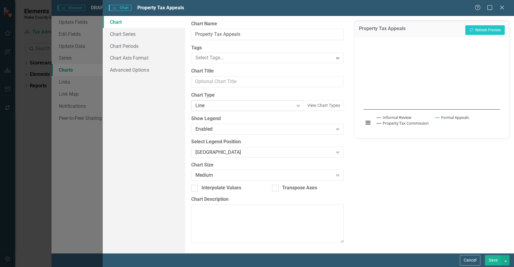
click at [218, 108] on div "Line" at bounding box center [245, 105] width 98 height 7
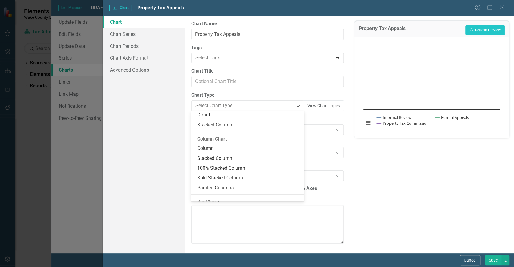
scroll to position [98, 0]
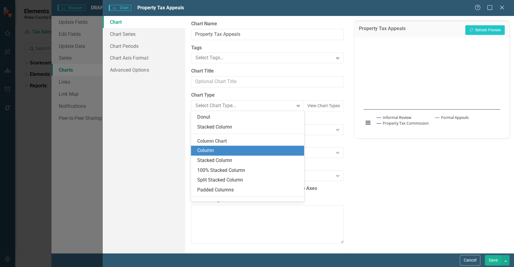
click at [250, 149] on div "Column" at bounding box center [248, 150] width 103 height 7
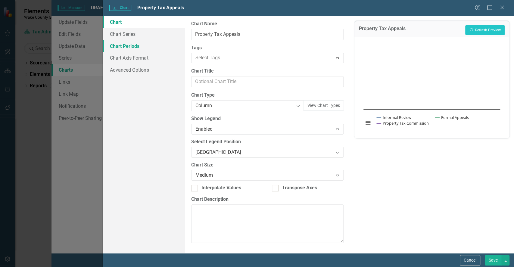
click at [140, 46] on link "Chart Periods" at bounding box center [144, 46] width 82 height 12
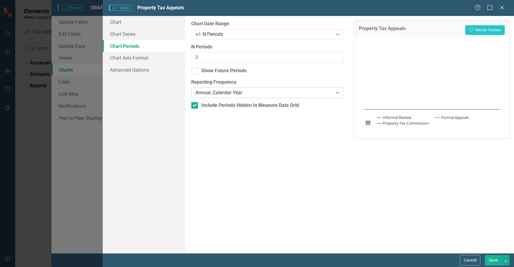
click at [225, 93] on div "Annual, Calendar Year" at bounding box center [265, 93] width 138 height 7
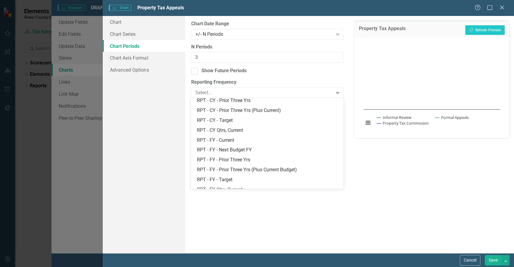
scroll to position [243, 0]
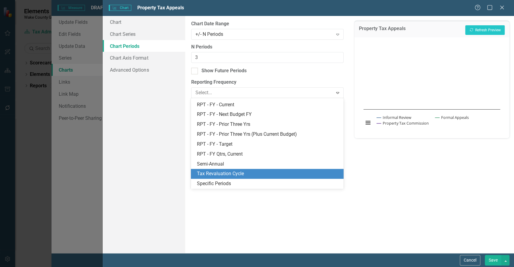
click at [273, 172] on div "Tax Revaluation Cycle" at bounding box center [268, 174] width 143 height 7
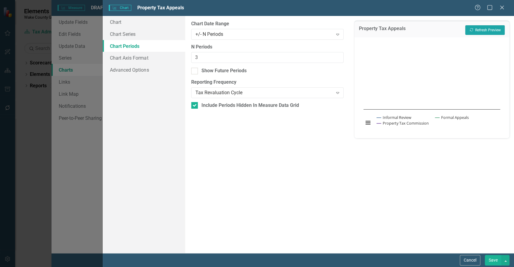
click at [477, 30] on button "Recalculate Refresh Preview" at bounding box center [485, 30] width 39 height 10
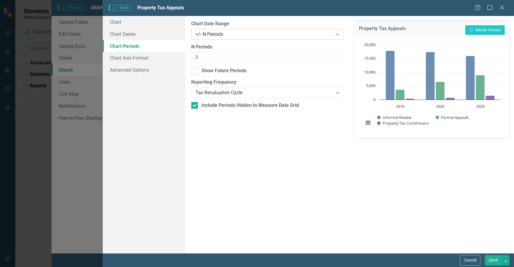
click at [250, 37] on div "+/- N Periods" at bounding box center [265, 34] width 138 height 7
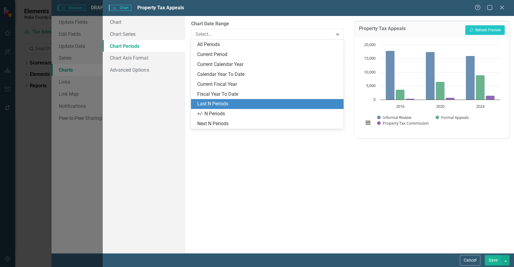
click at [230, 102] on div "Last N Periods" at bounding box center [268, 104] width 143 height 7
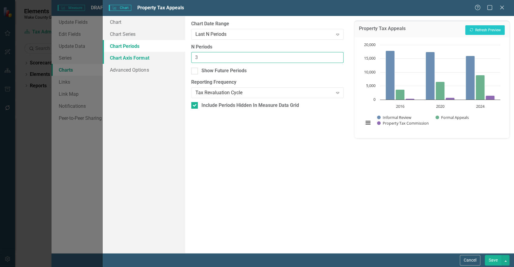
drag, startPoint x: 222, startPoint y: 58, endPoint x: 174, endPoint y: 58, distance: 48.2
click at [174, 58] on div "Chart Chart Series Chart Periods Chart Axis Format Advanced Options From this p…" at bounding box center [309, 134] width 412 height 237
type input "4"
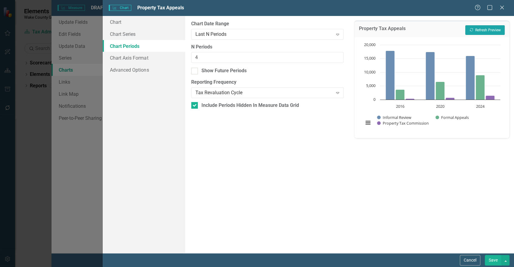
click at [480, 33] on button "Recalculate Refresh Preview" at bounding box center [485, 30] width 39 height 10
click at [135, 25] on link "Chart" at bounding box center [144, 22] width 82 height 12
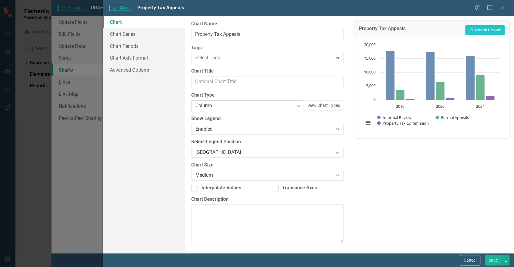
click at [242, 107] on div "Column" at bounding box center [245, 105] width 98 height 7
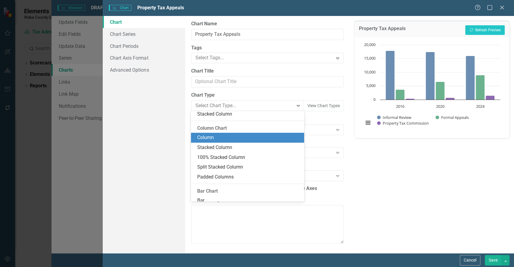
scroll to position [133, 0]
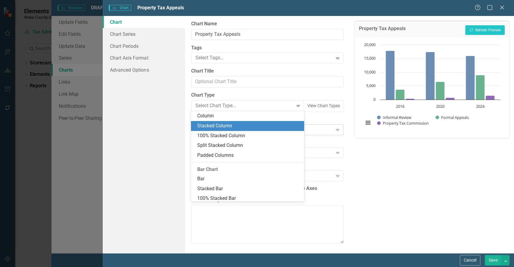
click at [249, 127] on div "Stacked Column" at bounding box center [248, 126] width 103 height 7
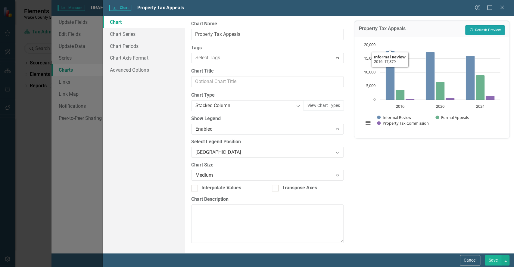
click at [498, 30] on button "Recalculate Refresh Preview" at bounding box center [485, 30] width 39 height 10
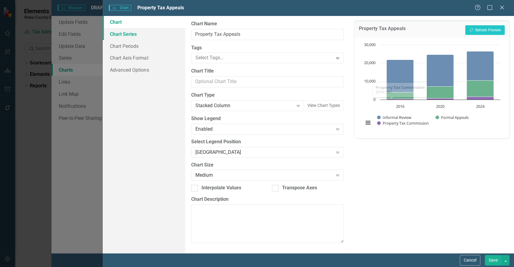
click at [128, 31] on link "Chart Series" at bounding box center [144, 34] width 82 height 12
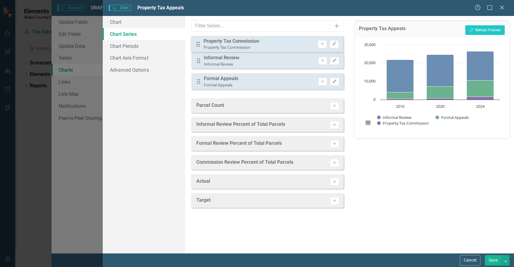
drag, startPoint x: 198, startPoint y: 84, endPoint x: 197, endPoint y: 40, distance: 44.3
click at [197, 40] on div "Drag Informal Review Informal Review Remove Edit Drag Formal Appeals Formal App…" at bounding box center [267, 65] width 152 height 58
drag, startPoint x: 197, startPoint y: 87, endPoint x: 198, endPoint y: 59, distance: 28.0
click at [198, 59] on div "Drag Property Tax Commission Property Tax Commission Remove Edit Drag Informal …" at bounding box center [267, 65] width 152 height 58
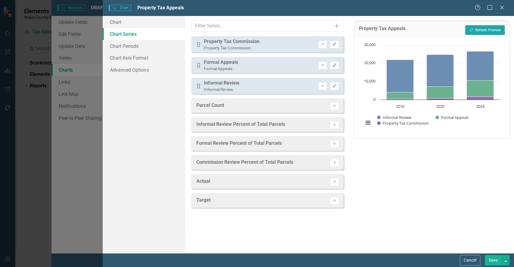
click at [485, 31] on button "Recalculate Refresh Preview" at bounding box center [485, 30] width 39 height 10
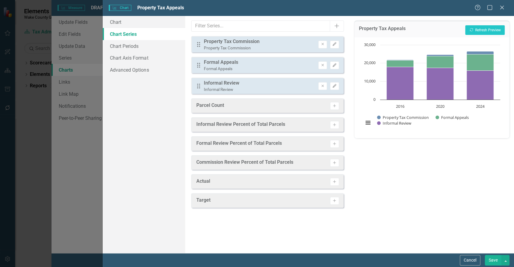
click at [497, 261] on button "Save" at bounding box center [493, 260] width 17 height 11
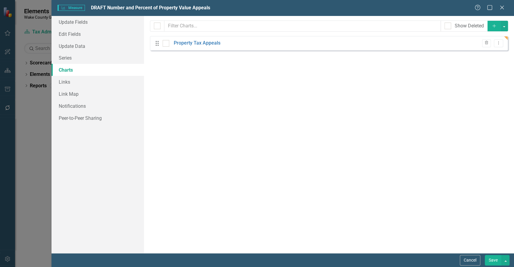
click at [490, 27] on button "Add" at bounding box center [494, 26] width 13 height 11
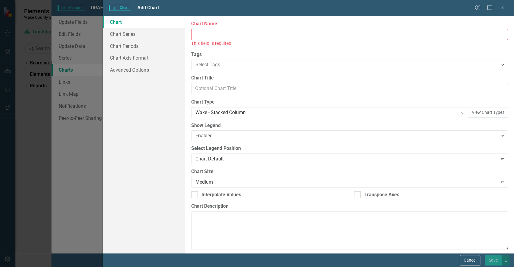
click at [218, 37] on input "Chart Name" at bounding box center [349, 34] width 317 height 11
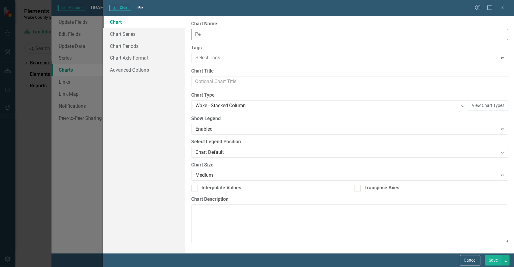
type input "P"
type input "T"
type input "Percent of Tax Appeals to Total Parcels"
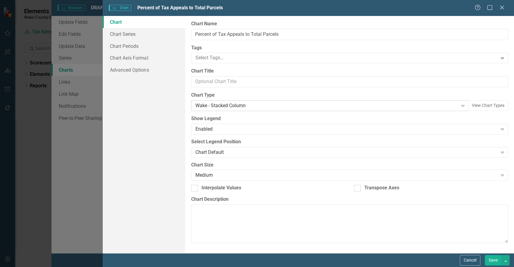
click at [221, 106] on div "Wake - Stacked Column" at bounding box center [327, 105] width 263 height 7
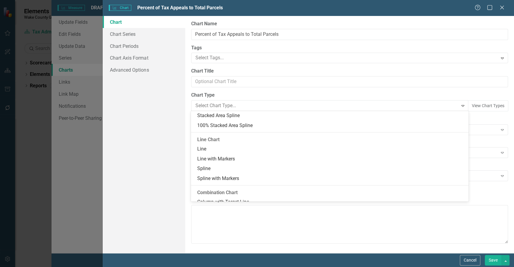
scroll to position [276, 0]
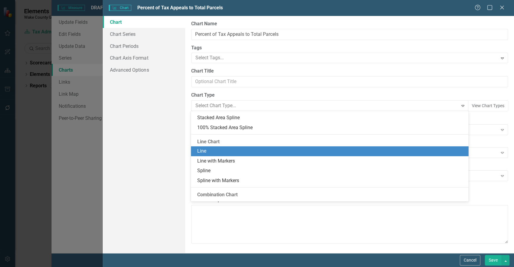
click at [336, 152] on div "Line" at bounding box center [331, 151] width 268 height 7
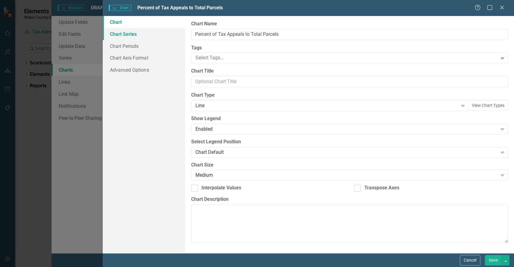
click at [127, 35] on link "Chart Series" at bounding box center [144, 34] width 82 height 12
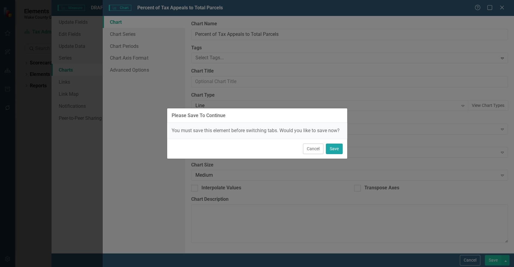
click at [338, 153] on button "Save" at bounding box center [334, 149] width 17 height 11
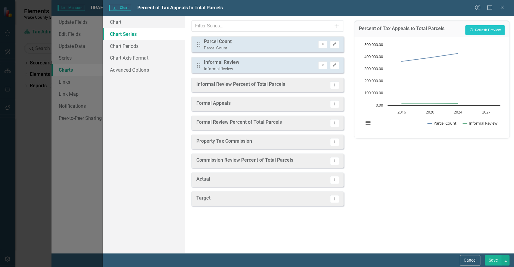
click at [323, 45] on icon "button" at bounding box center [323, 44] width 2 height 2
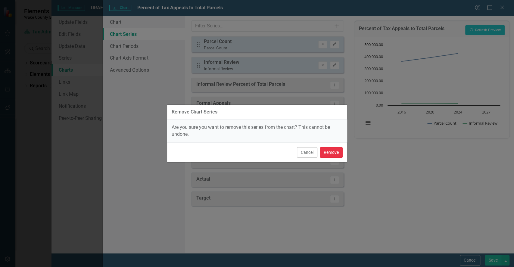
click at [330, 153] on button "Remove" at bounding box center [331, 152] width 23 height 11
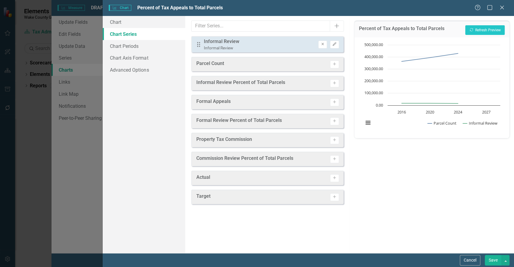
click at [325, 44] on button "Remove" at bounding box center [323, 45] width 9 height 8
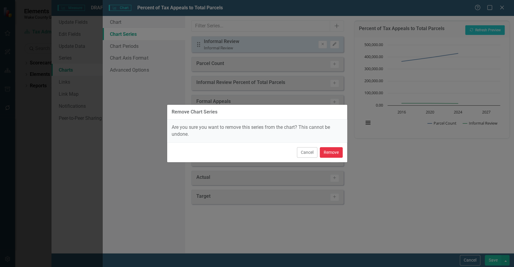
click at [330, 152] on button "Remove" at bounding box center [331, 152] width 23 height 11
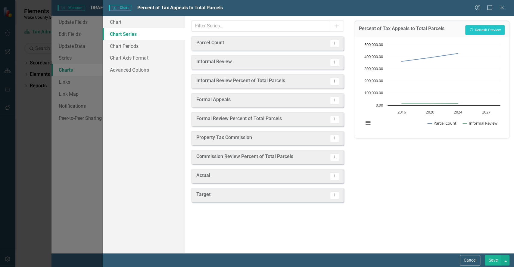
click at [336, 83] on icon "Activate" at bounding box center [334, 82] width 5 height 4
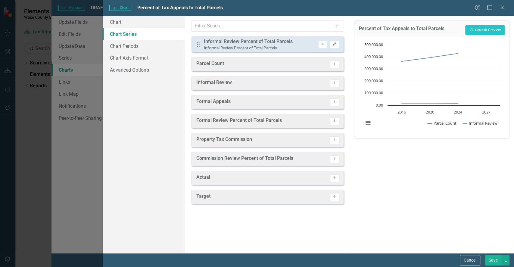
click at [335, 119] on icon "Activate" at bounding box center [334, 121] width 5 height 4
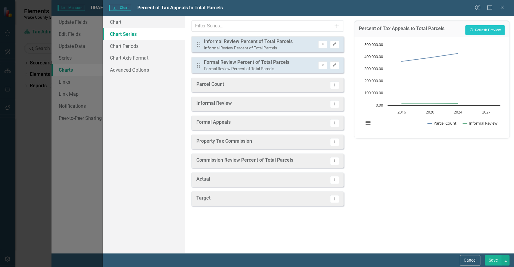
click at [336, 162] on icon "Activate" at bounding box center [334, 161] width 5 height 4
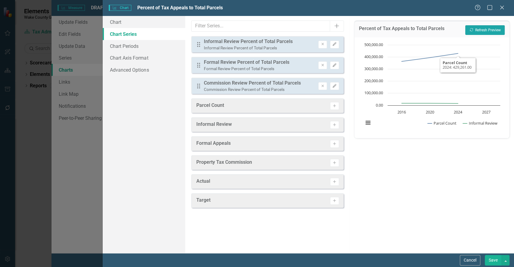
click at [479, 27] on button "Recalculate Refresh Preview" at bounding box center [485, 30] width 39 height 10
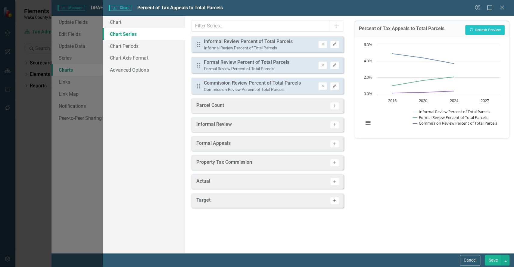
click at [337, 200] on icon "Activate" at bounding box center [334, 201] width 5 height 4
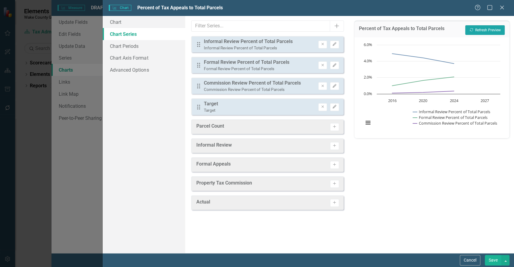
click at [487, 30] on button "Recalculate Refresh Preview" at bounding box center [485, 30] width 39 height 10
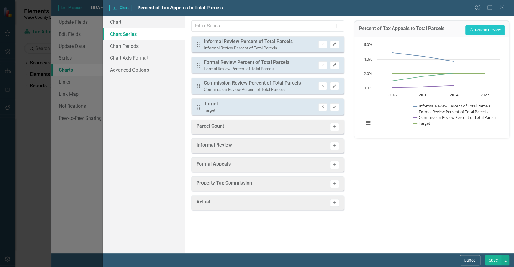
click at [321, 105] on icon "Remove" at bounding box center [323, 107] width 5 height 4
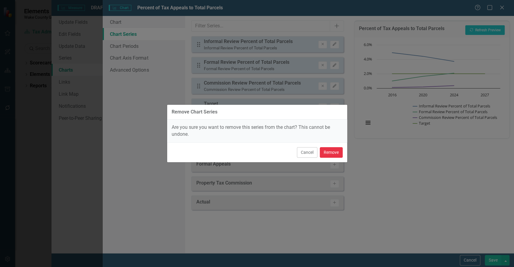
click at [331, 156] on button "Remove" at bounding box center [331, 152] width 23 height 11
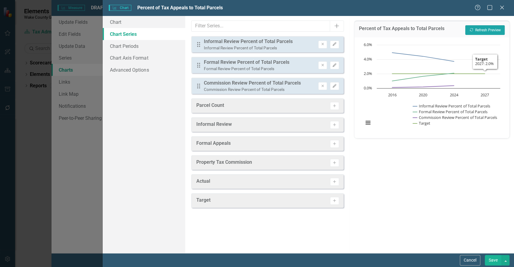
click at [491, 30] on button "Recalculate Refresh Preview" at bounding box center [485, 30] width 39 height 10
click at [494, 259] on button "Save" at bounding box center [493, 260] width 17 height 11
